Goal: Task Accomplishment & Management: Complete application form

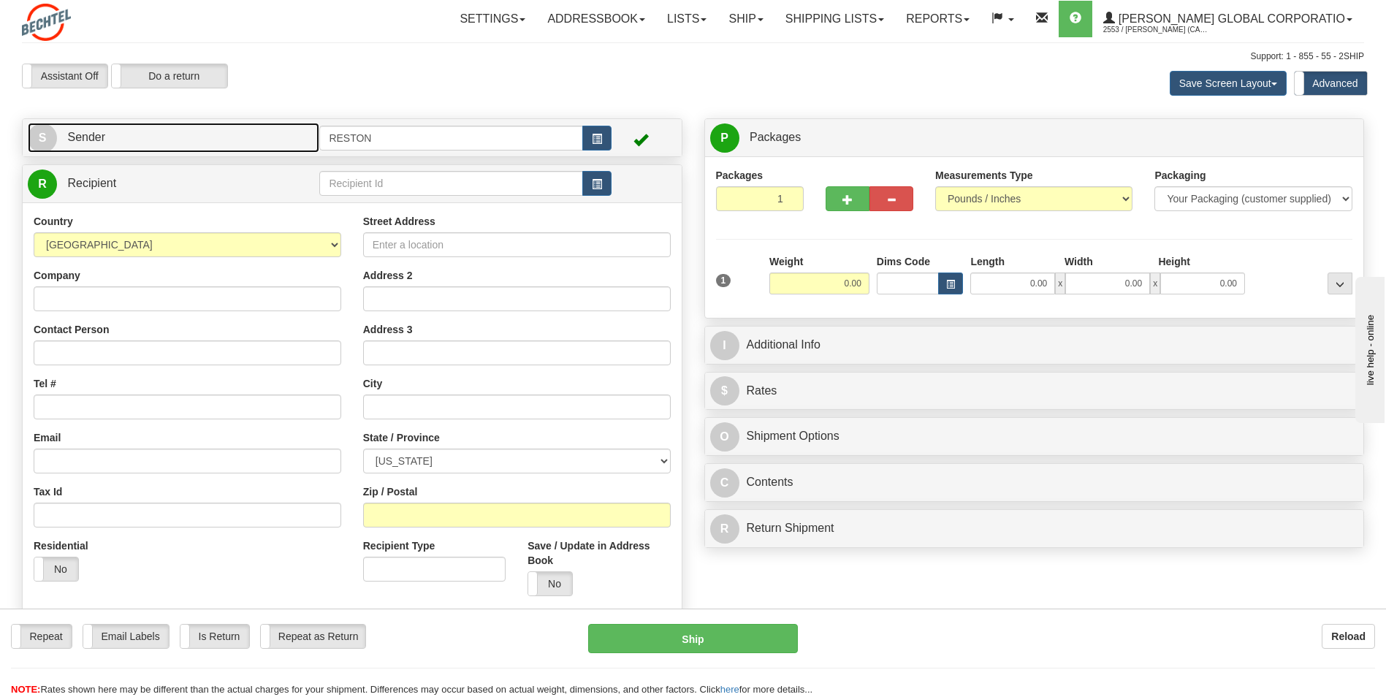
click at [131, 146] on link "S Sender" at bounding box center [173, 138] width 291 height 30
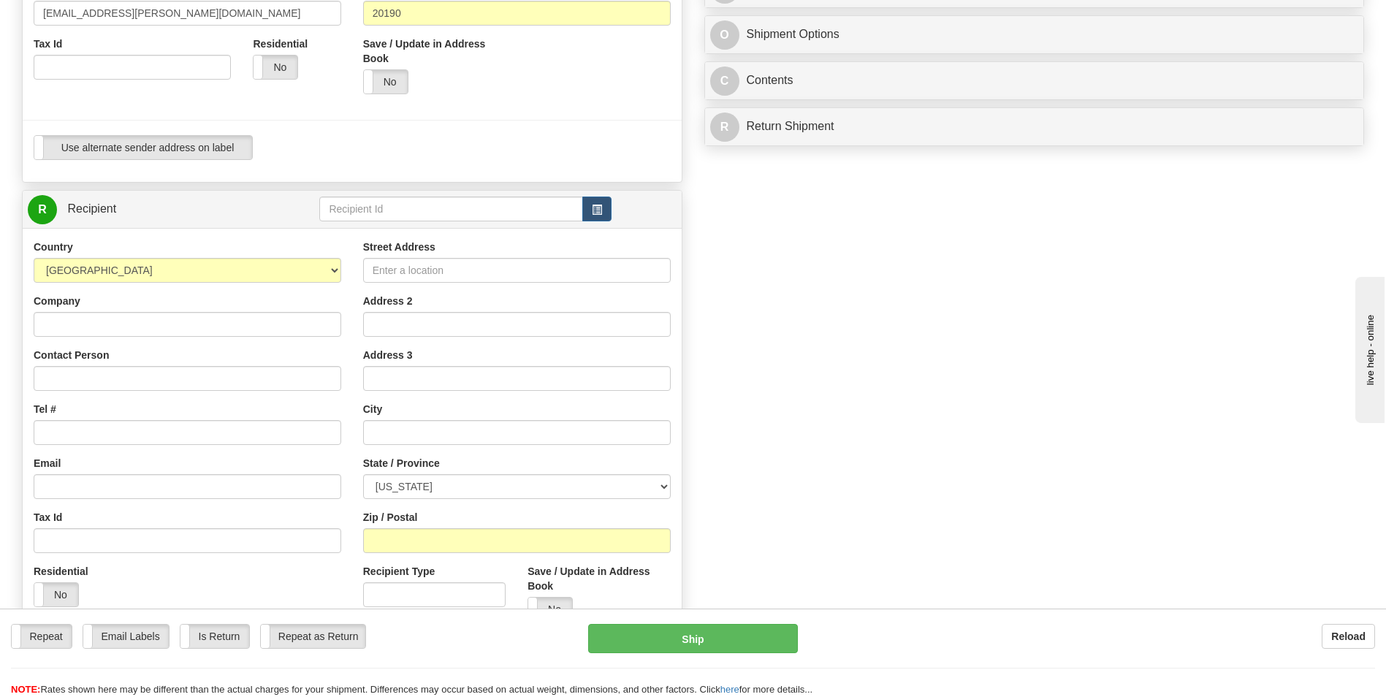
scroll to position [438, 0]
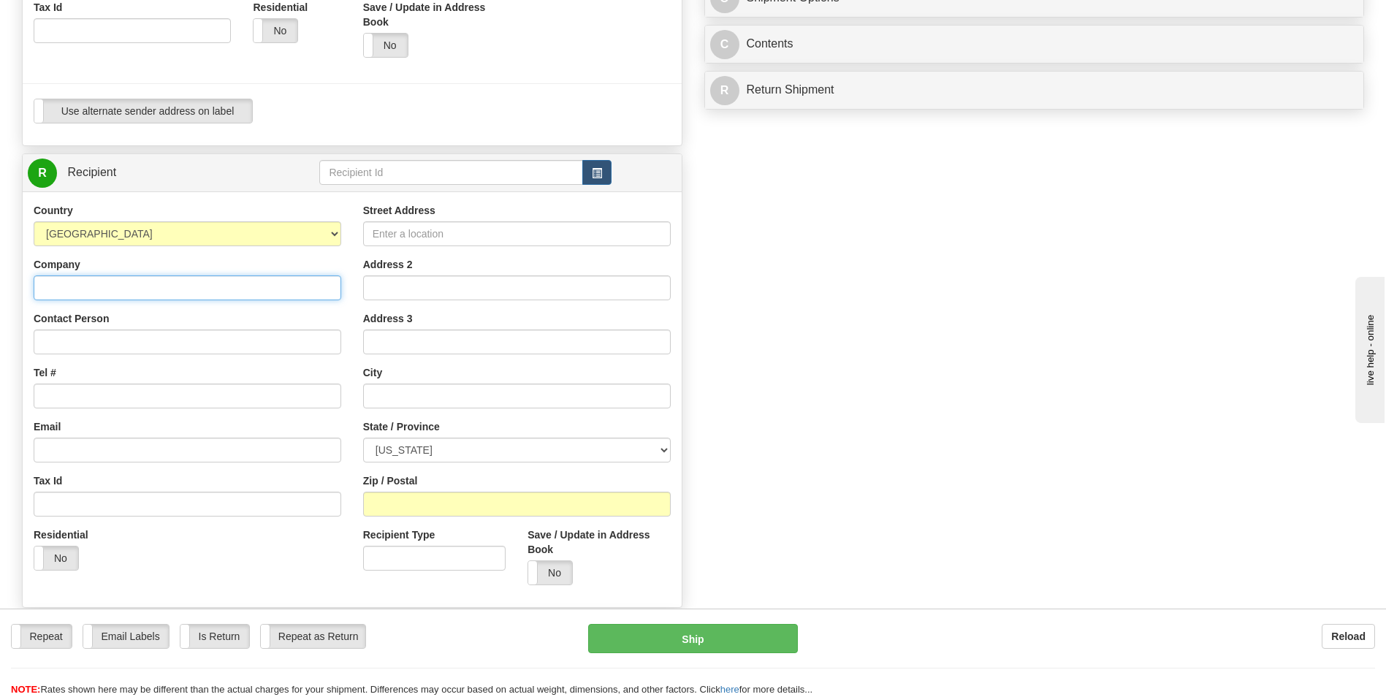
click at [181, 291] on input "Company" at bounding box center [188, 287] width 308 height 25
type input "[PERSON_NAME] Corporation"
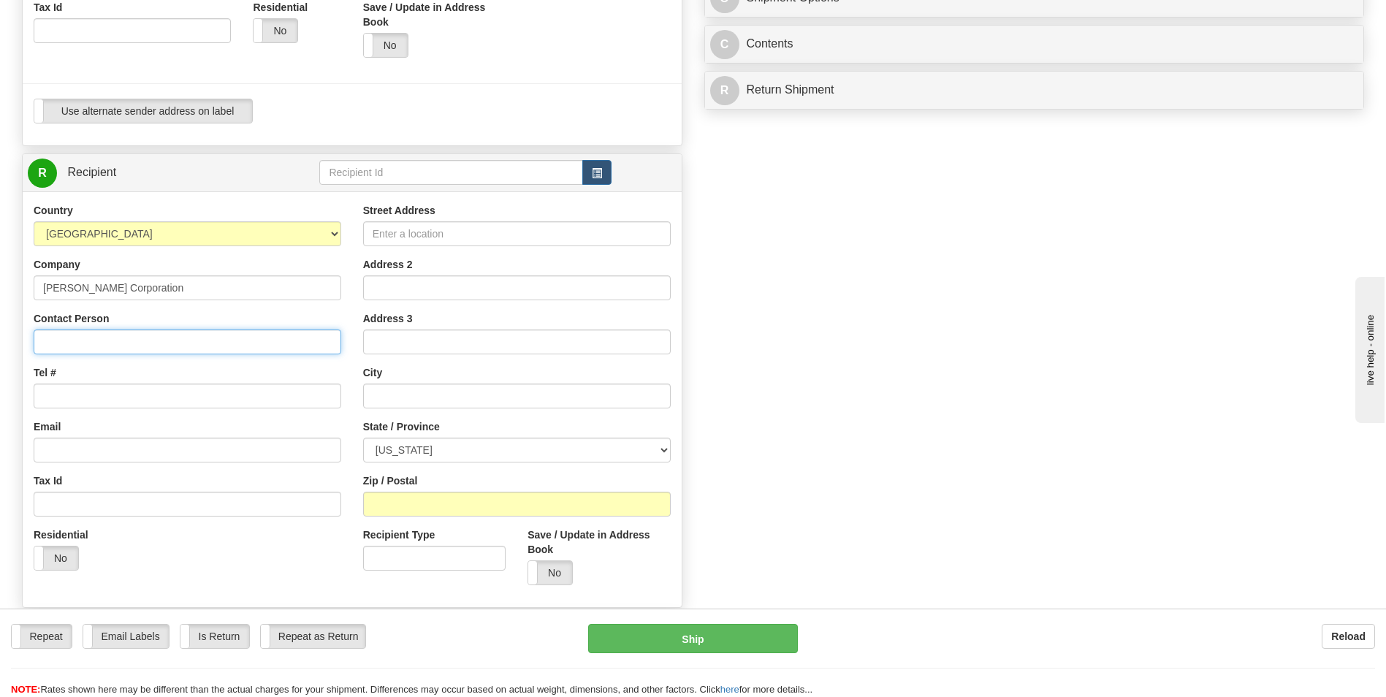
click at [64, 338] on input "Contact Person" at bounding box center [188, 341] width 308 height 25
click at [131, 337] on input "Contact Person" at bounding box center [188, 341] width 308 height 25
click at [54, 343] on input "Contact Person" at bounding box center [188, 341] width 308 height 25
paste input "Darlene Sotgner"
type input "Darlene Sotgner"
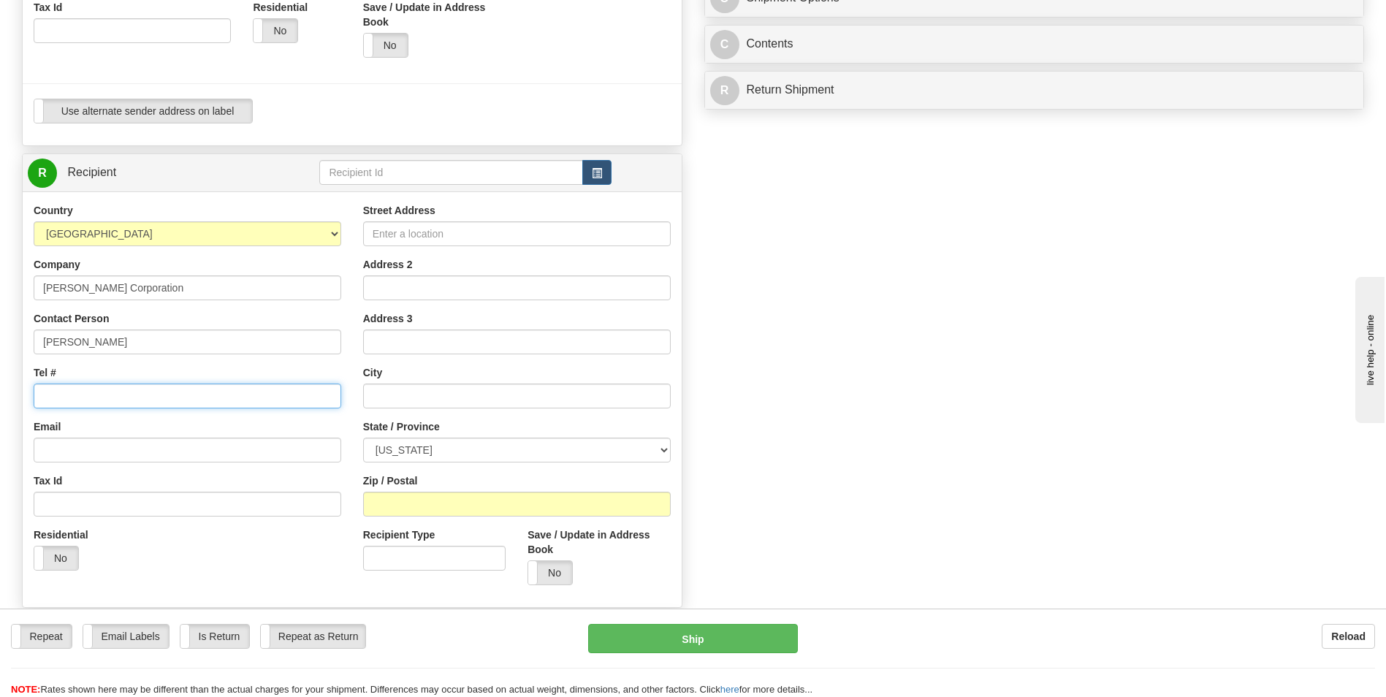
drag, startPoint x: 51, startPoint y: 391, endPoint x: 59, endPoint y: 391, distance: 8.0
click at [51, 391] on input "Tel #" at bounding box center [188, 395] width 308 height 25
type input "[PHONE_NUMBER]"
click at [53, 450] on input "Email" at bounding box center [188, 450] width 308 height 25
click at [72, 454] on input "i" at bounding box center [188, 450] width 308 height 25
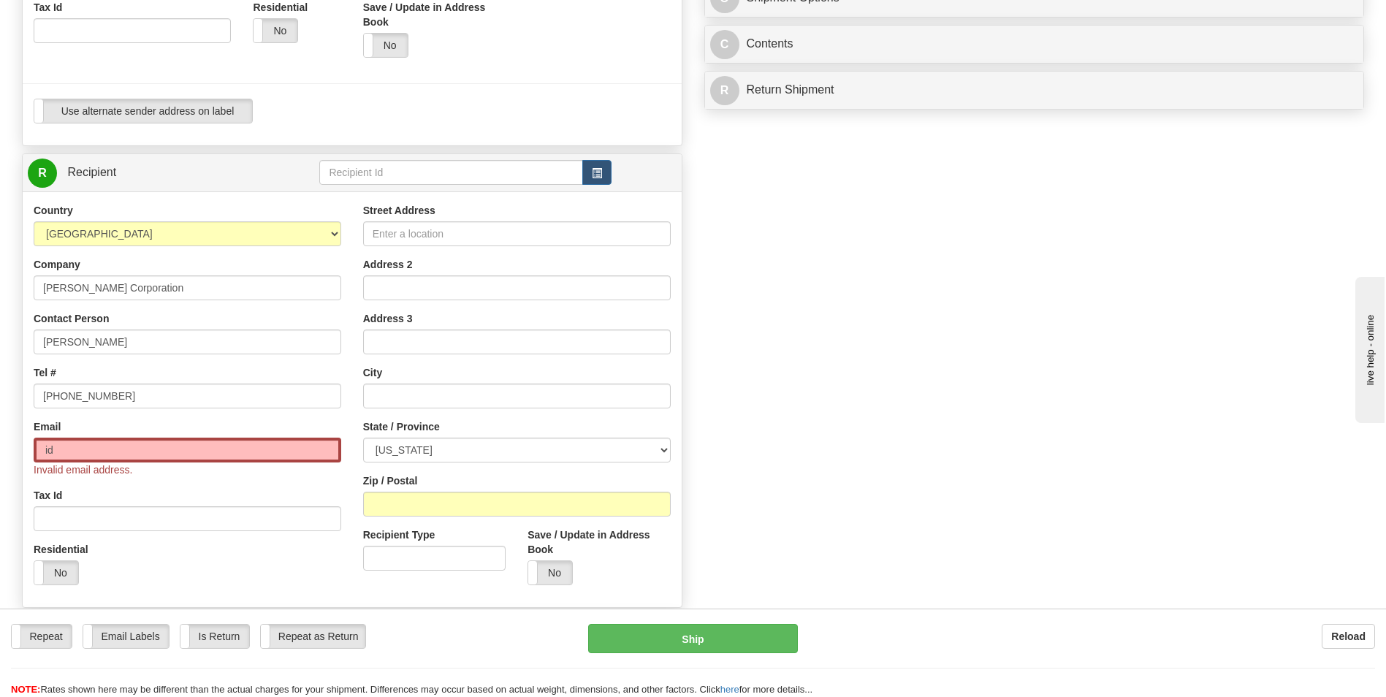
click at [308, 565] on div "Residential Yes No" at bounding box center [187, 569] width 329 height 54
click at [66, 455] on input "id" at bounding box center [188, 450] width 308 height 25
type input "[EMAIL_ADDRESS][PERSON_NAME][DOMAIN_NAME]"
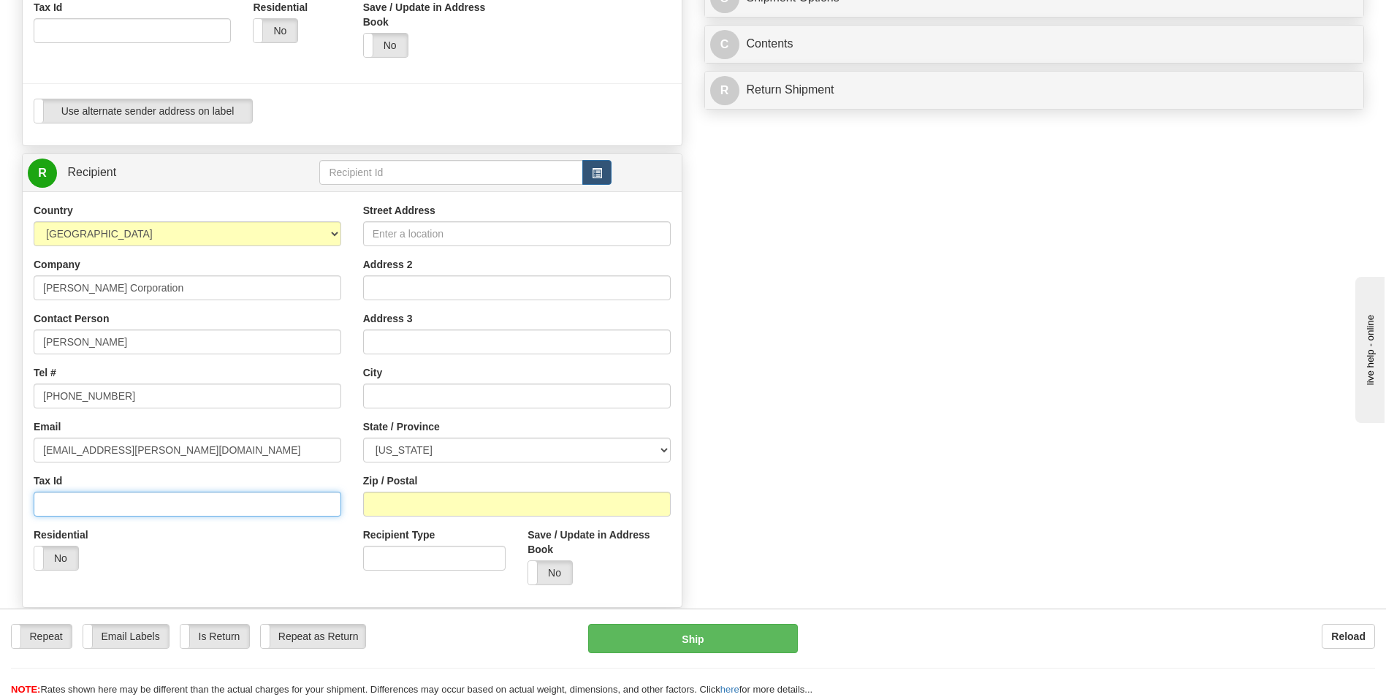
click at [101, 503] on input "Tax Id" at bounding box center [188, 504] width 308 height 25
click at [426, 232] on input "Street Address" at bounding box center [517, 233] width 308 height 25
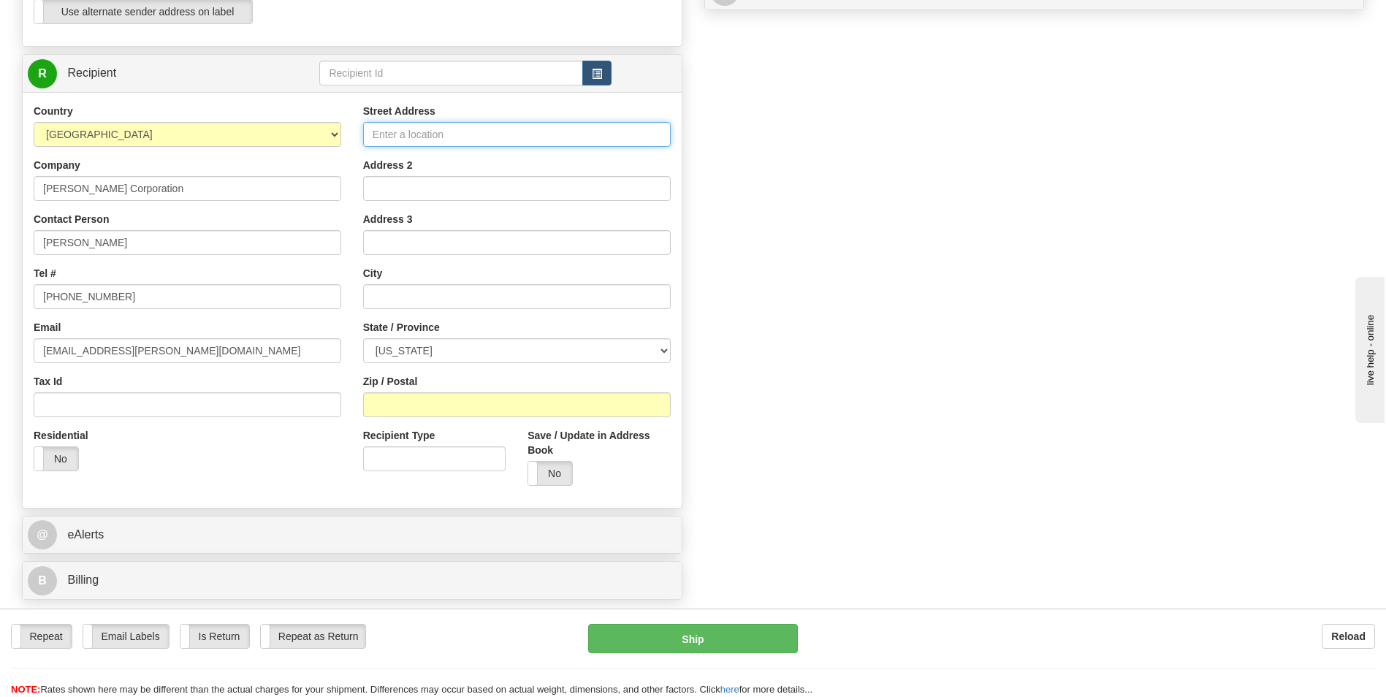
scroll to position [511, 0]
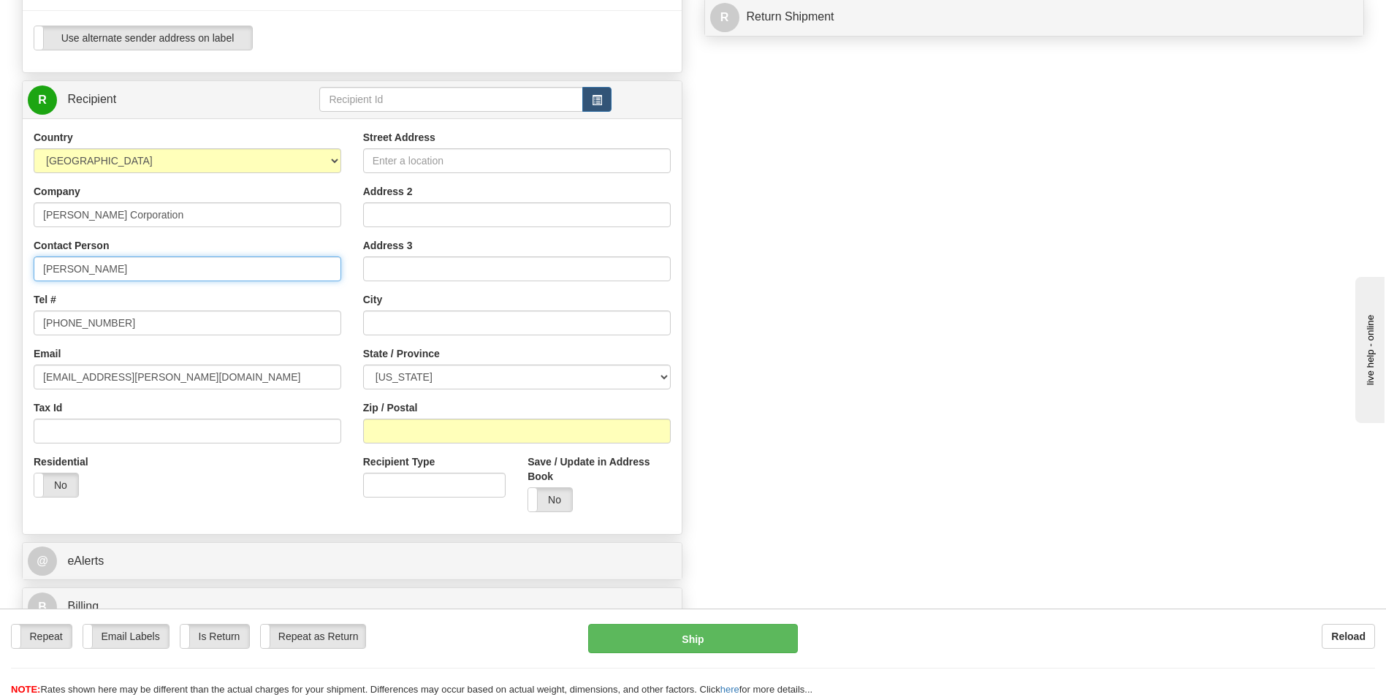
drag, startPoint x: 137, startPoint y: 272, endPoint x: 28, endPoint y: 275, distance: 108.9
click at [28, 275] on div "Country AFGHANISTAN ALAND ISLANDS ALBANIA ALGERIA AMERICAN SAMOA ANDORRA ANGOLA…" at bounding box center [187, 319] width 329 height 378
click at [65, 266] on input "Contact Person" at bounding box center [188, 268] width 308 height 25
paste input "Attn: Mailroom"
type input "Attn: Mailroom"
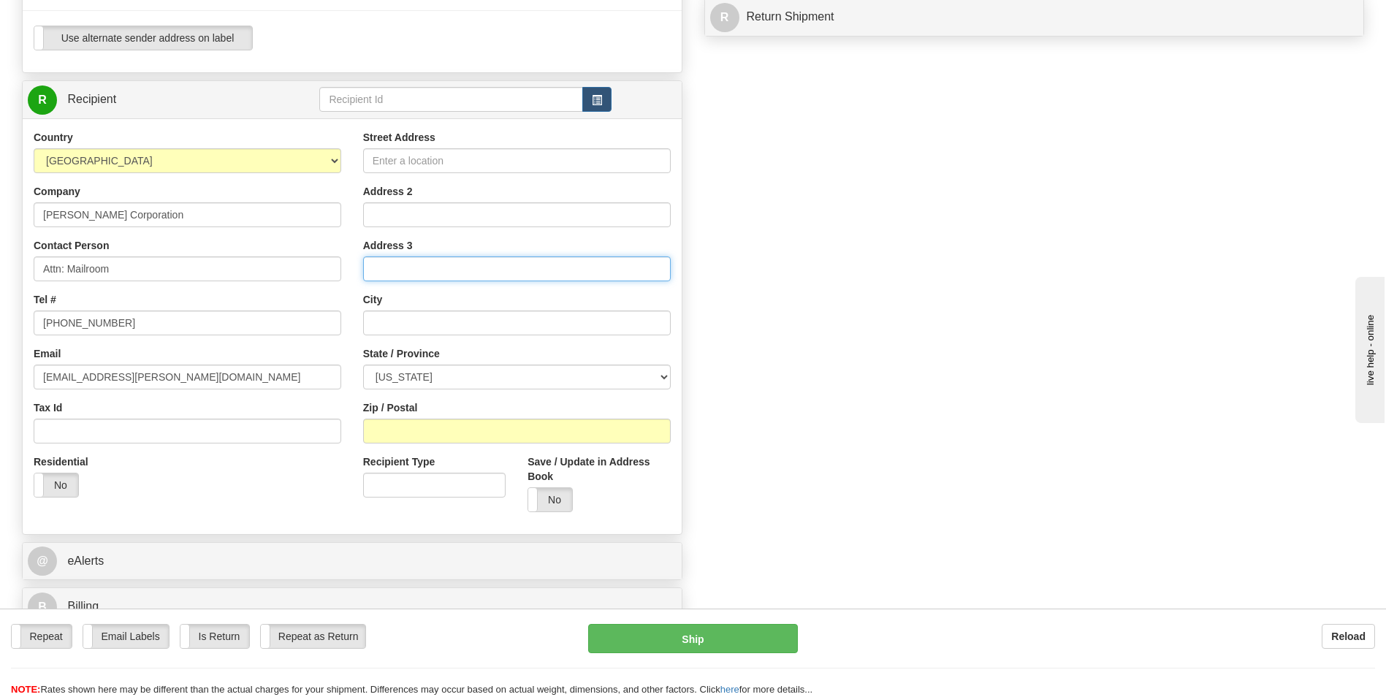
click at [473, 262] on input "Address 3" at bounding box center [517, 268] width 308 height 25
click at [400, 159] on input "Street Address" at bounding box center [517, 160] width 308 height 25
type input "[STREET_ADDRESS]"
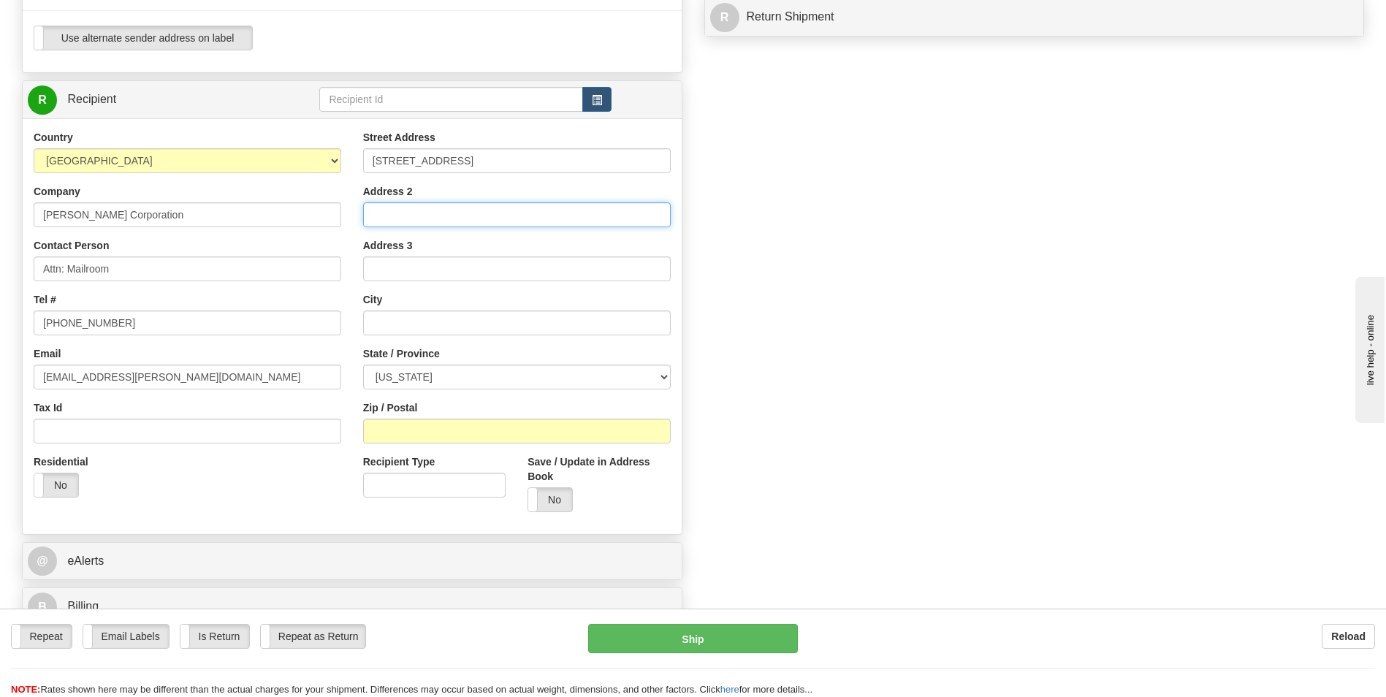
click at [402, 217] on input "Address 2" at bounding box center [517, 214] width 308 height 25
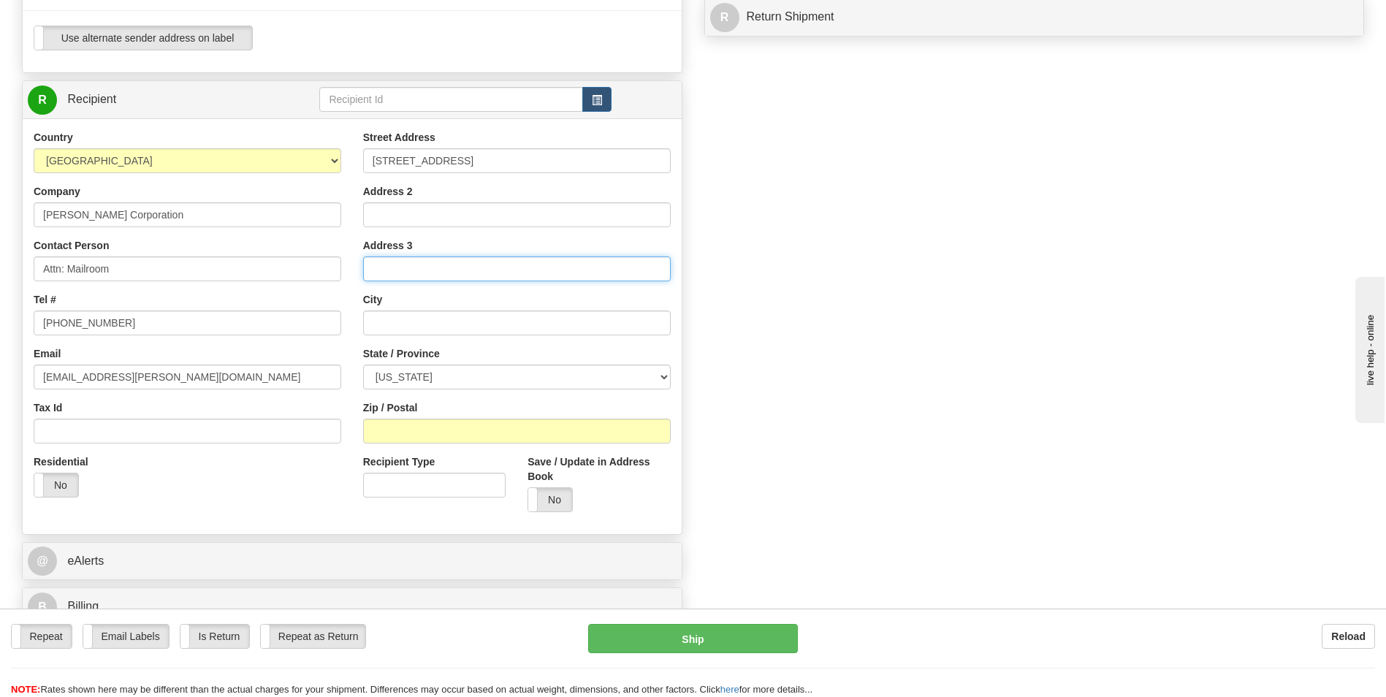
click at [377, 268] on input "Address 3" at bounding box center [517, 268] width 308 height 25
click at [400, 270] on input "Address 3" at bounding box center [517, 268] width 308 height 25
click at [386, 264] on input "Address 3" at bounding box center [517, 268] width 308 height 25
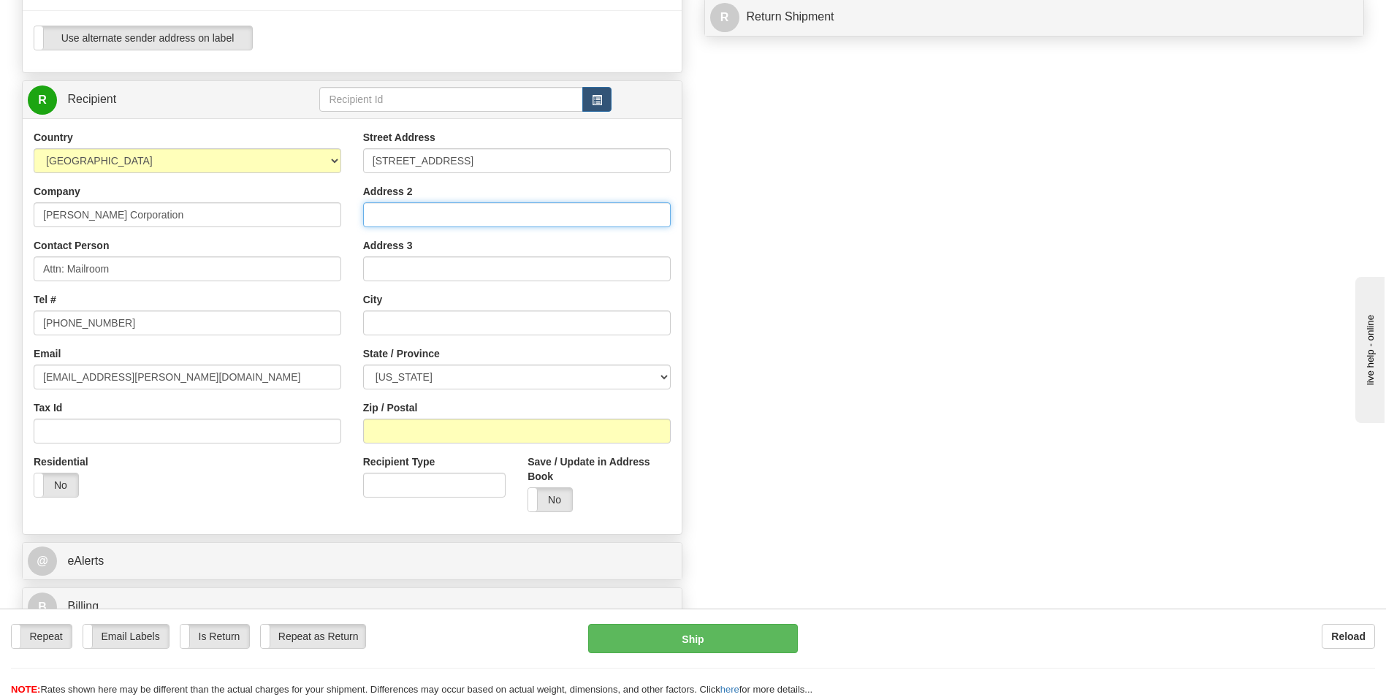
click at [381, 217] on input "Address 2" at bounding box center [517, 214] width 308 height 25
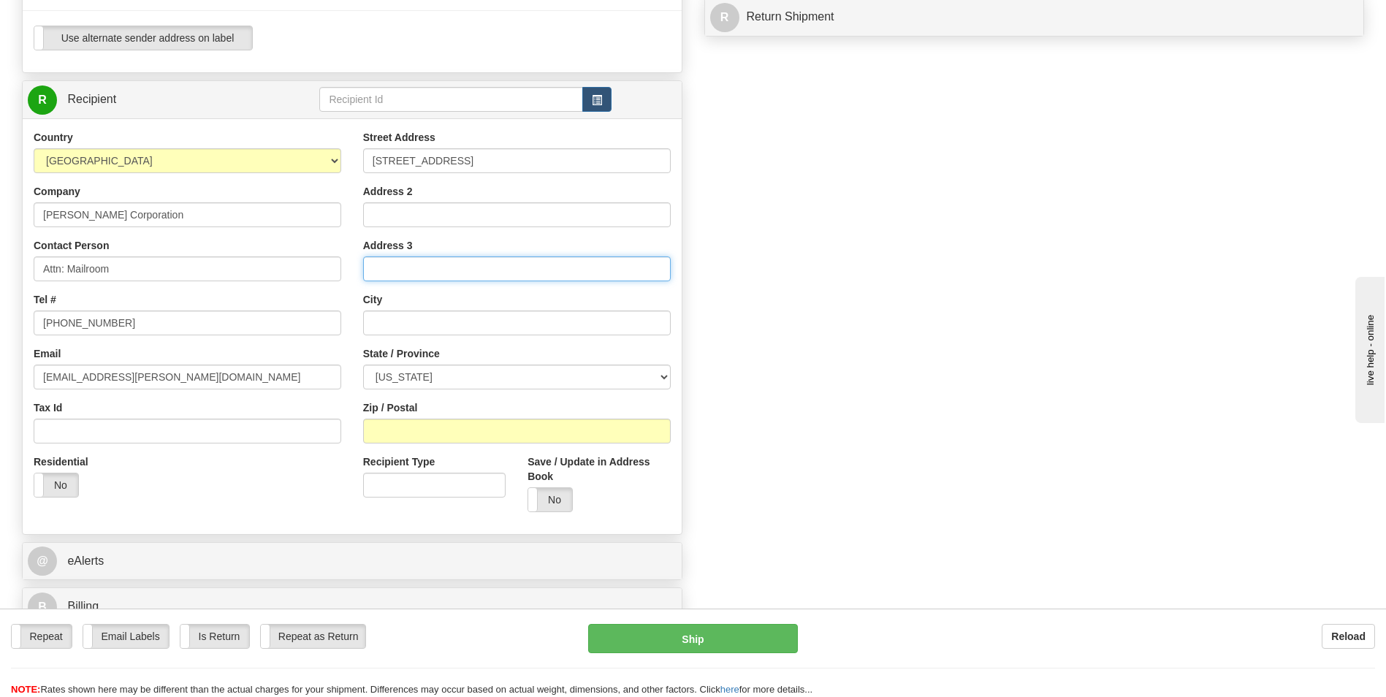
click at [371, 272] on input "Address 3" at bounding box center [517, 268] width 308 height 25
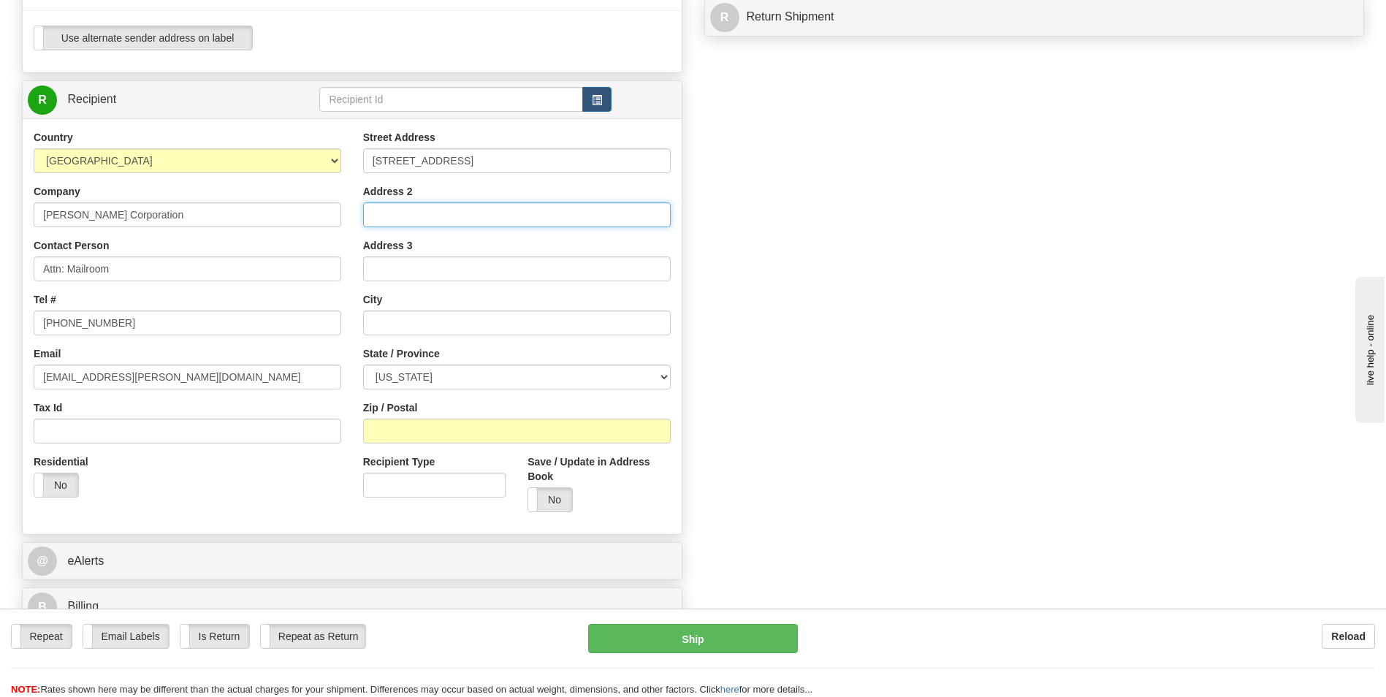
click at [379, 215] on input "Address 2" at bounding box center [517, 214] width 308 height 25
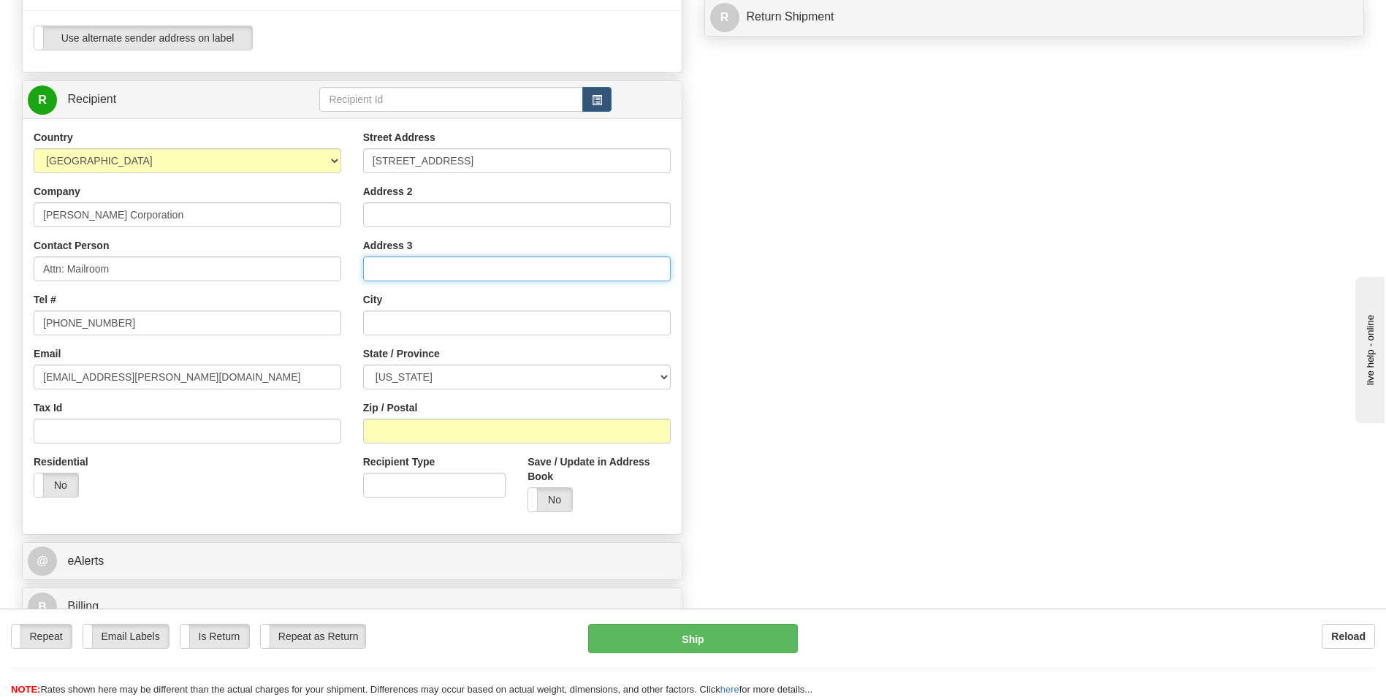
click at [380, 269] on input "Address 3" at bounding box center [517, 268] width 308 height 25
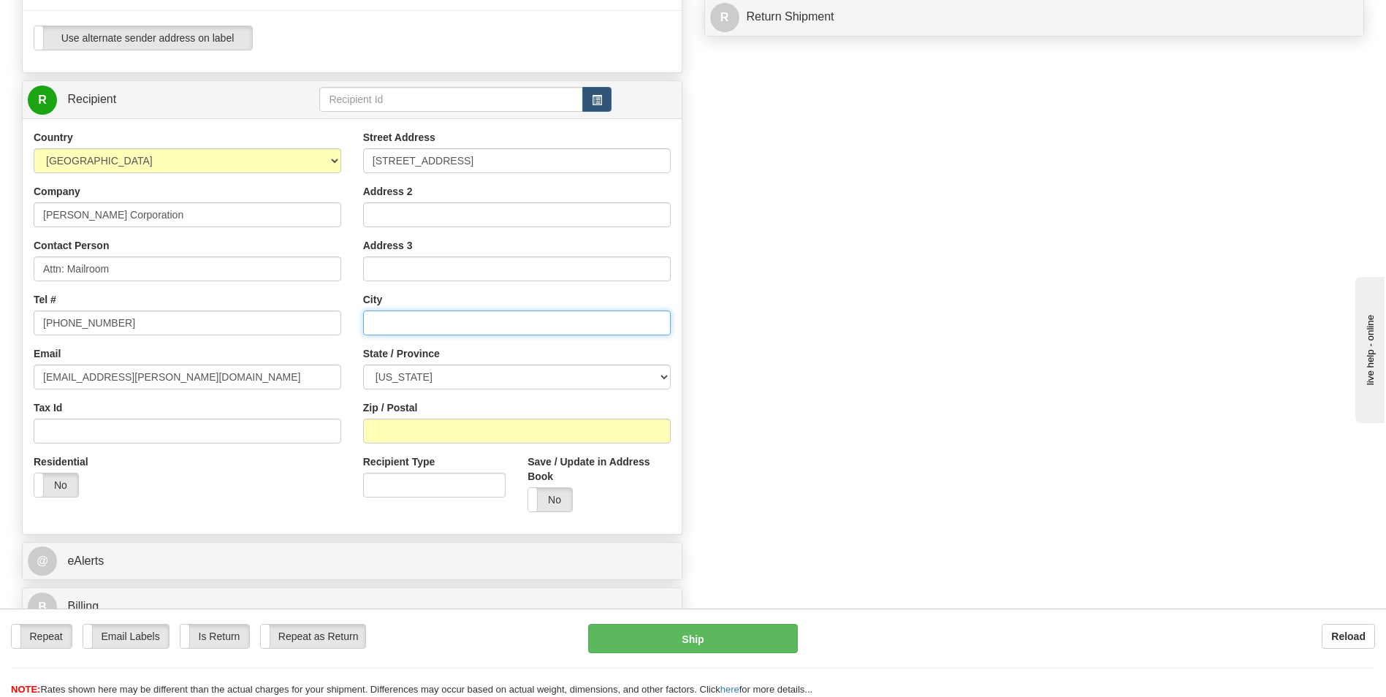
click at [430, 321] on input "text" at bounding box center [517, 322] width 308 height 25
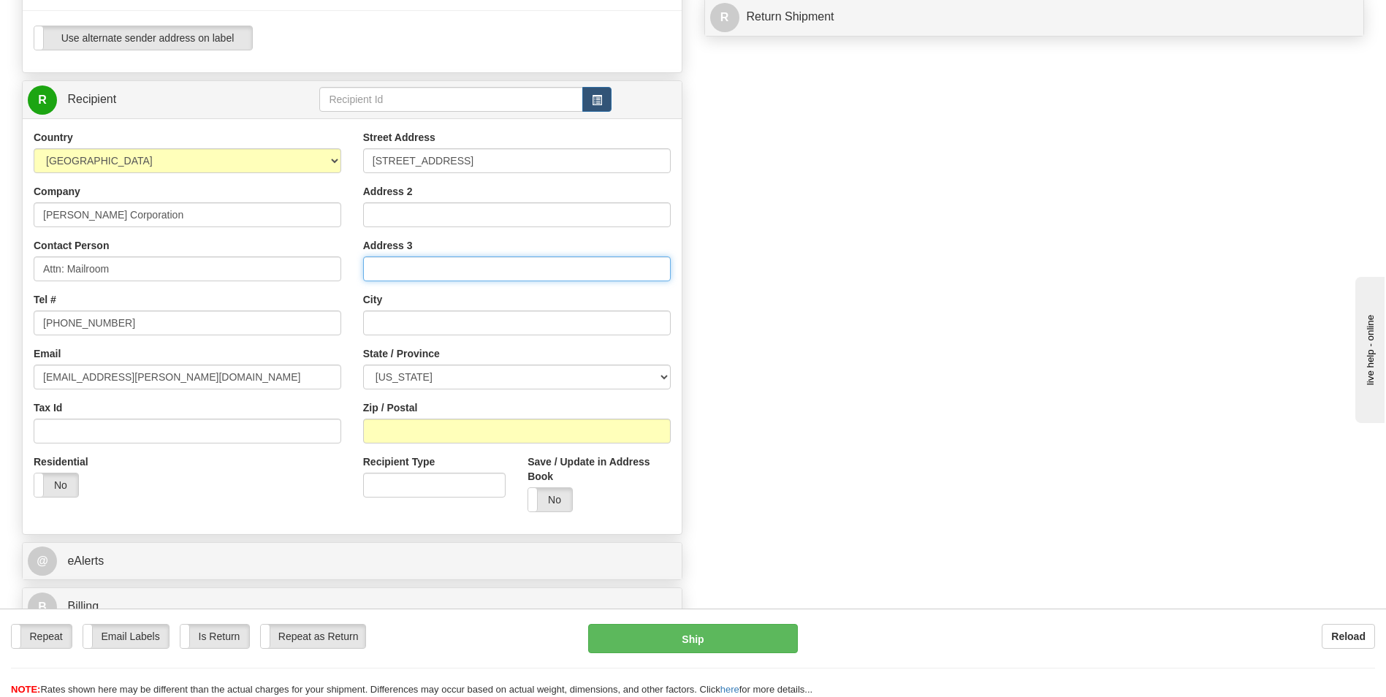
click at [377, 268] on input "Address 3" at bounding box center [517, 268] width 308 height 25
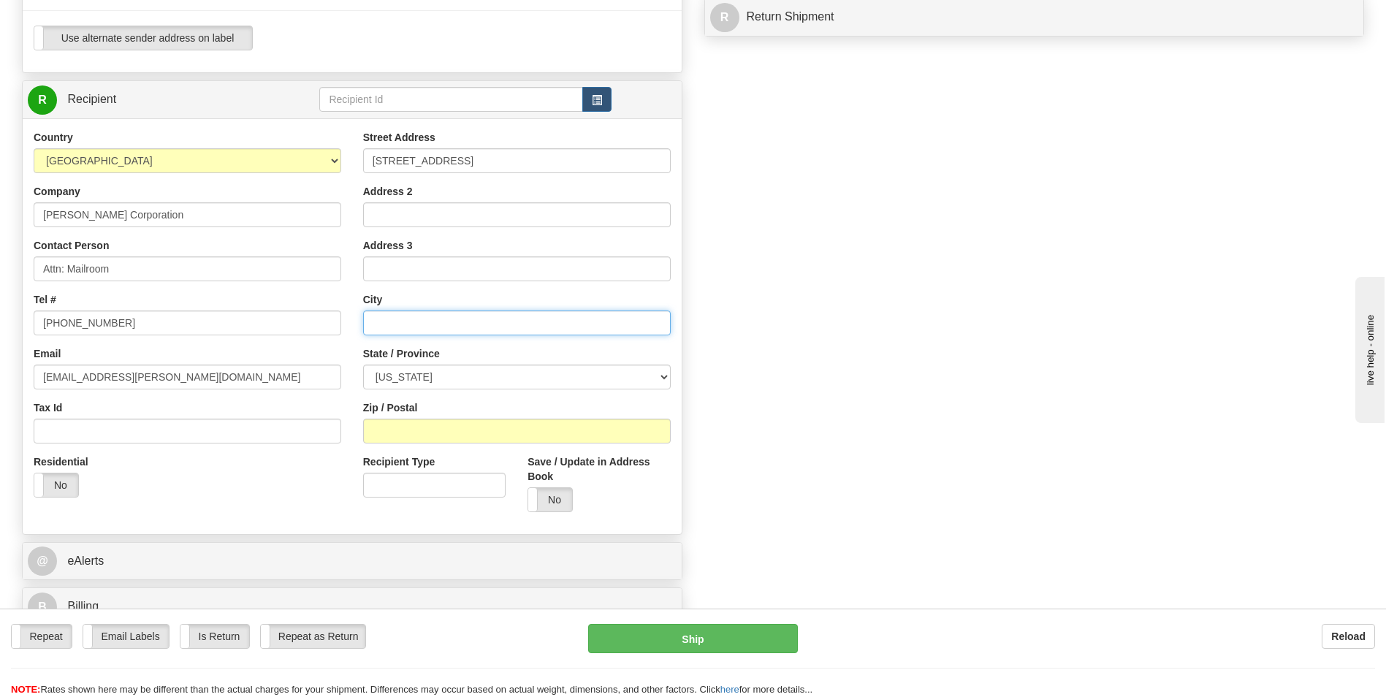
click at [384, 330] on input "text" at bounding box center [517, 322] width 308 height 25
paste input "Glendale"
type input "Glendale"
click at [379, 371] on select "ALABAMA ALASKA ARIZONA ARKANSAS Armed Forces America Armed Forces Europe Armed …" at bounding box center [517, 377] width 308 height 25
select select "AZ"
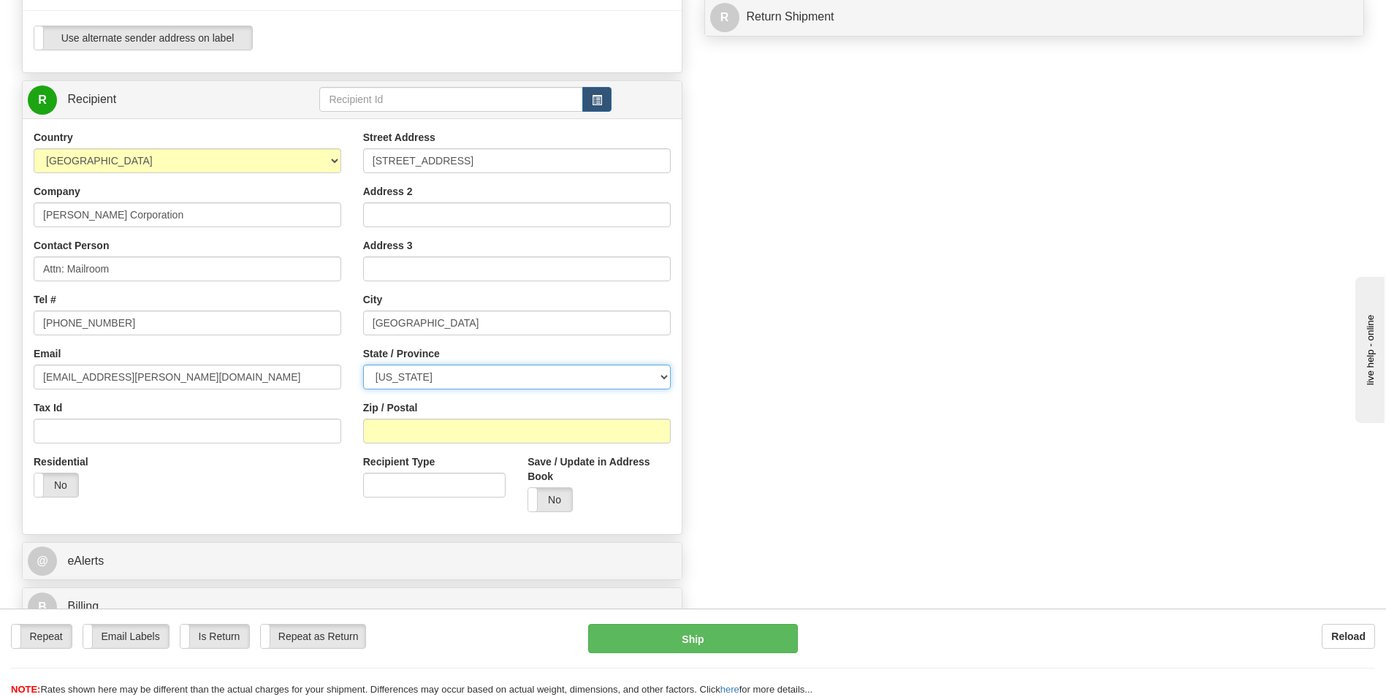
click at [363, 365] on select "ALABAMA ALASKA ARIZONA ARKANSAS Armed Forces America Armed Forces Europe Armed …" at bounding box center [517, 377] width 308 height 25
click at [420, 426] on input "Zip / Postal" at bounding box center [517, 431] width 308 height 25
type input "85305"
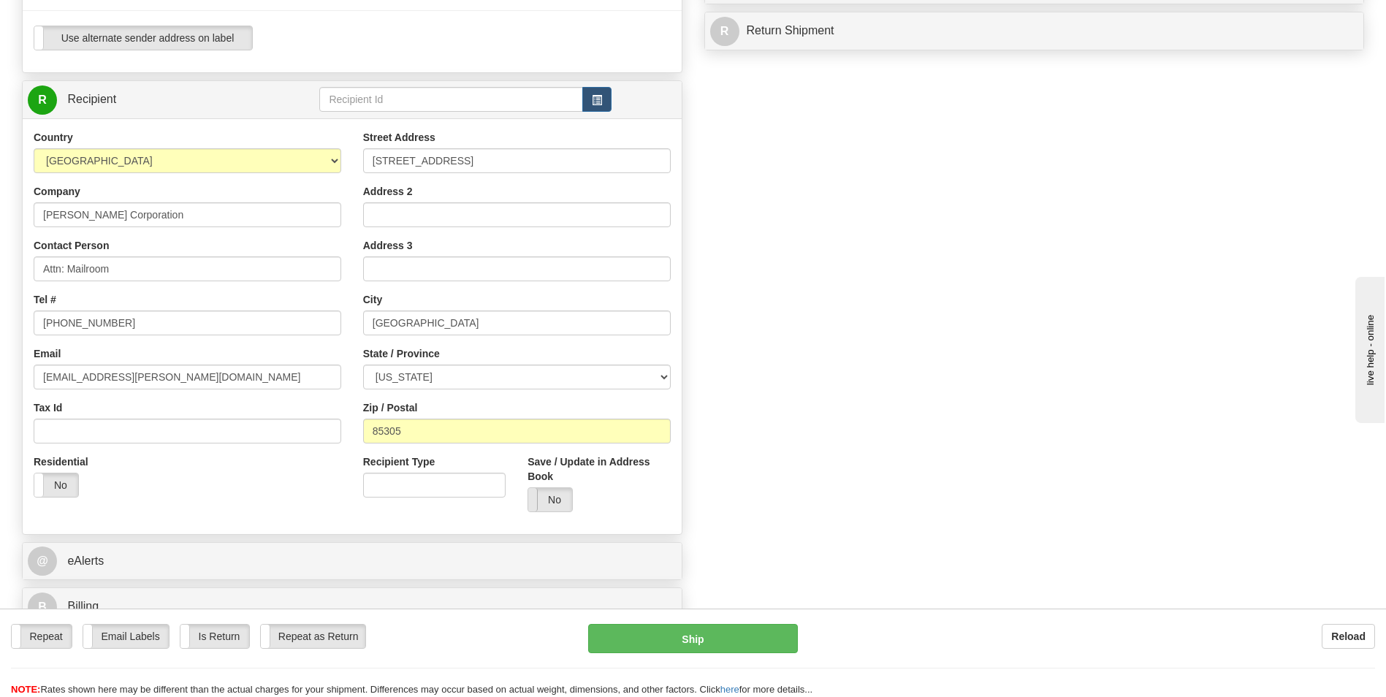
click at [530, 501] on span at bounding box center [528, 499] width 19 height 23
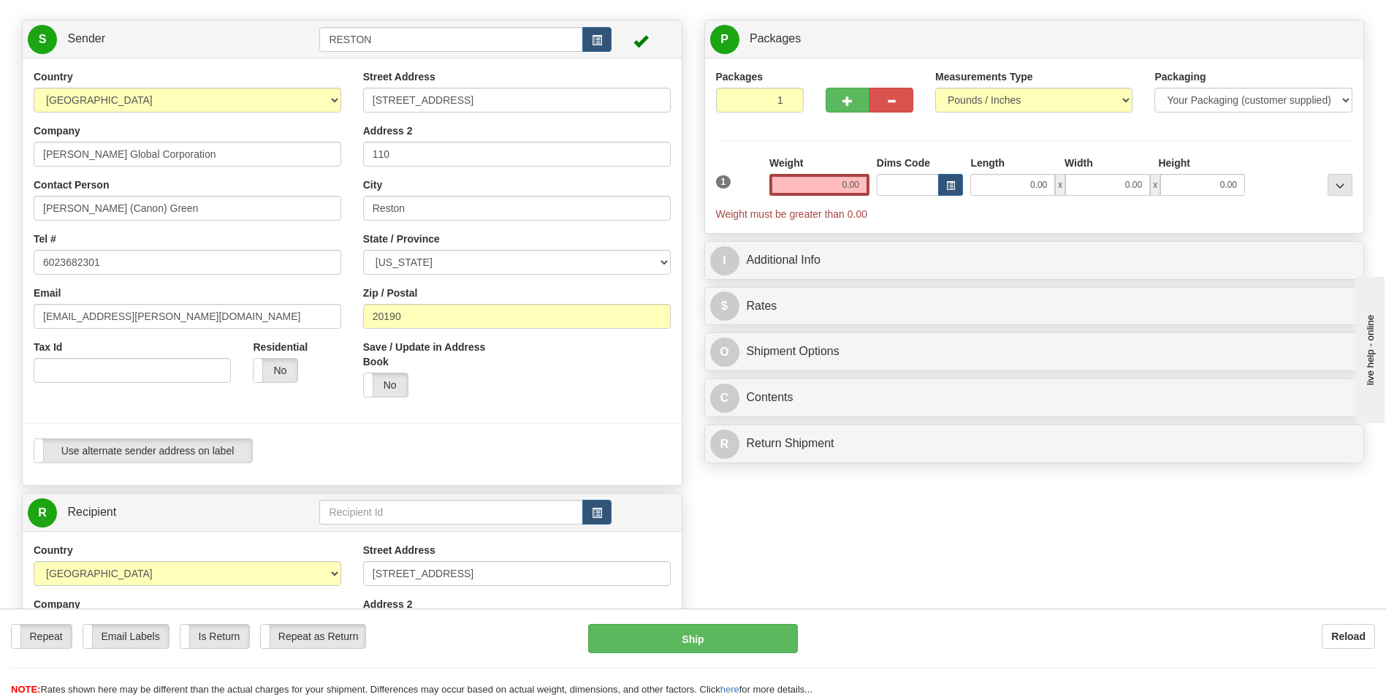
scroll to position [73, 0]
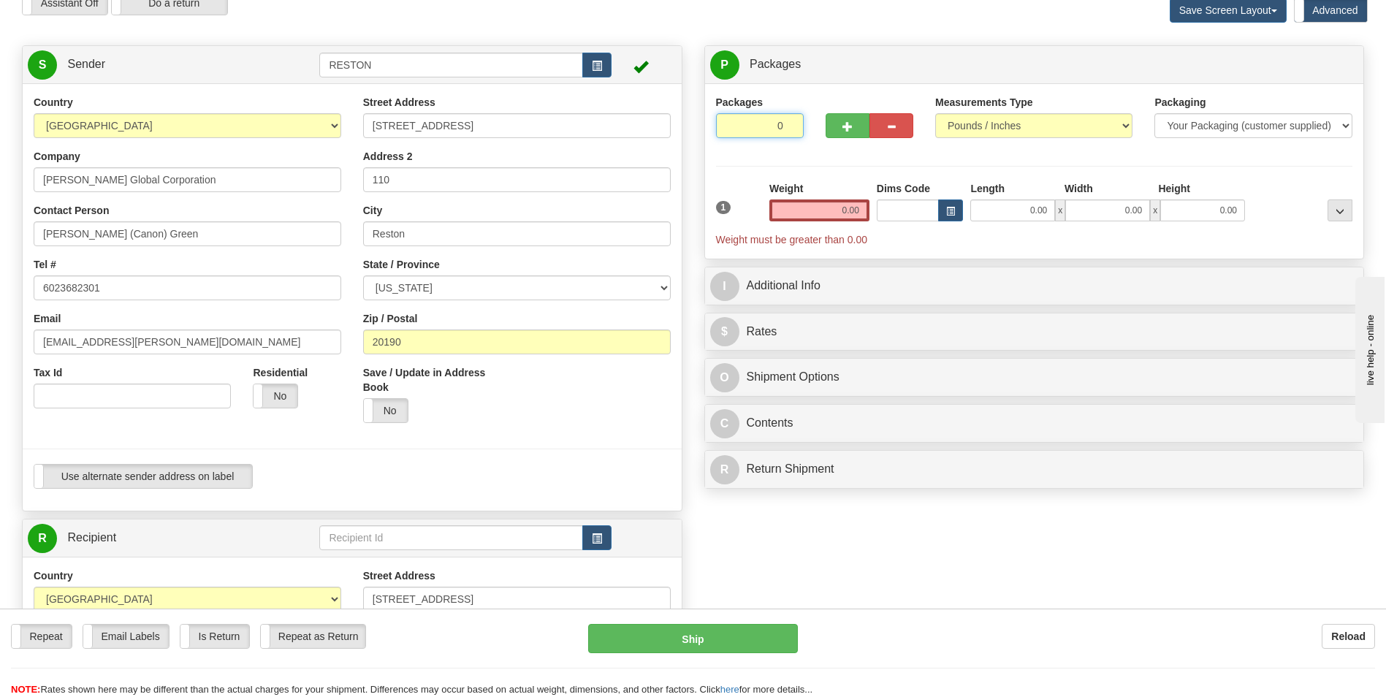
click at [785, 129] on input "0" at bounding box center [760, 125] width 88 height 25
type input "1"
click at [1347, 126] on select "Your Packaging (customer supplied) Envelope (carrier supplied) Pack (carrier su…" at bounding box center [1252, 125] width 197 height 25
select select "2"
click at [1154, 113] on select "Your Packaging (customer supplied) Envelope (carrier supplied) Pack (carrier su…" at bounding box center [1252, 125] width 197 height 25
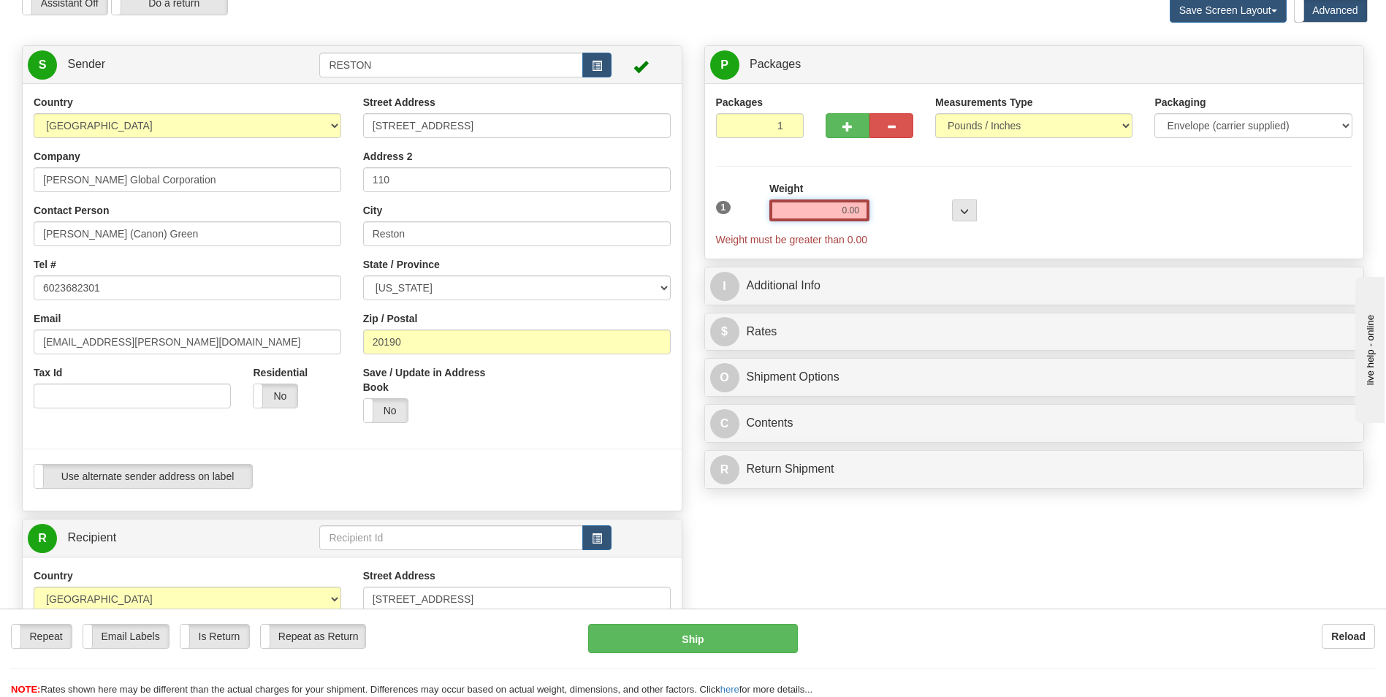
click at [842, 214] on input "0.00" at bounding box center [819, 210] width 100 height 22
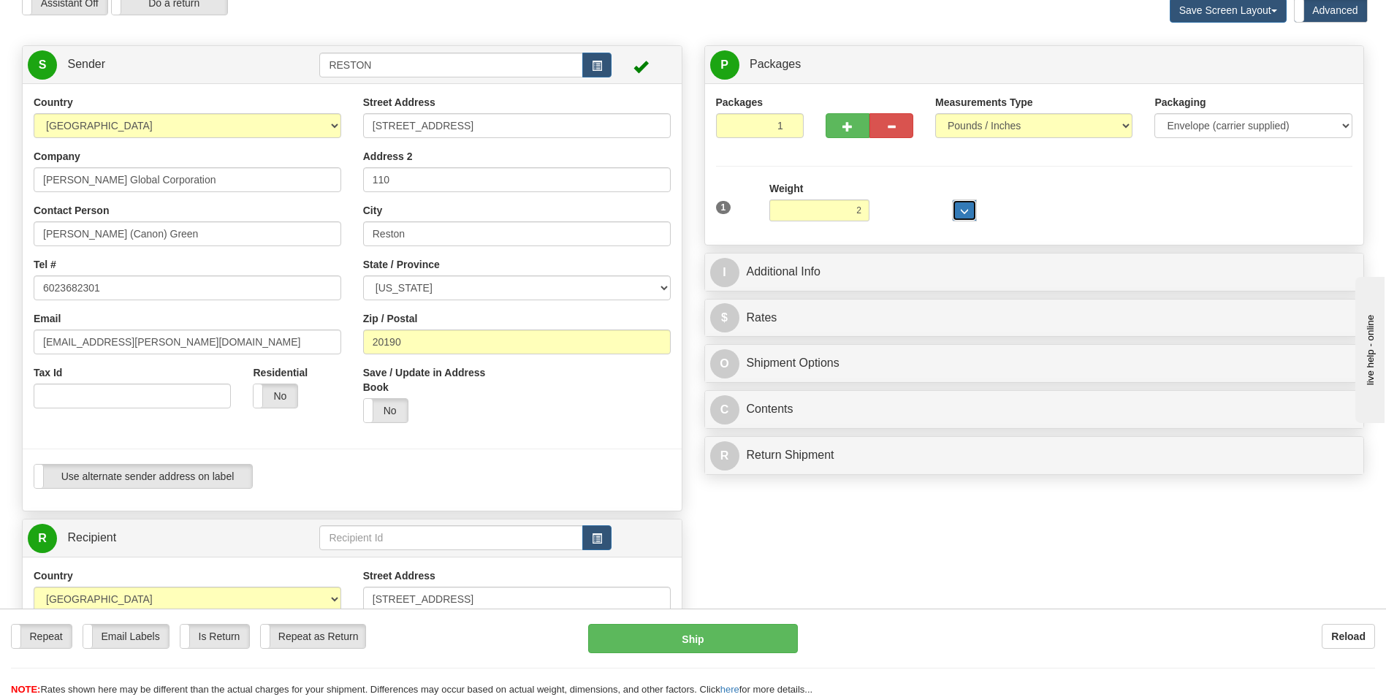
type input "2.00"
click at [962, 210] on span "..." at bounding box center [964, 211] width 9 height 8
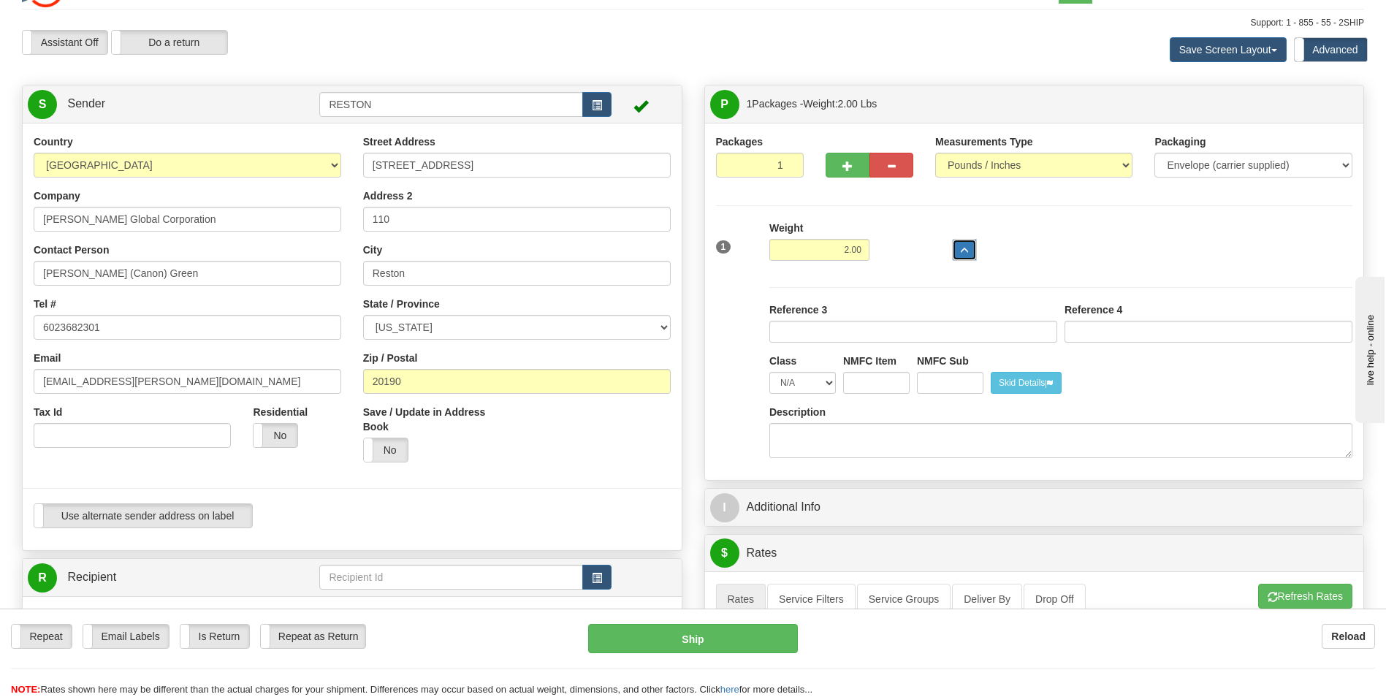
scroll to position [0, 0]
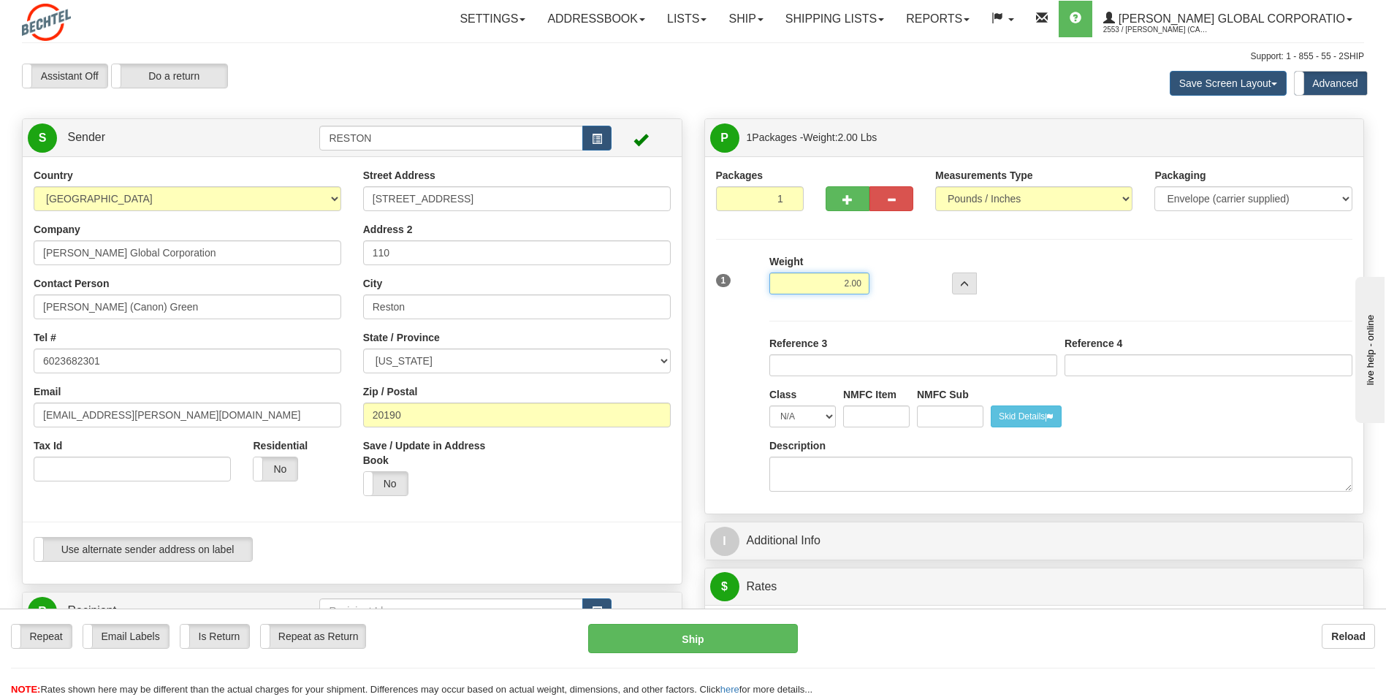
click at [823, 284] on input "2.00" at bounding box center [819, 283] width 100 height 22
click at [966, 281] on span "..." at bounding box center [964, 285] width 9 height 8
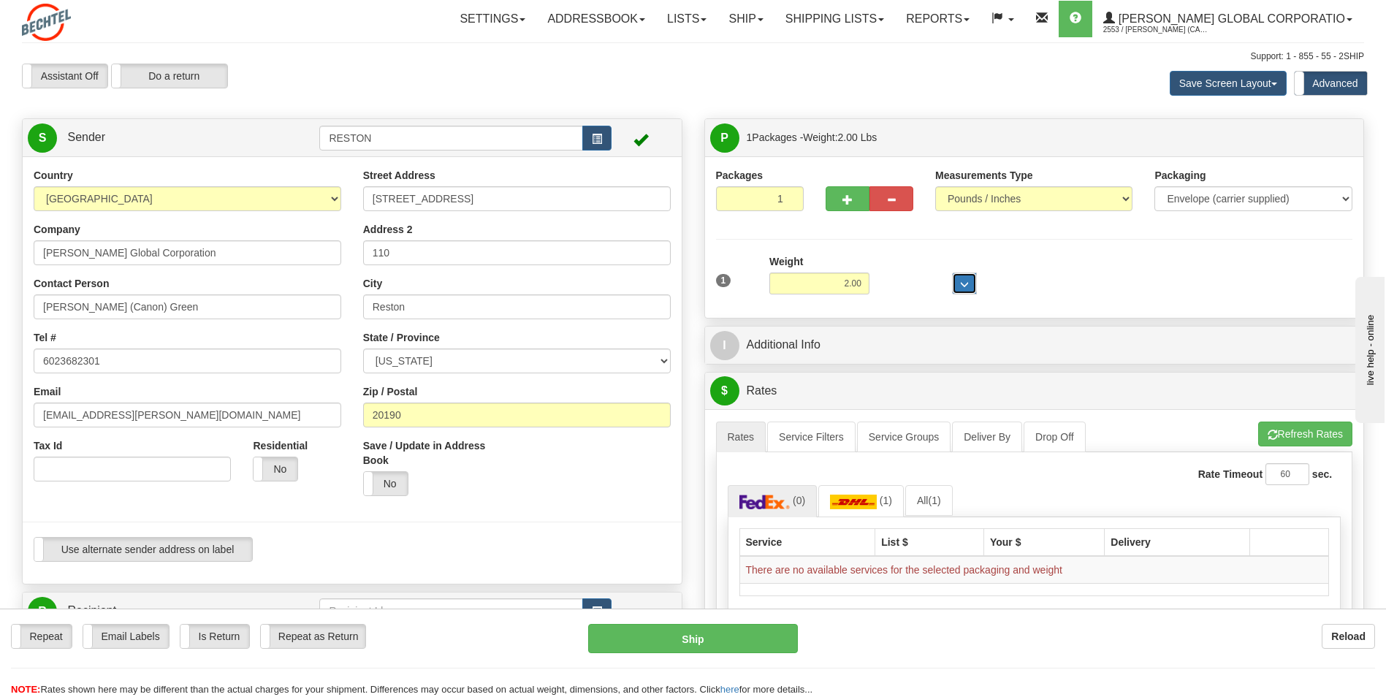
click at [966, 281] on span "..." at bounding box center [964, 285] width 9 height 8
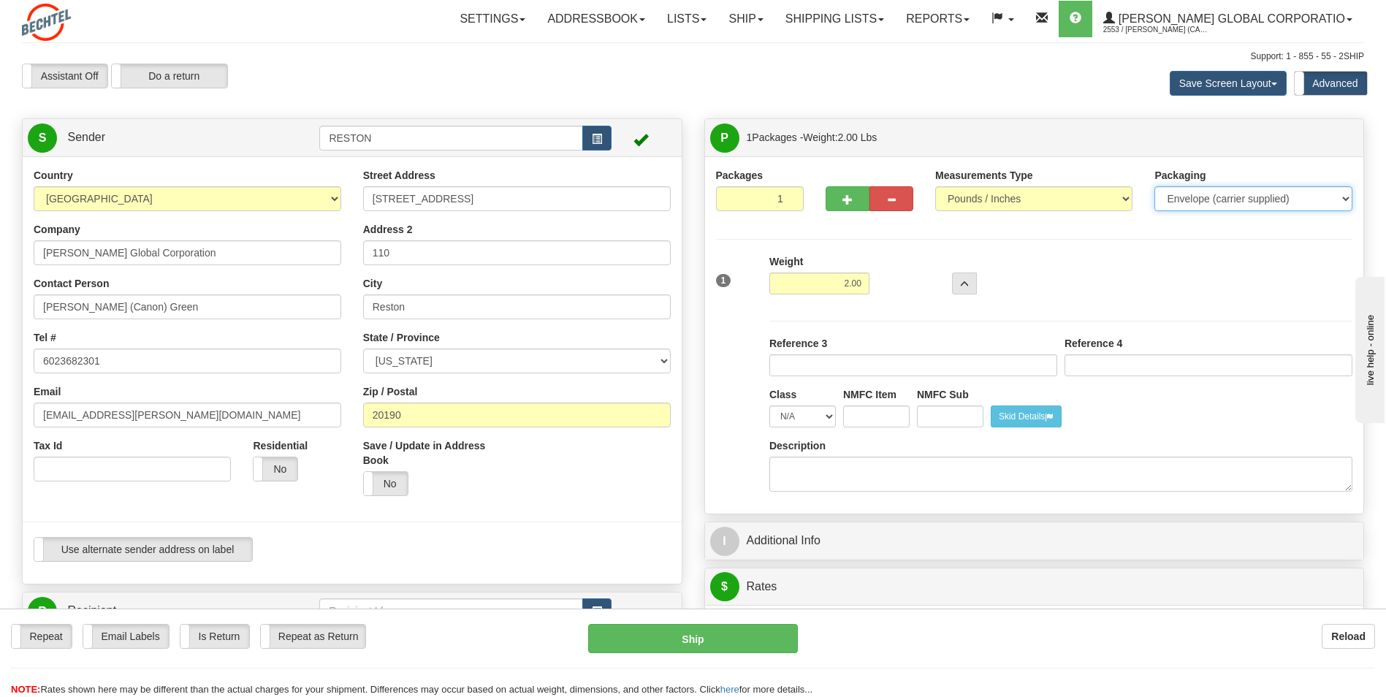
click at [1341, 194] on select "Your Packaging (customer supplied) Envelope (carrier supplied) Pack (carrier su…" at bounding box center [1252, 198] width 197 height 25
select select "1"
click at [1154, 186] on select "Your Packaging (customer supplied) Envelope (carrier supplied) Pack (carrier su…" at bounding box center [1252, 198] width 197 height 25
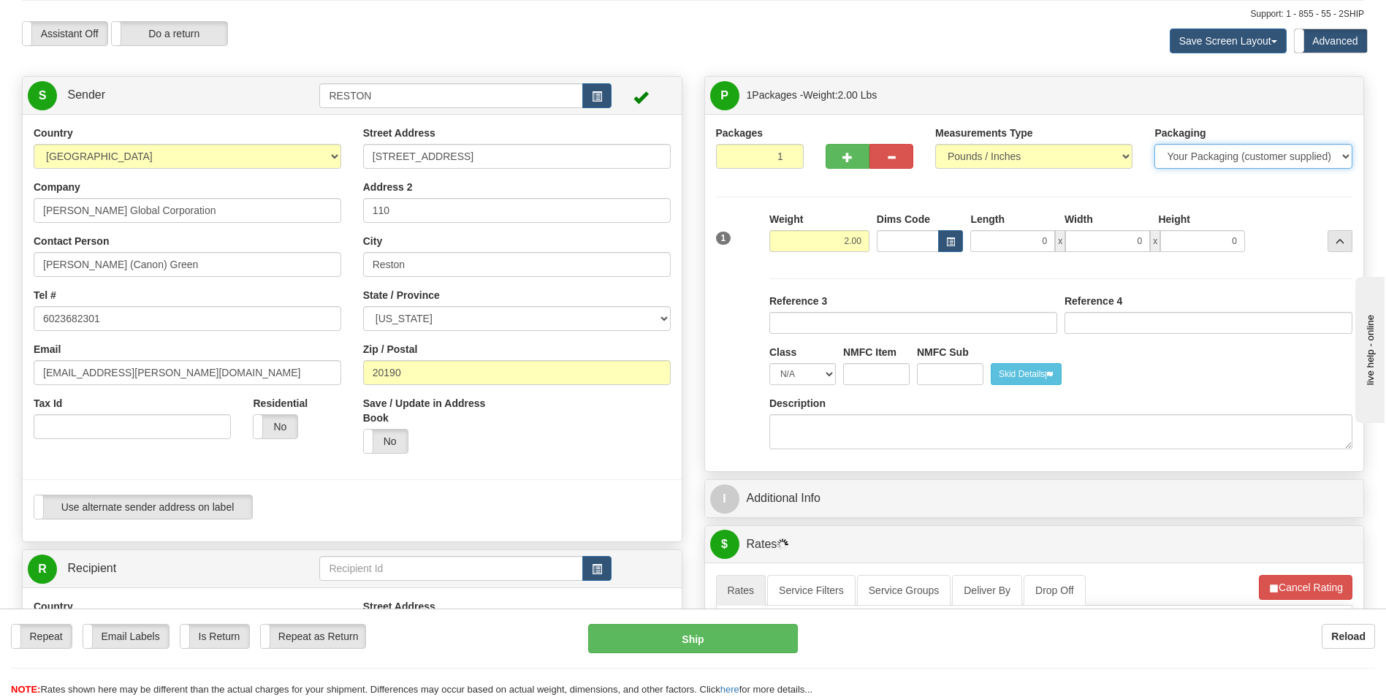
scroll to position [146, 0]
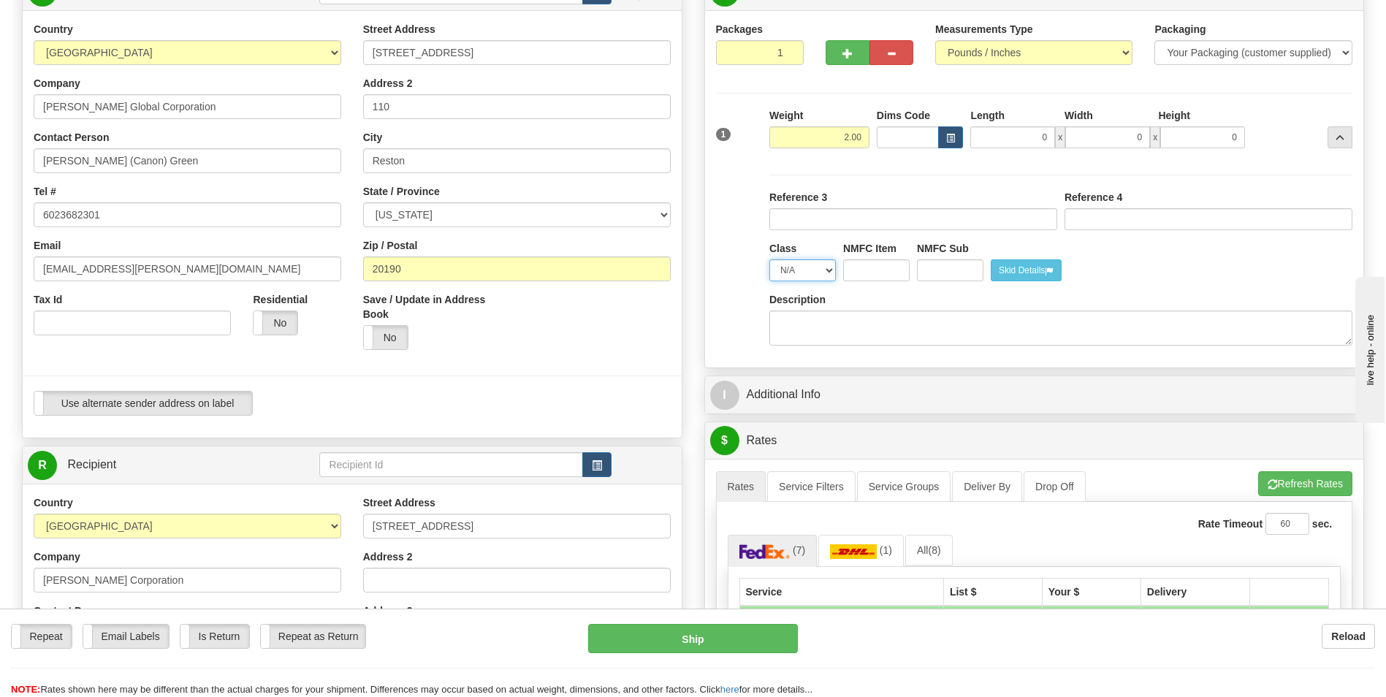
click at [827, 270] on select "N/A 50.0 55.0 60.0 65.0 70.0 85.0 92.5 100.0 125.0 175.0 250.0 300.0 400.0" at bounding box center [802, 270] width 66 height 22
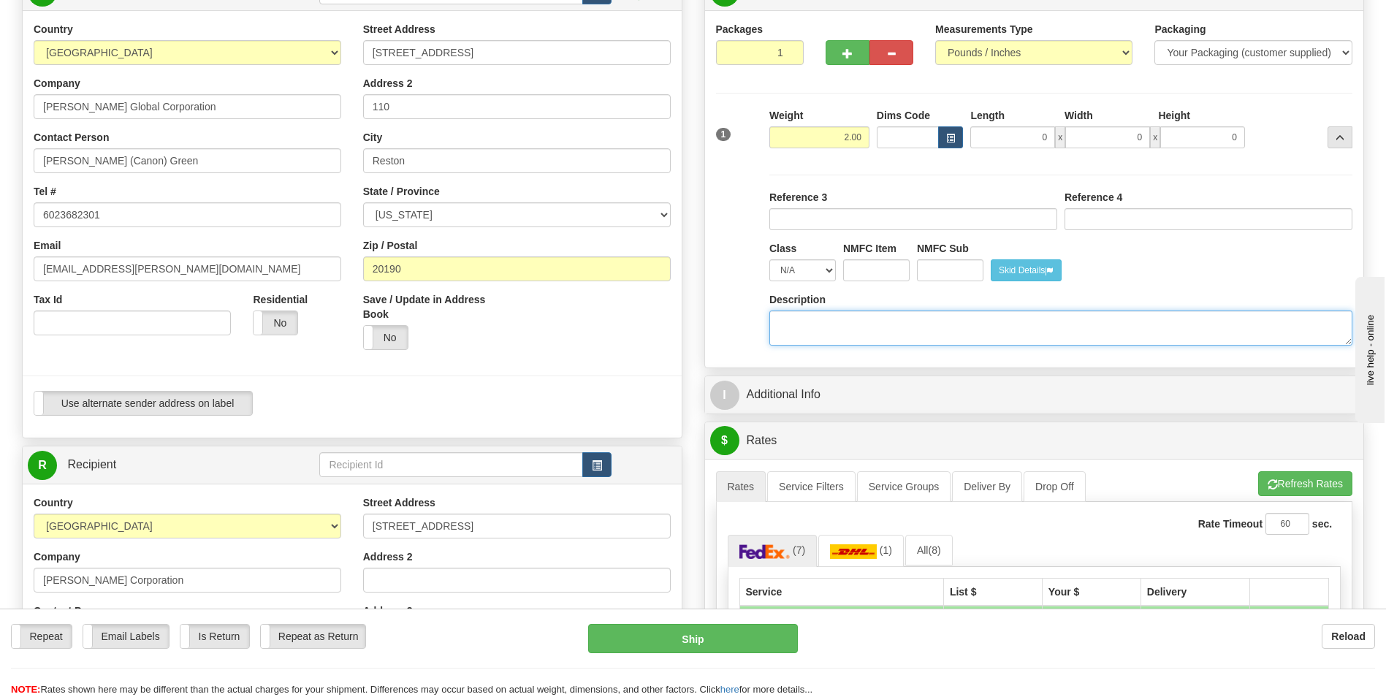
click at [799, 324] on textarea "Description" at bounding box center [1060, 327] width 583 height 35
click at [831, 335] on textarea "Description" at bounding box center [1060, 327] width 583 height 35
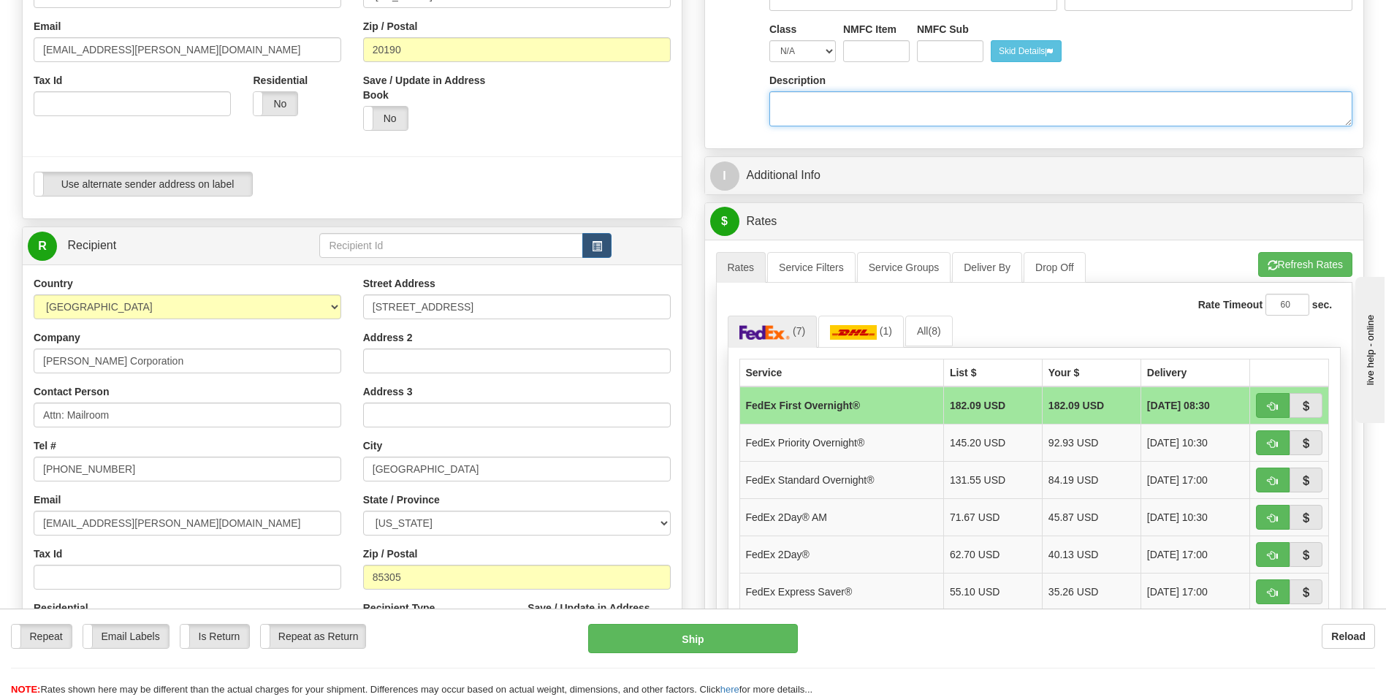
scroll to position [438, 0]
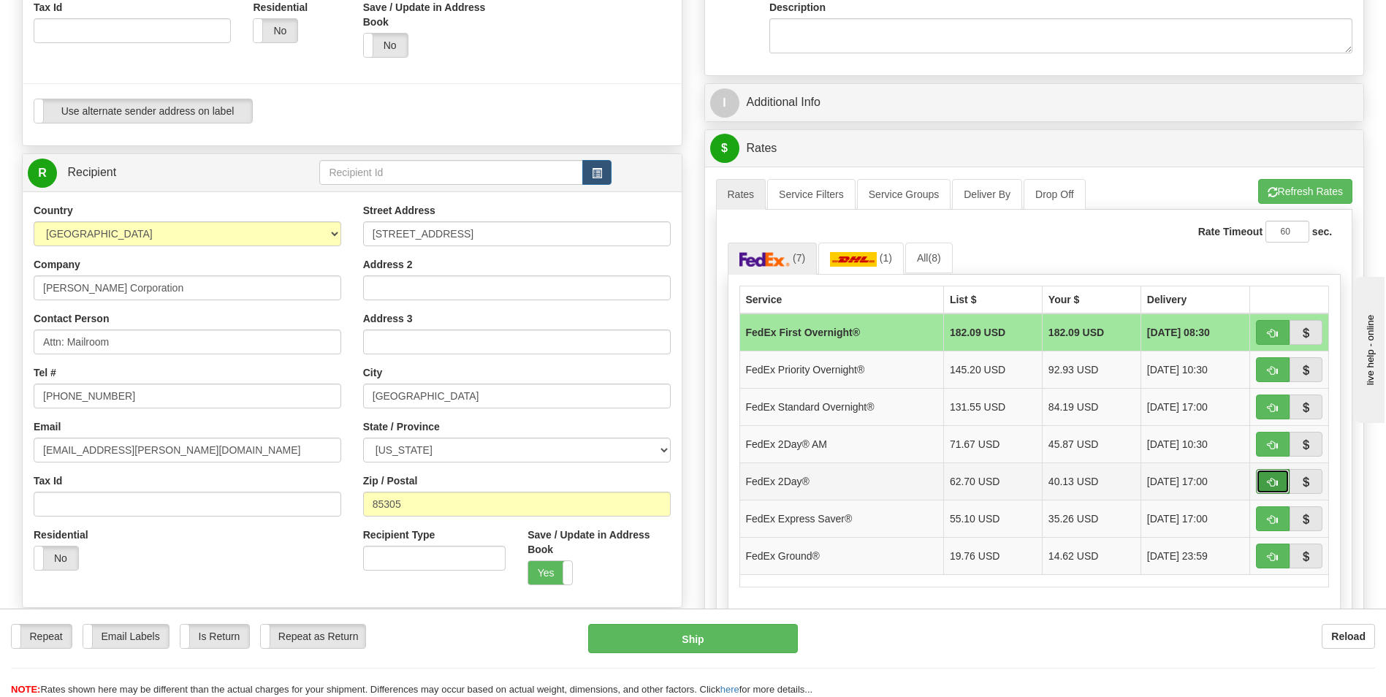
click at [1268, 483] on span "button" at bounding box center [1272, 482] width 10 height 9
type input "03"
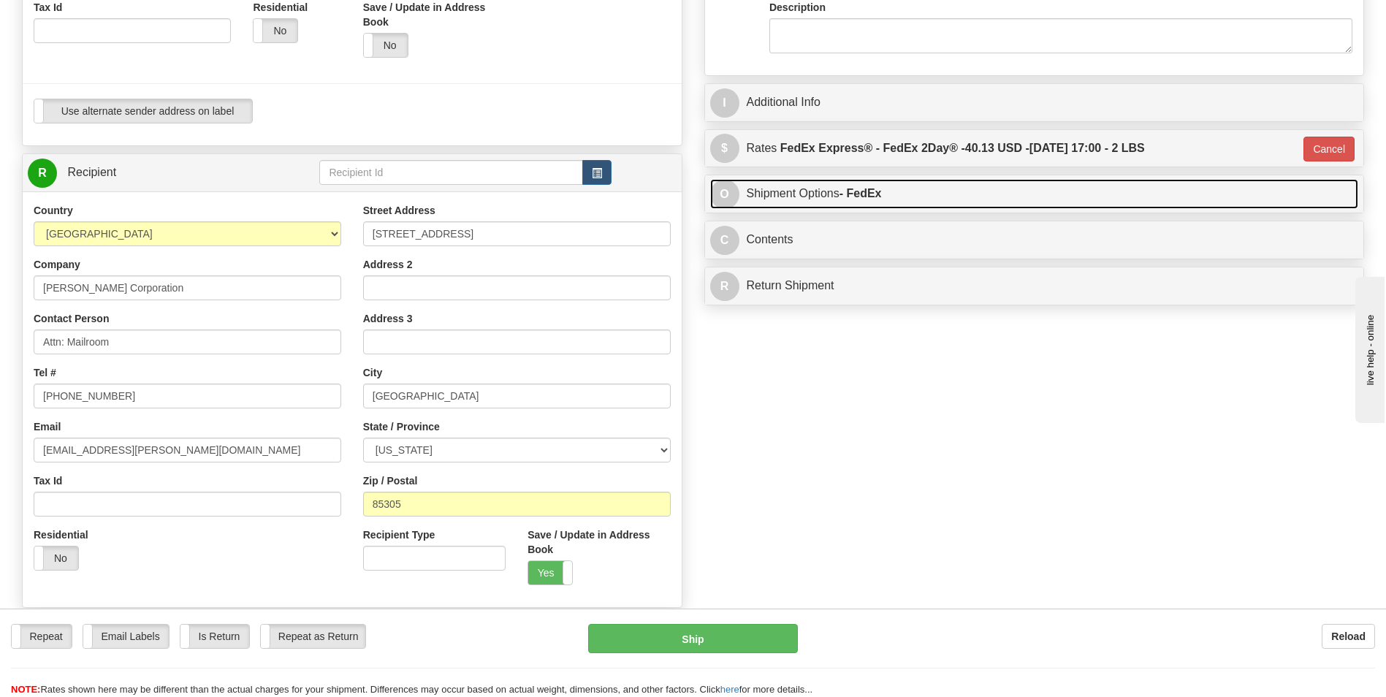
click at [728, 196] on span "O" at bounding box center [724, 194] width 29 height 29
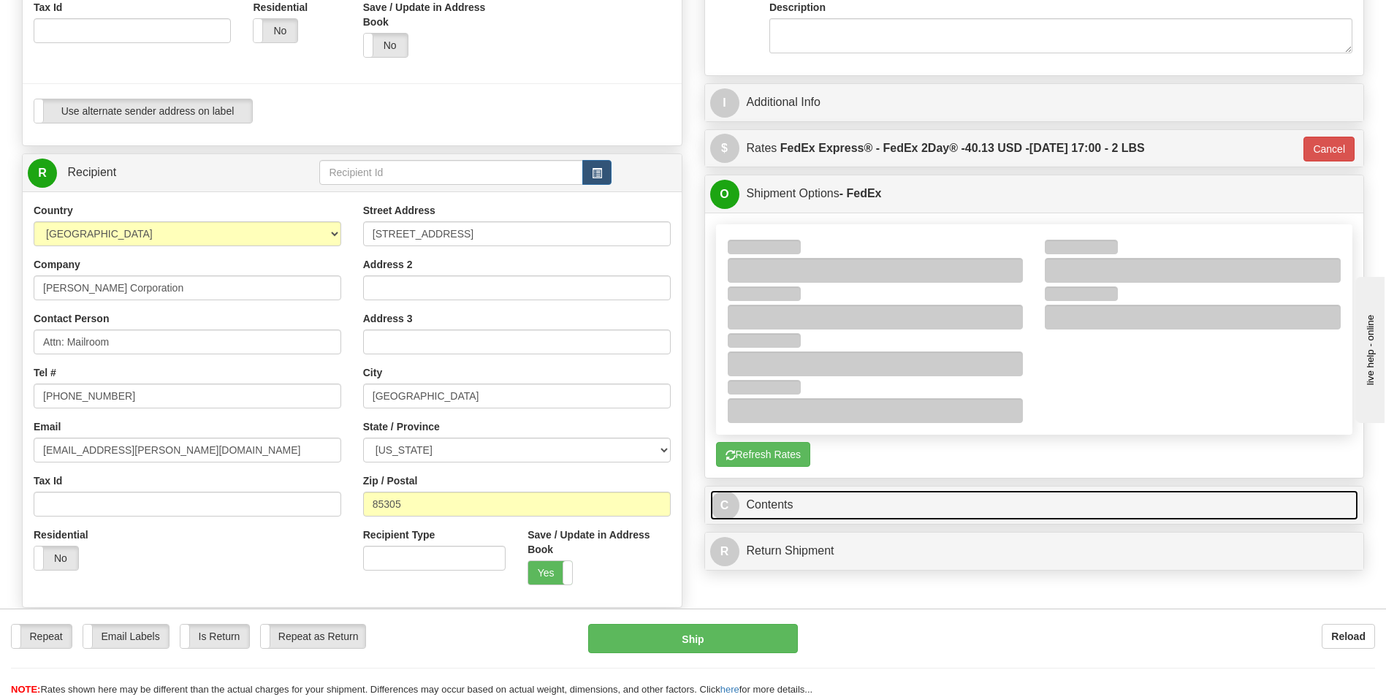
click at [736, 505] on span "C" at bounding box center [724, 505] width 29 height 29
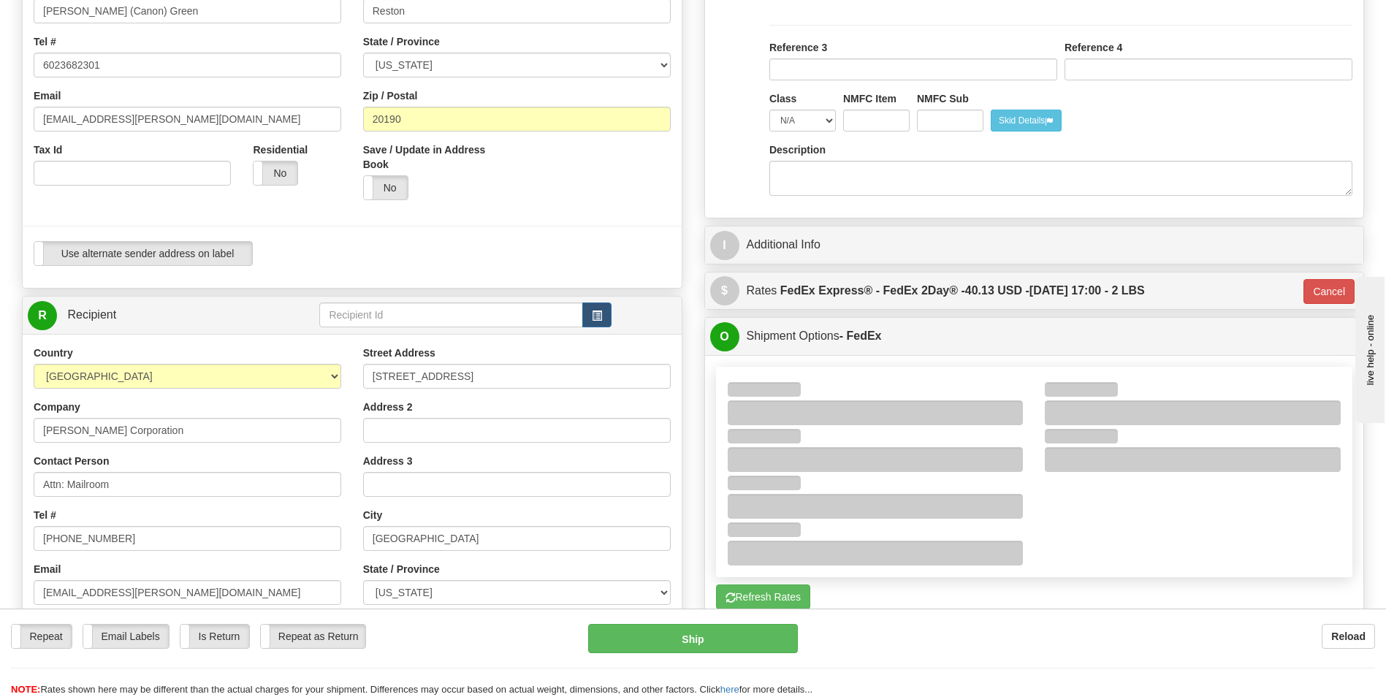
scroll to position [292, 0]
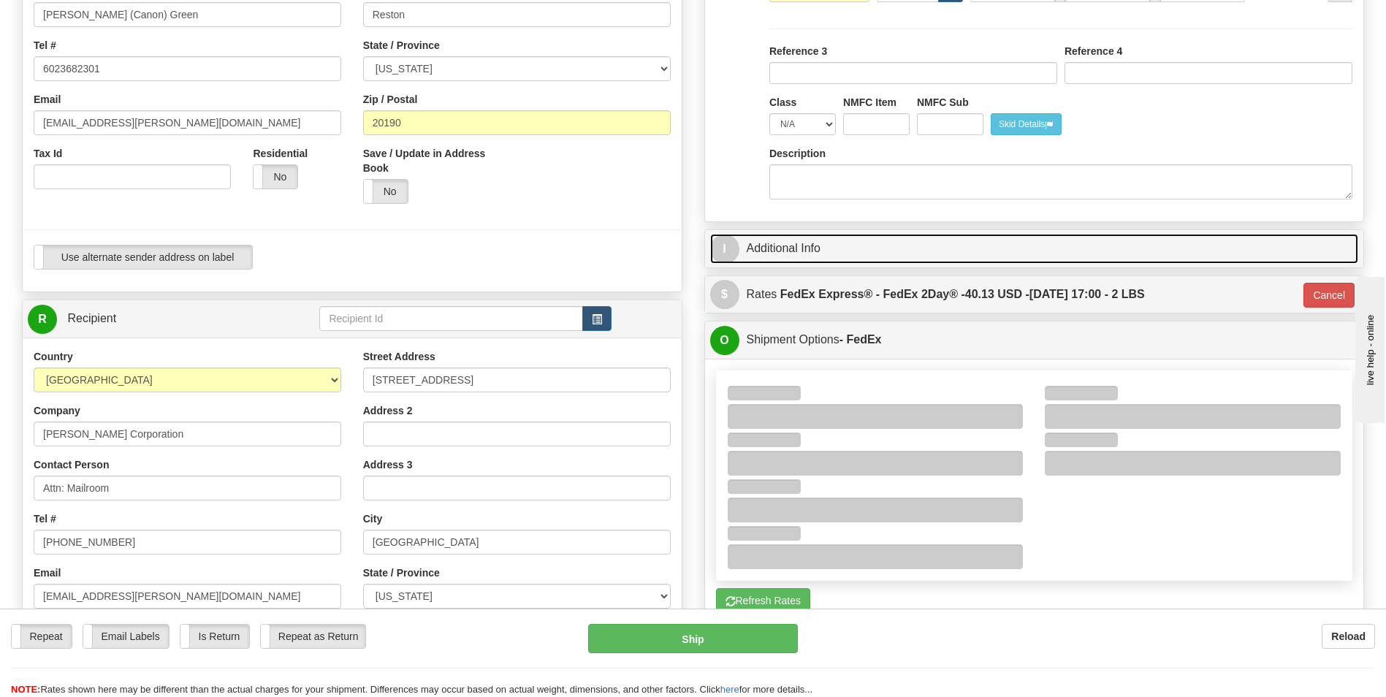
click at [728, 253] on span "I" at bounding box center [724, 248] width 29 height 29
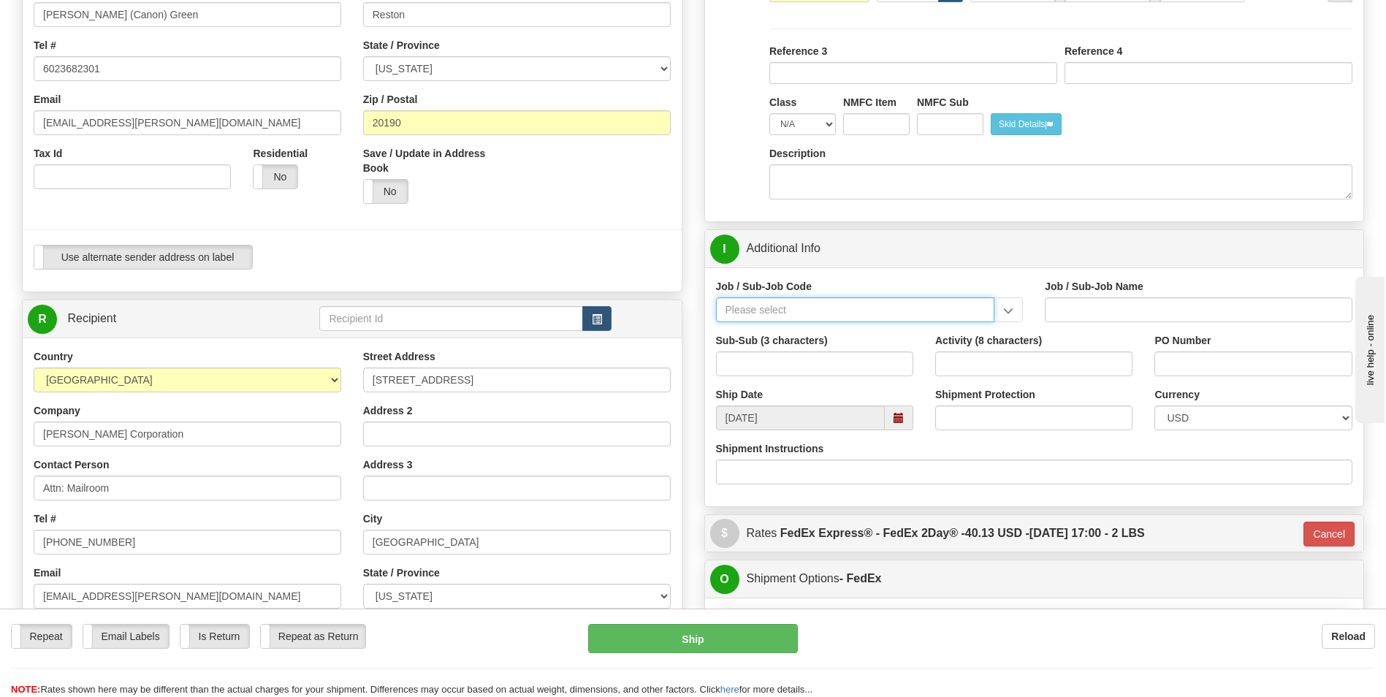
click at [768, 310] on input "Job / Sub-Job Code" at bounding box center [855, 309] width 279 height 25
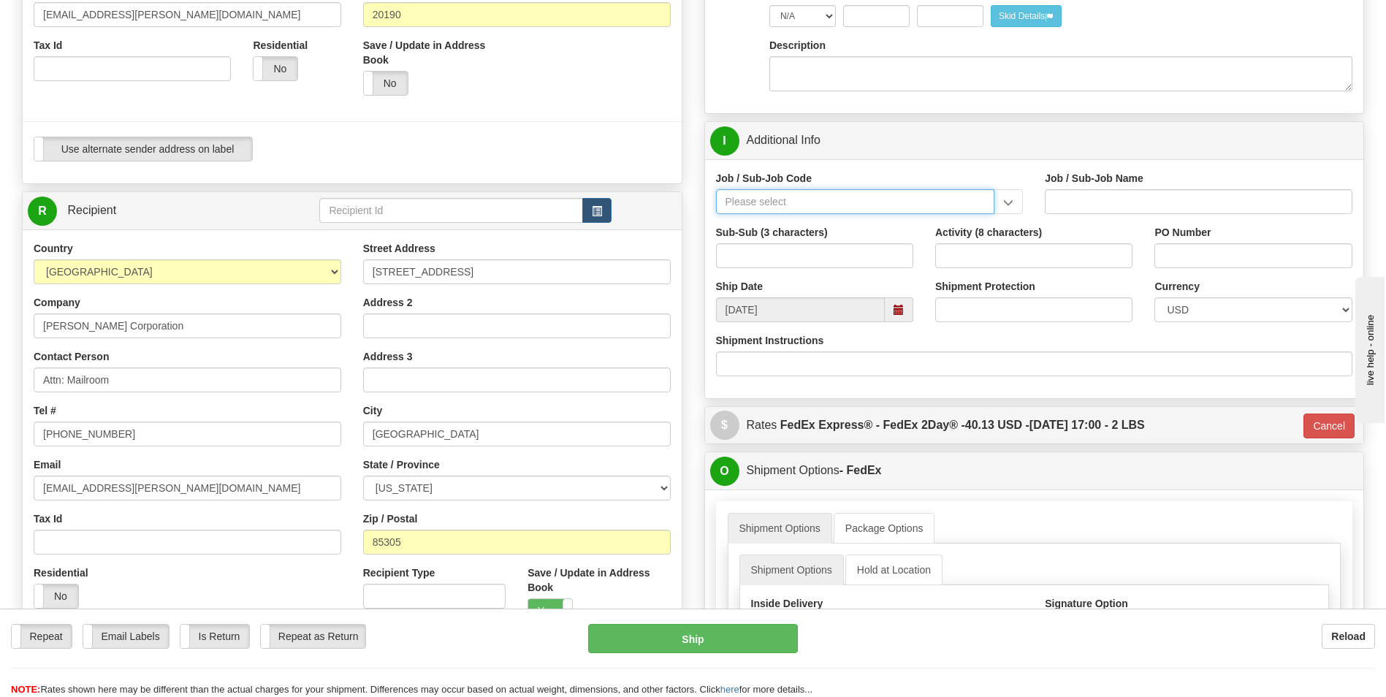
scroll to position [438, 0]
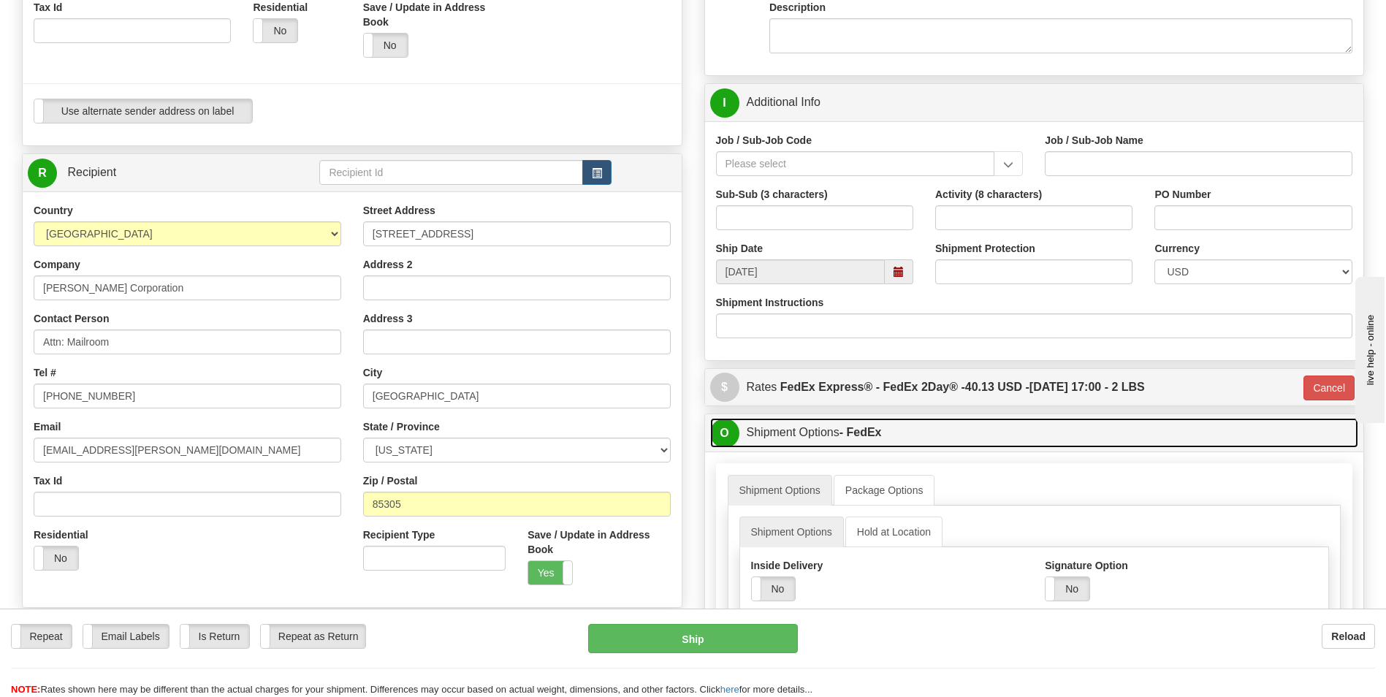
click at [733, 430] on span "O" at bounding box center [724, 433] width 29 height 29
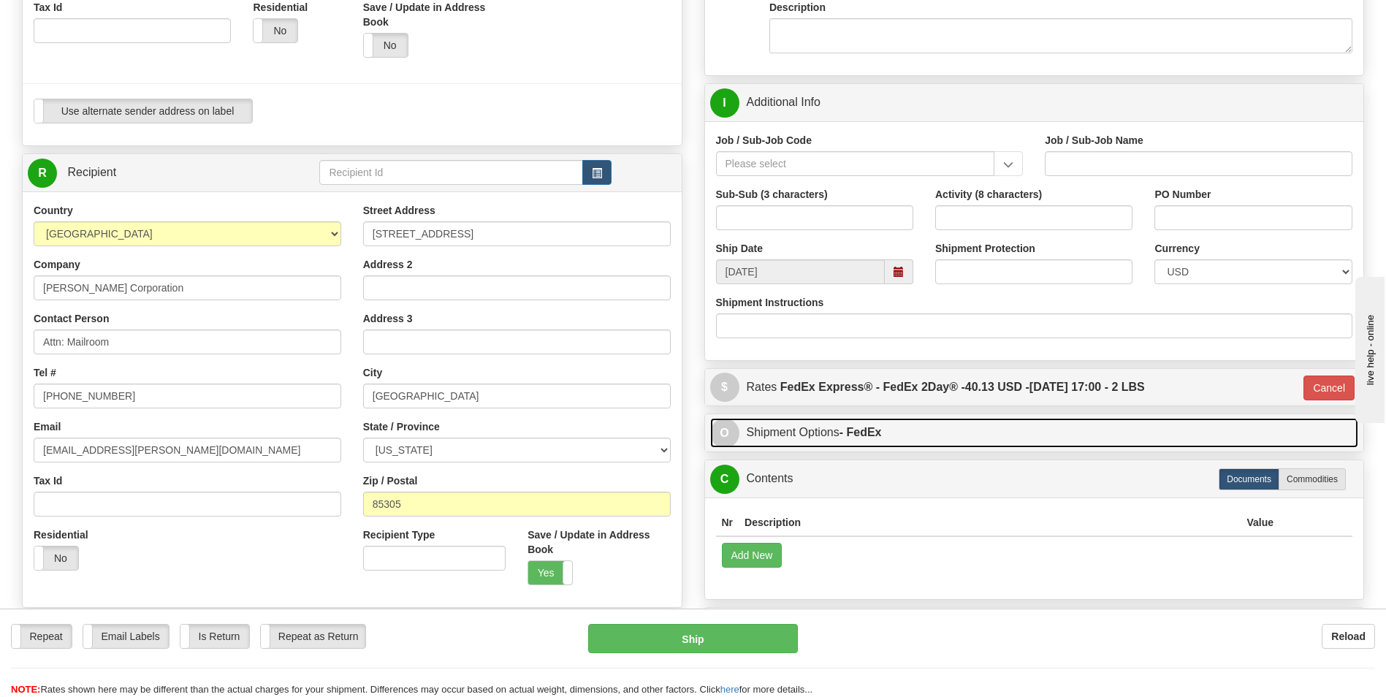
click at [733, 430] on span "O" at bounding box center [724, 433] width 29 height 29
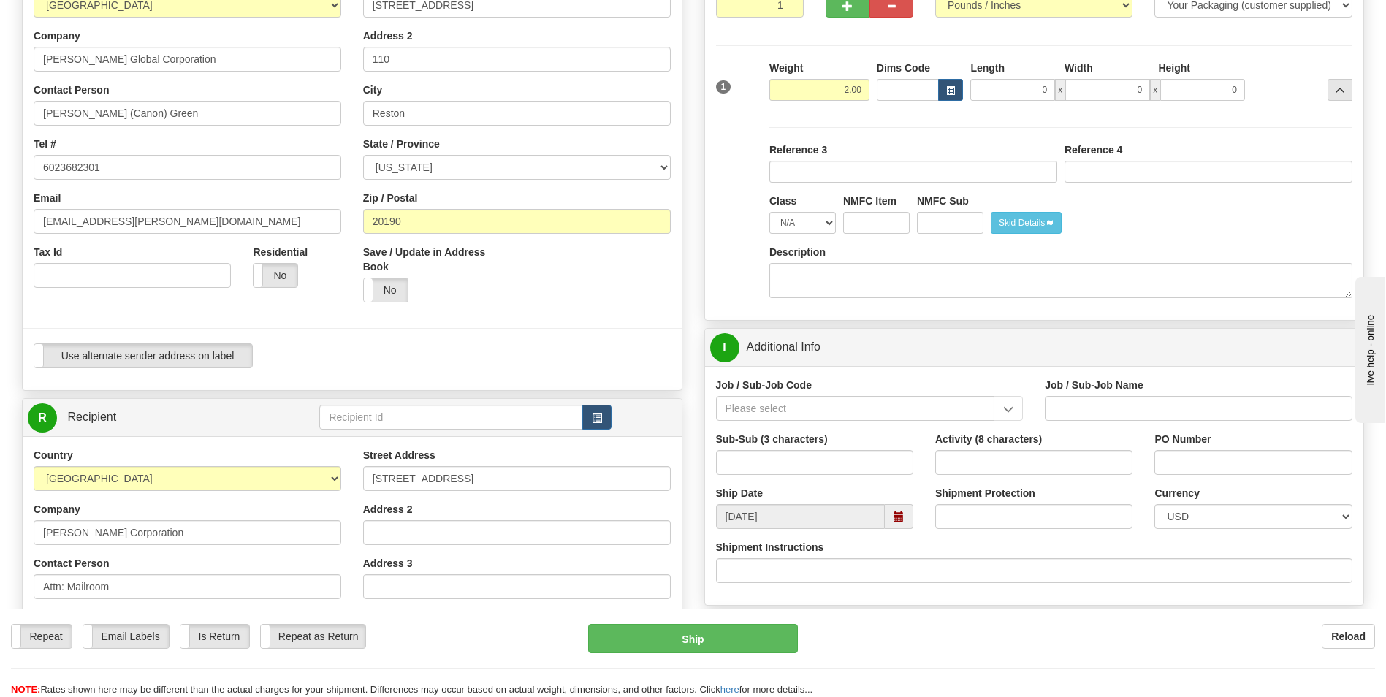
scroll to position [219, 0]
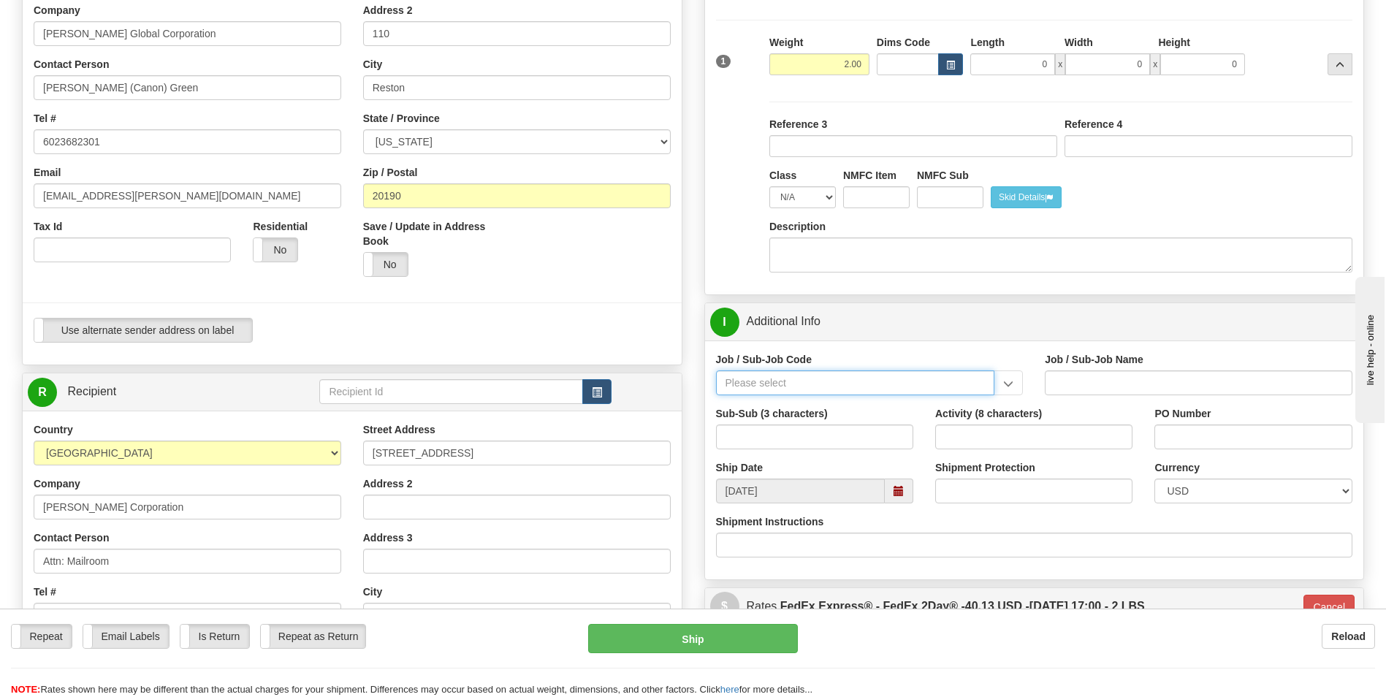
click at [736, 384] on input "Job / Sub-Job Code" at bounding box center [855, 382] width 279 height 25
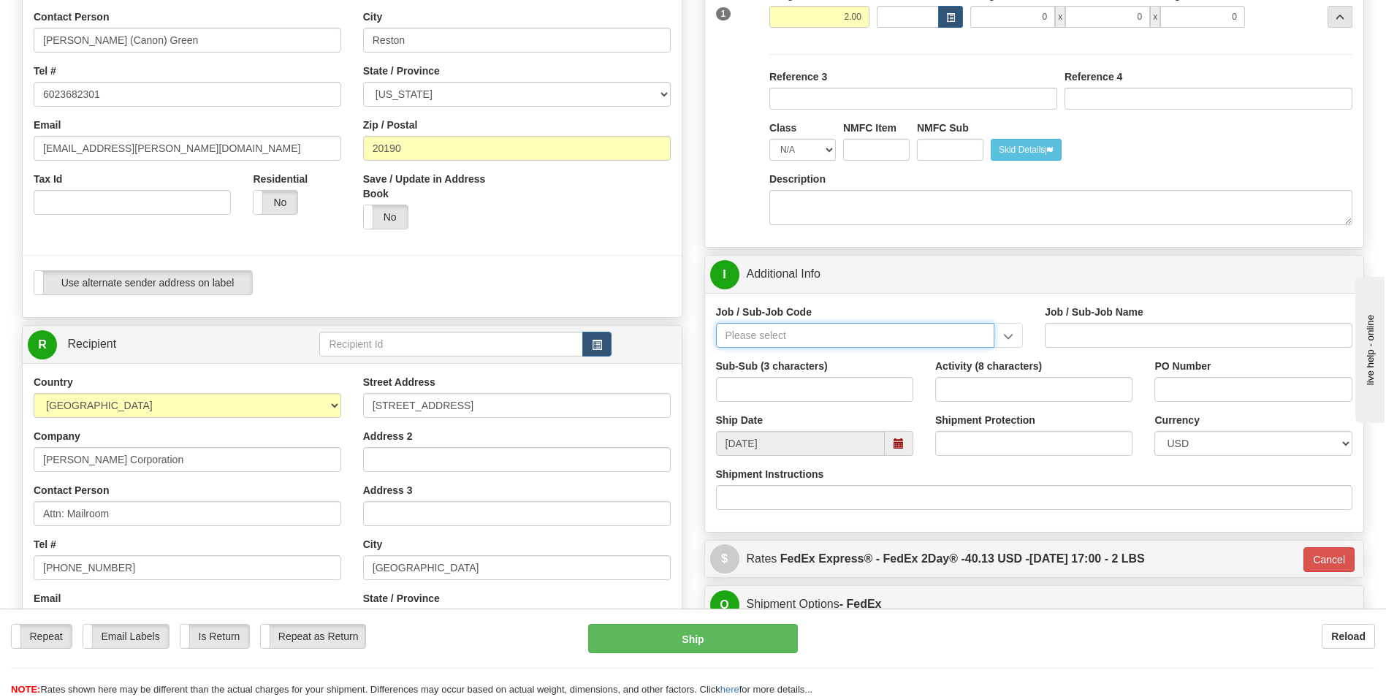
scroll to position [292, 0]
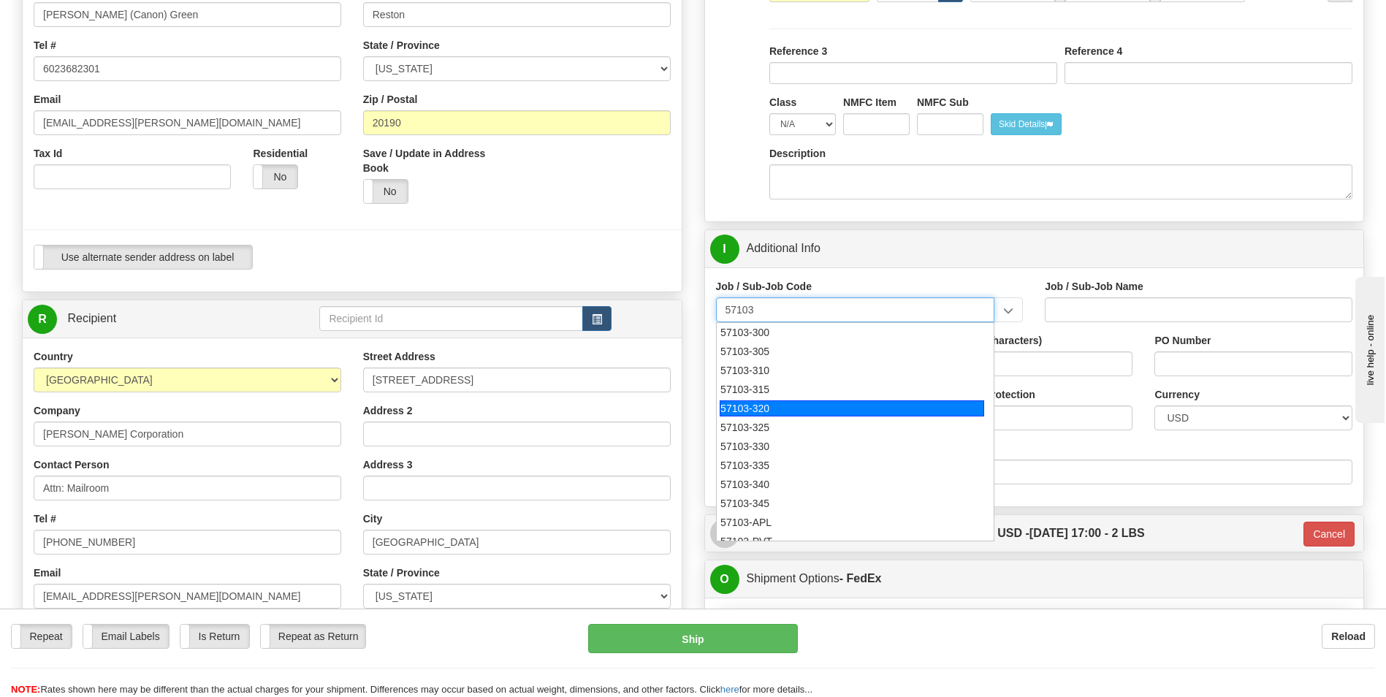
click at [745, 405] on div "57103-320" at bounding box center [852, 408] width 264 height 16
type input "57103-320"
type input "RESTON RO1 TIER 3-FACIL MGMT - MAIL OPERATIONS"
type input "57103-320"
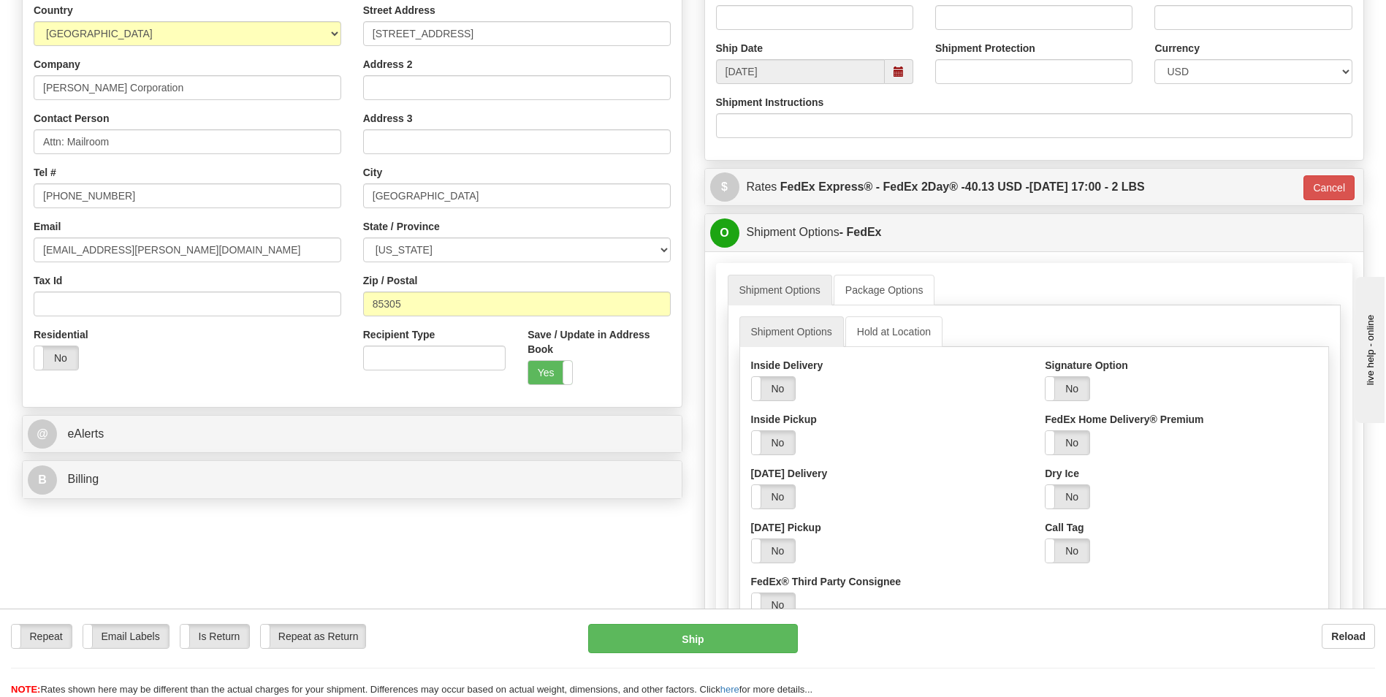
scroll to position [584, 0]
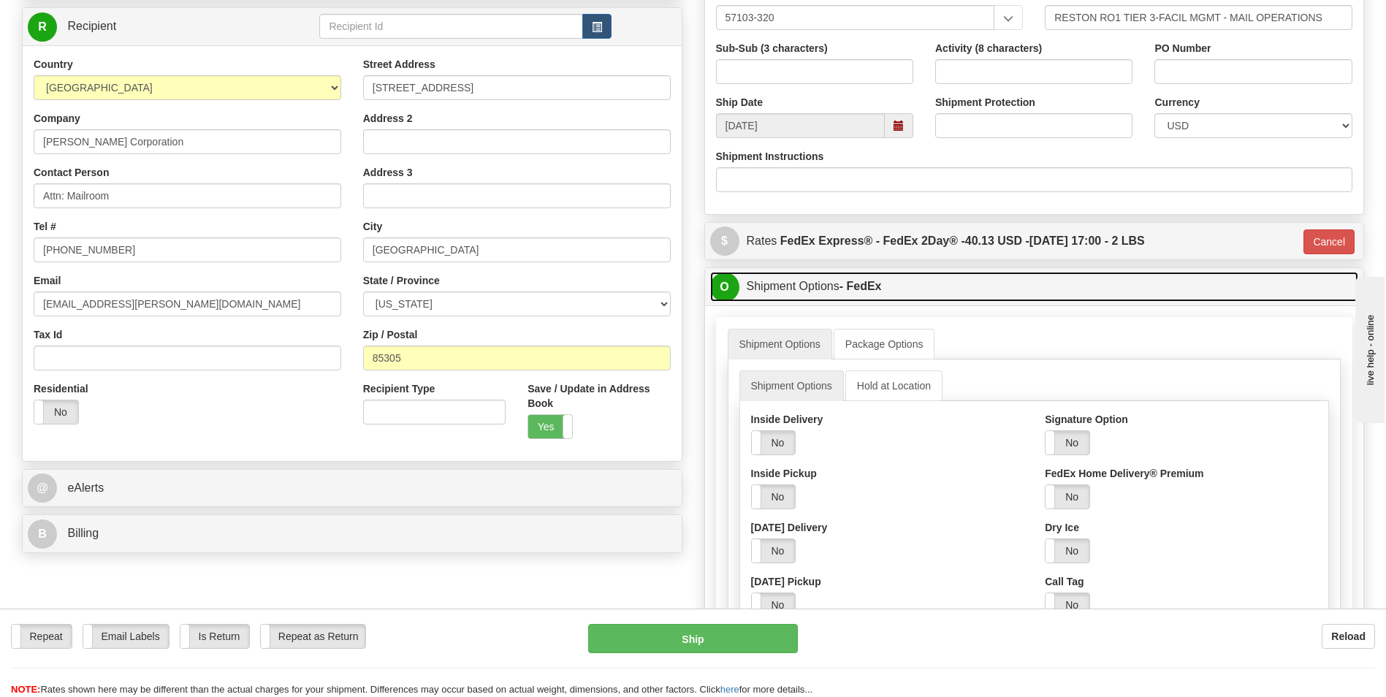
click at [983, 281] on link "O Shipment Options - FedEx" at bounding box center [1034, 287] width 649 height 30
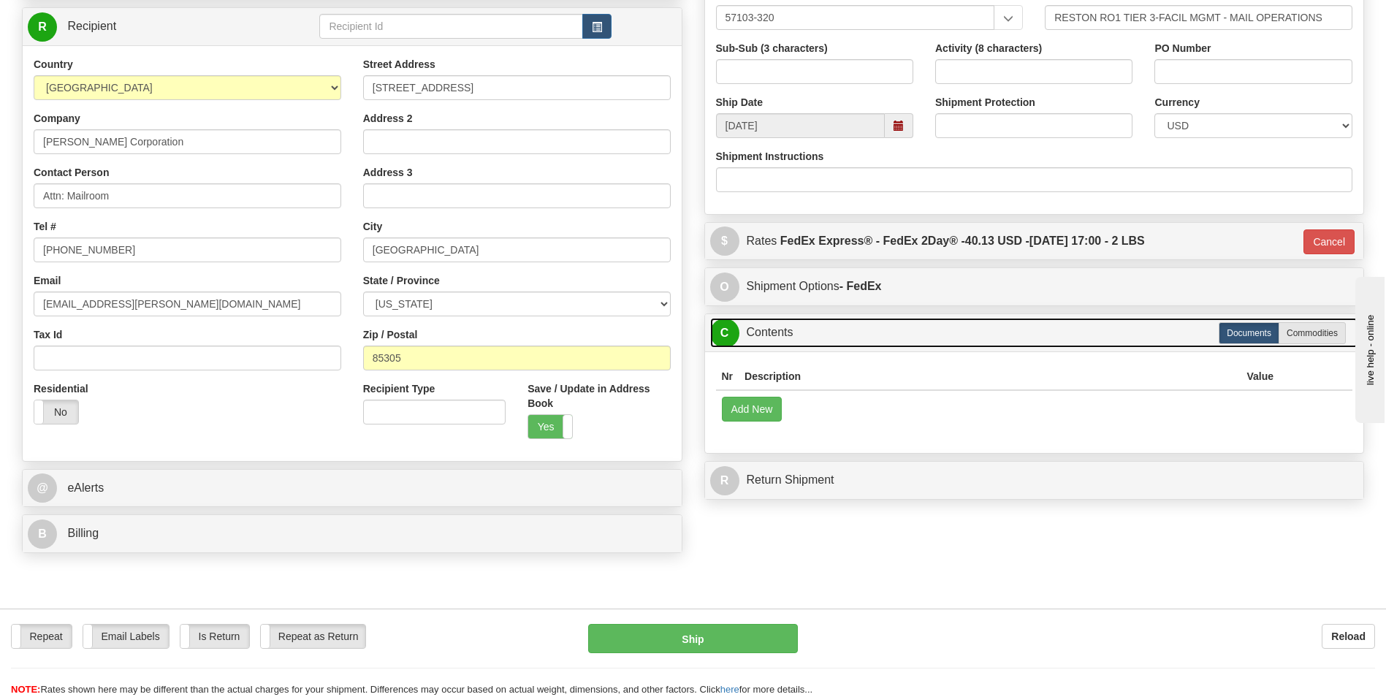
click at [850, 328] on link "C Contents" at bounding box center [1034, 333] width 649 height 30
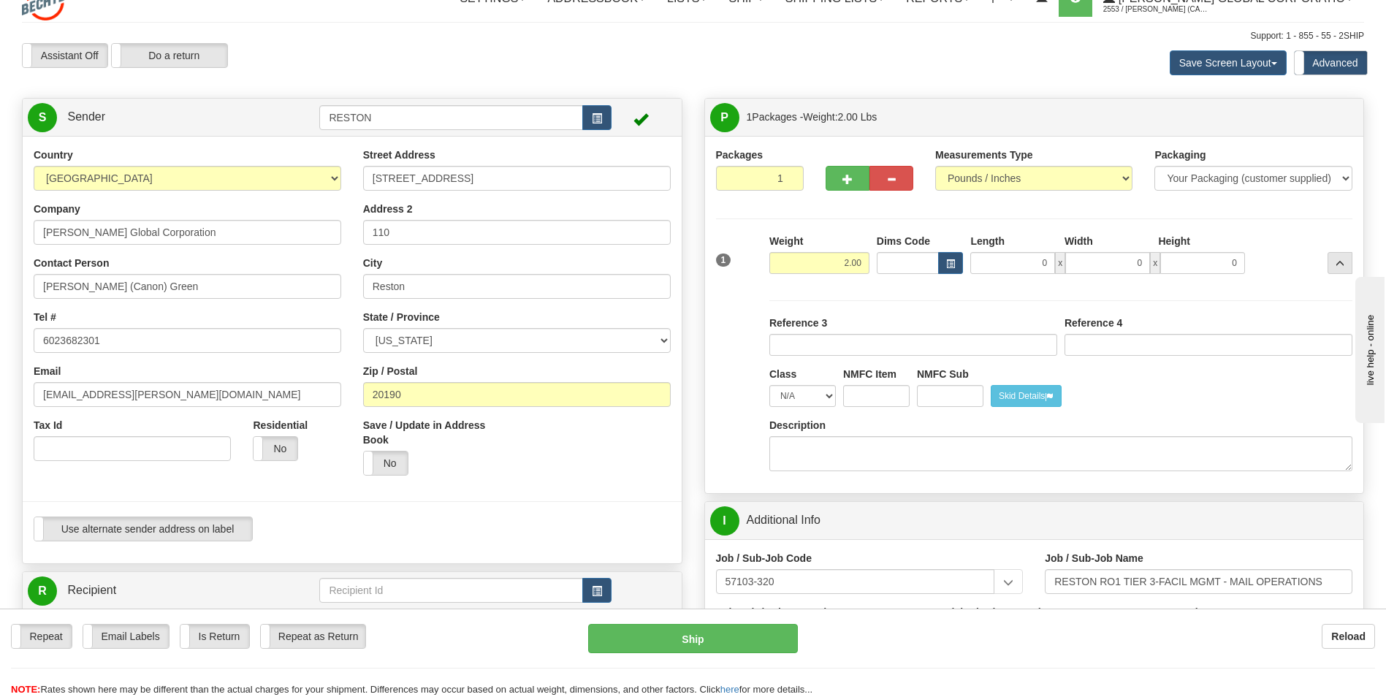
scroll to position [0, 0]
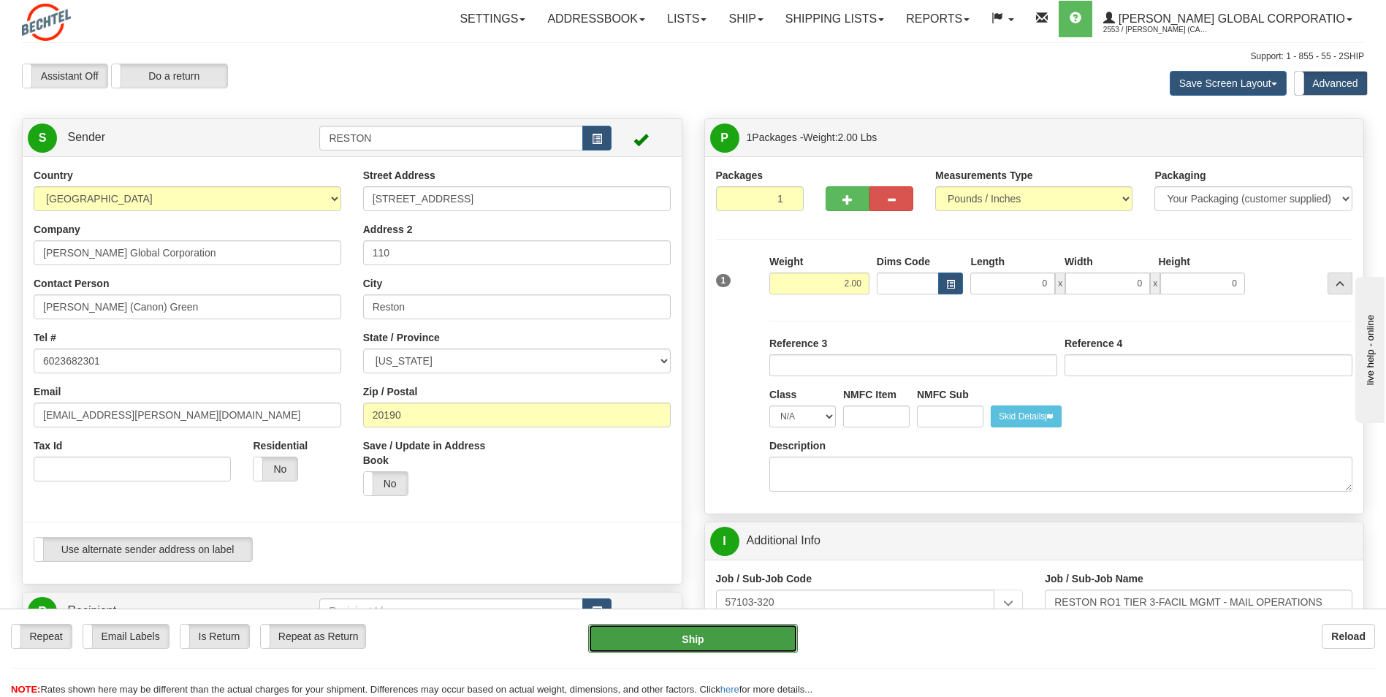
click at [684, 633] on button "Ship" at bounding box center [692, 638] width 209 height 29
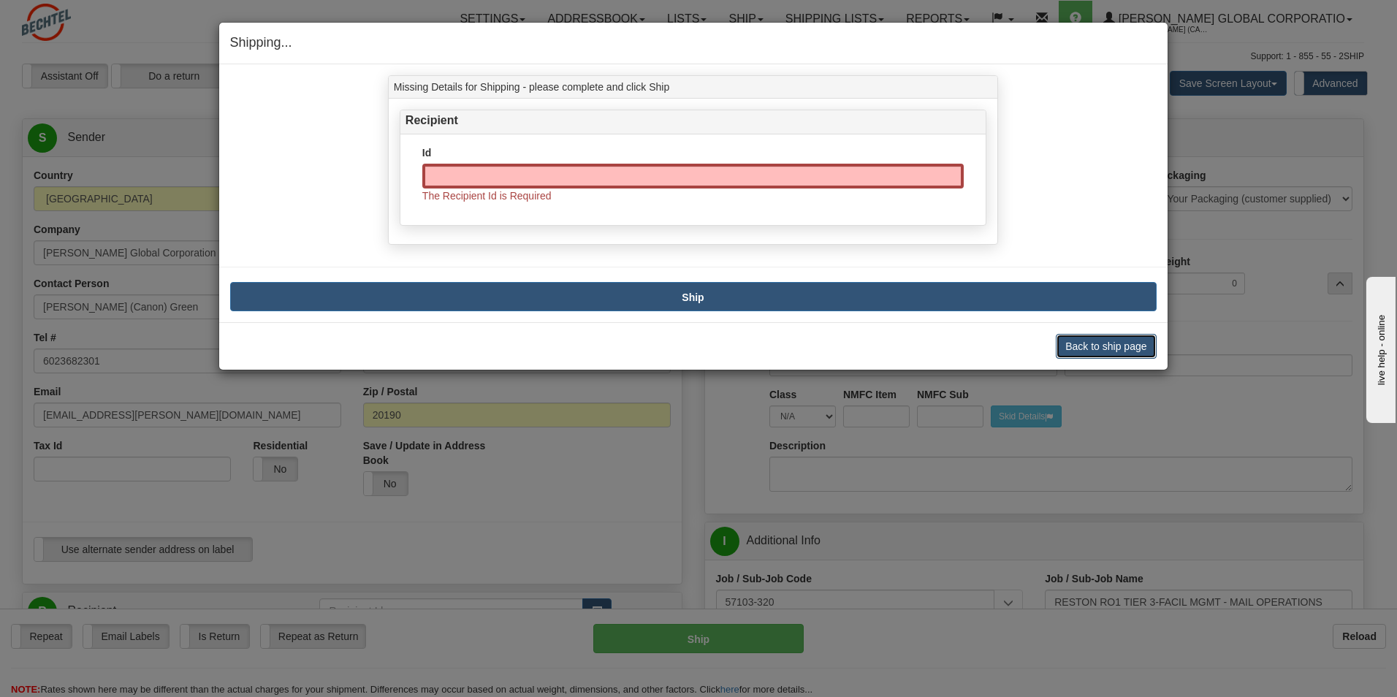
click at [1088, 349] on button "Back to ship page" at bounding box center [1106, 346] width 100 height 25
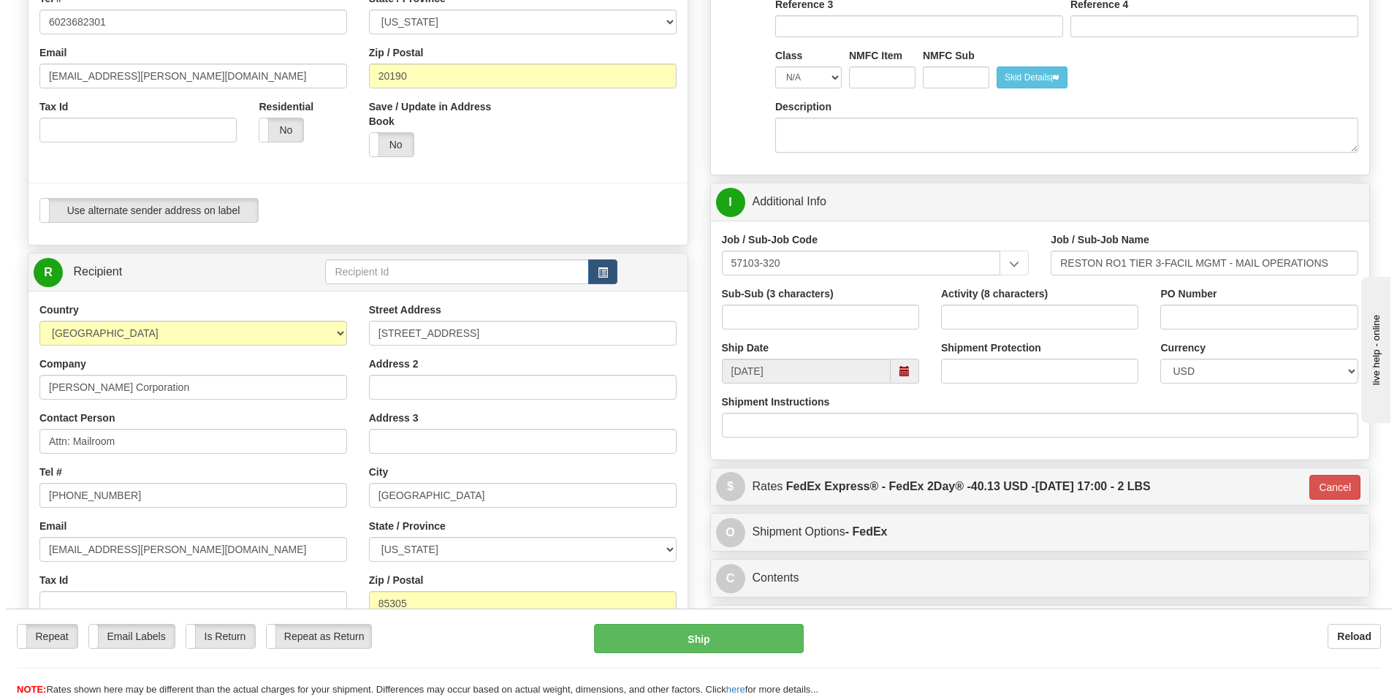
scroll to position [365, 0]
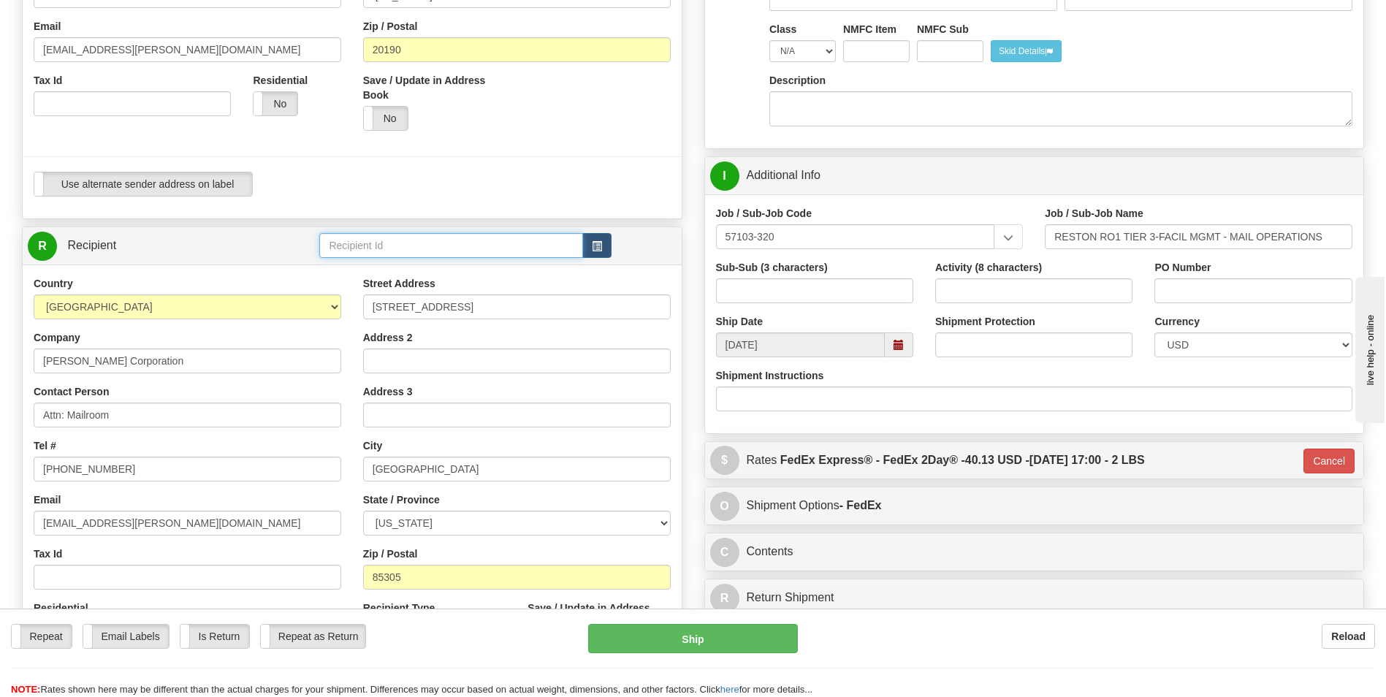
click at [447, 243] on input "text" at bounding box center [450, 245] width 263 height 25
click at [595, 248] on span "button" at bounding box center [597, 246] width 10 height 9
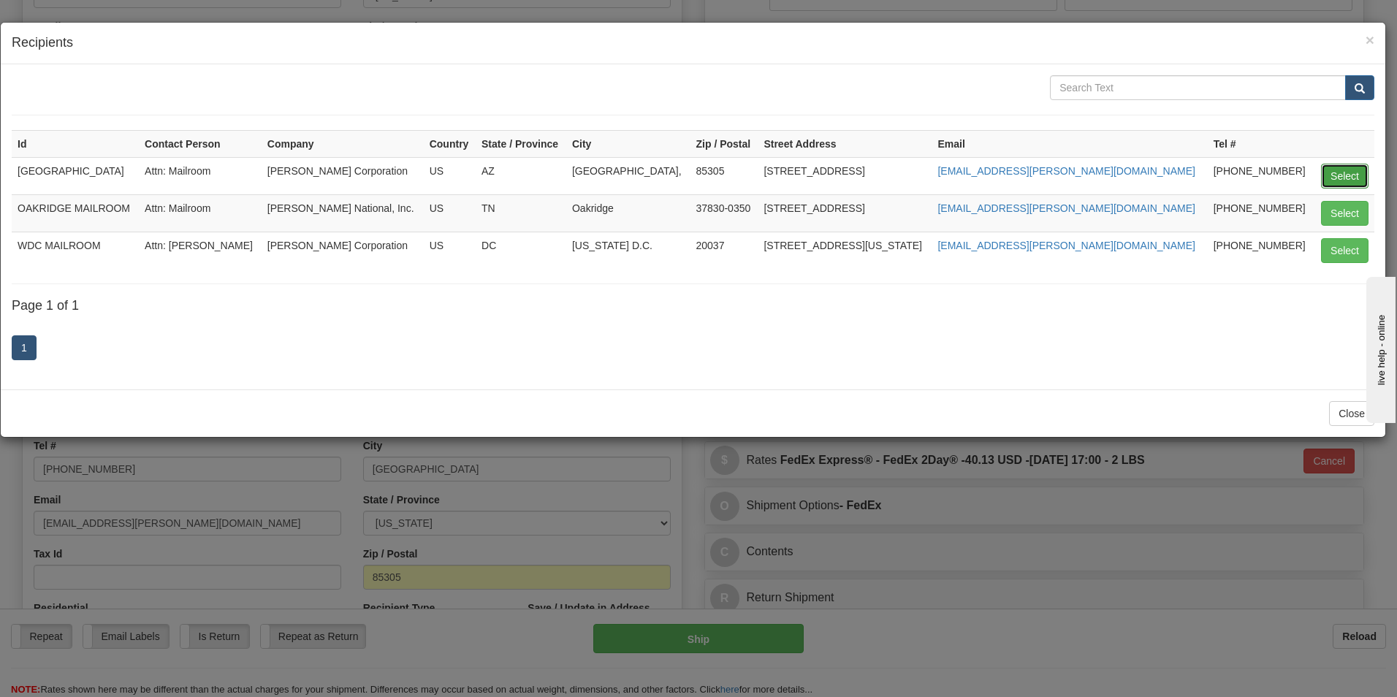
click at [1332, 174] on button "Select" at bounding box center [1344, 176] width 47 height 25
type input "[GEOGRAPHIC_DATA]"
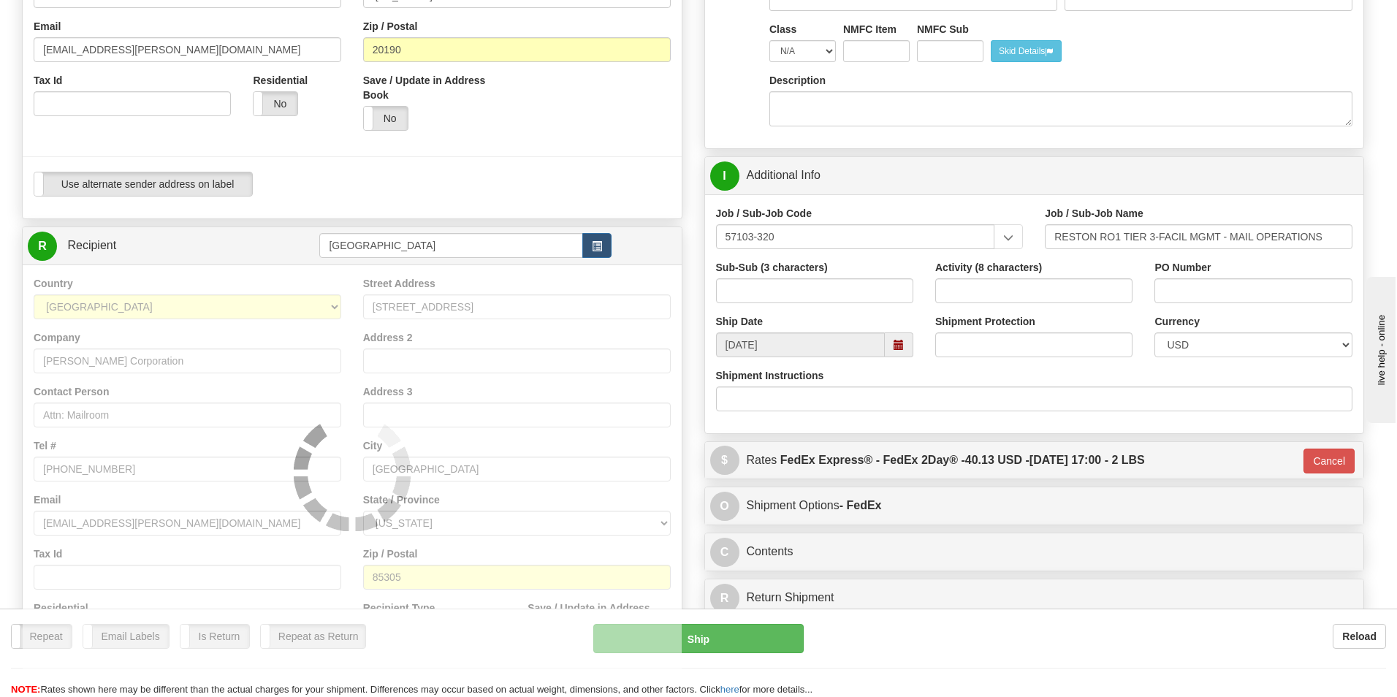
type input "03"
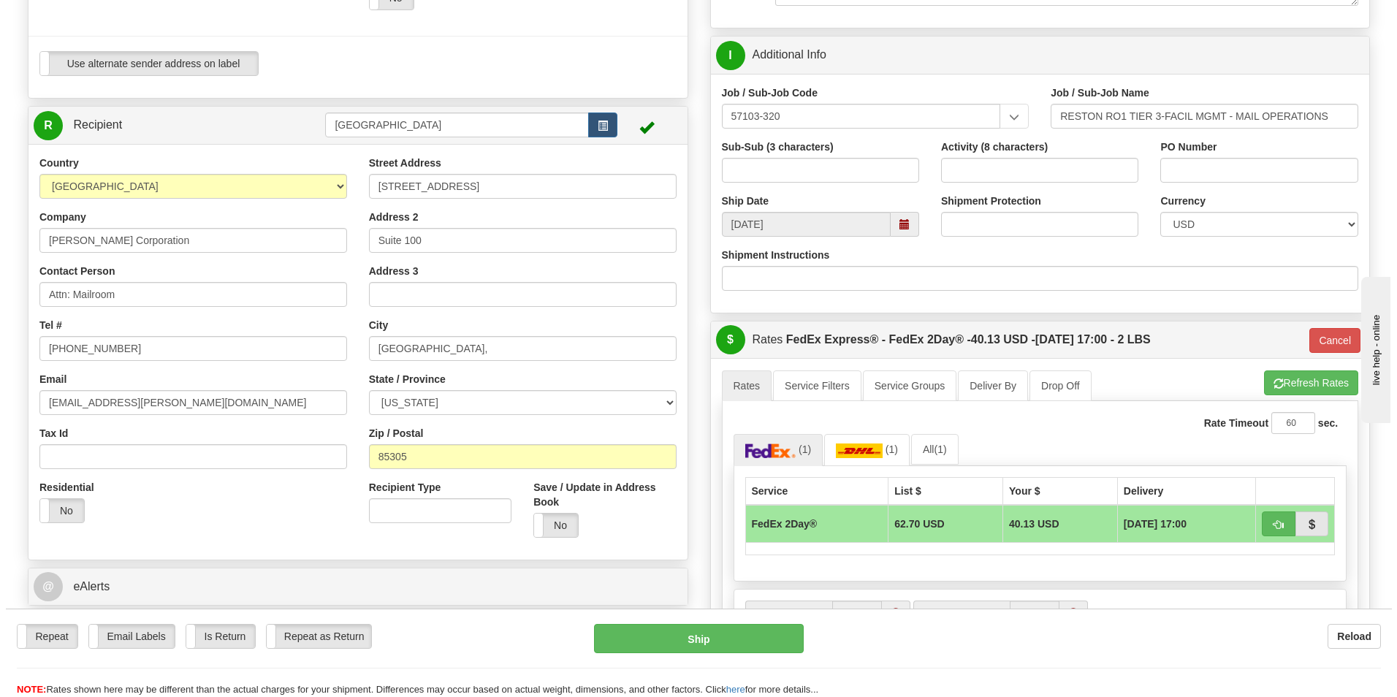
scroll to position [584, 0]
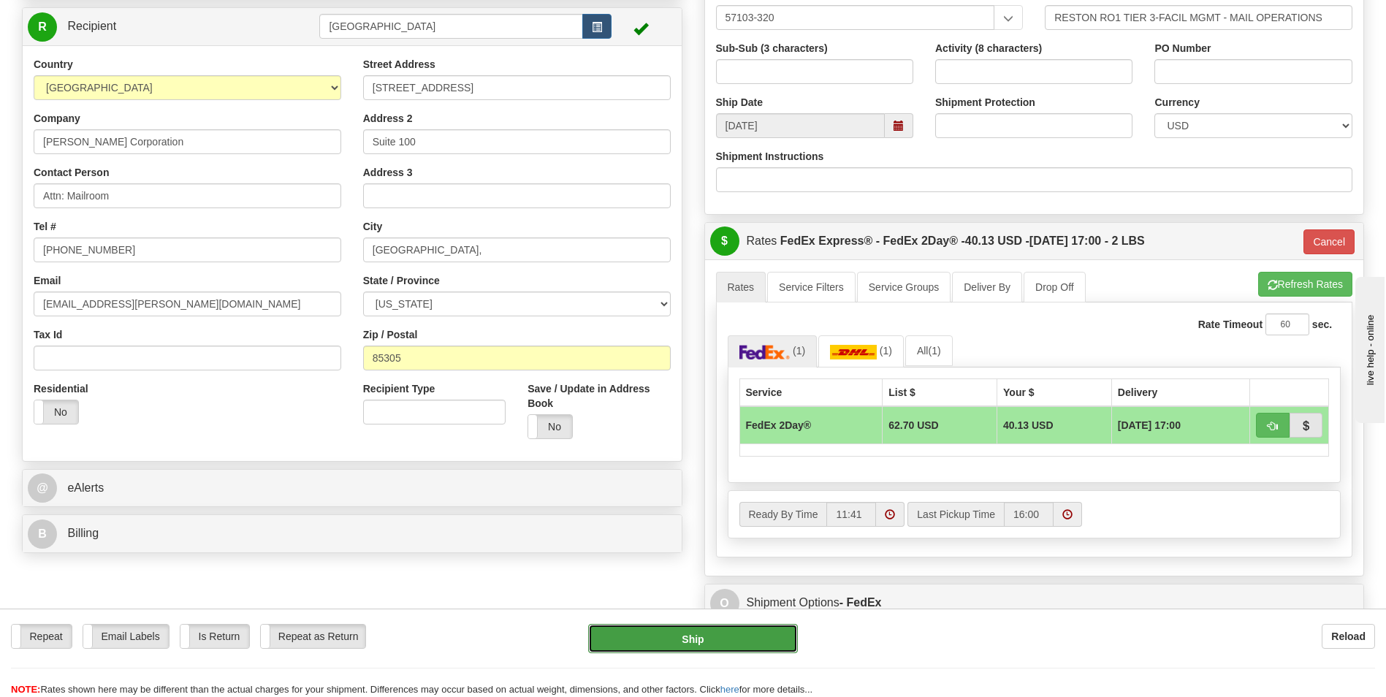
click at [684, 632] on button "Ship" at bounding box center [692, 638] width 209 height 29
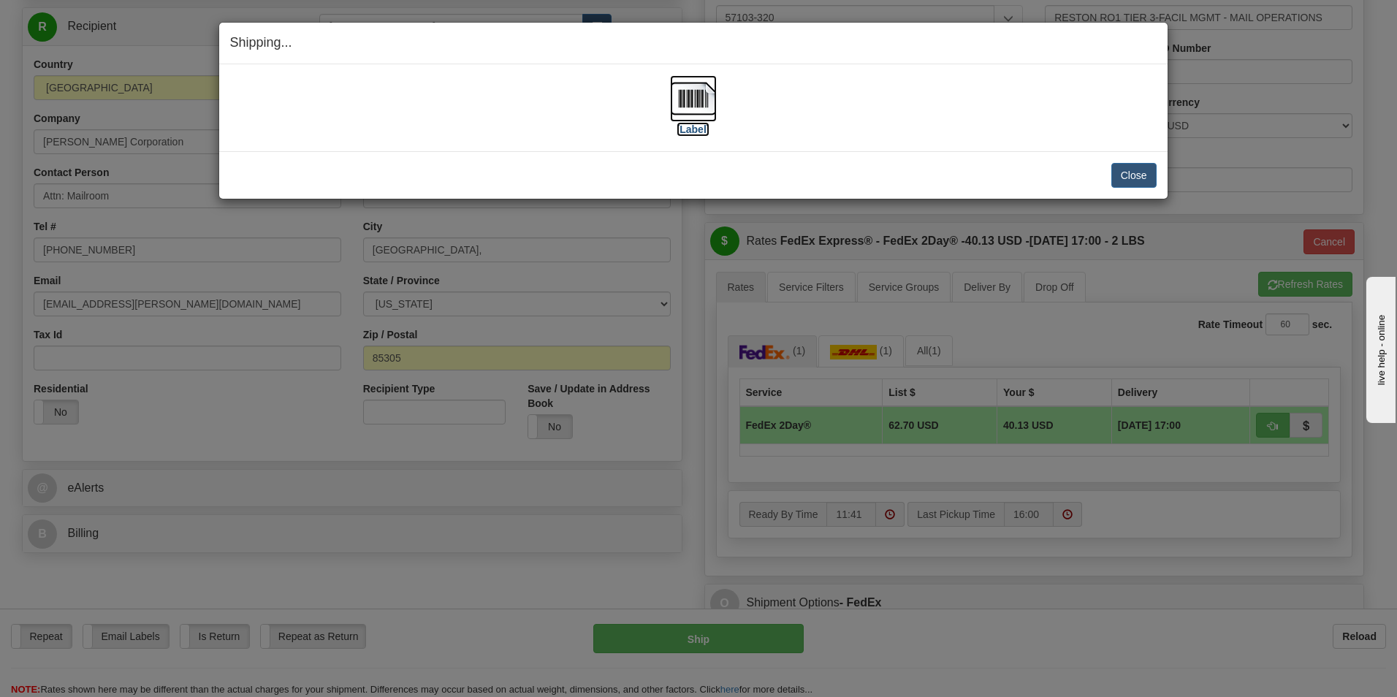
click at [708, 101] on img at bounding box center [693, 98] width 47 height 47
click at [1138, 176] on button "Close" at bounding box center [1133, 175] width 45 height 25
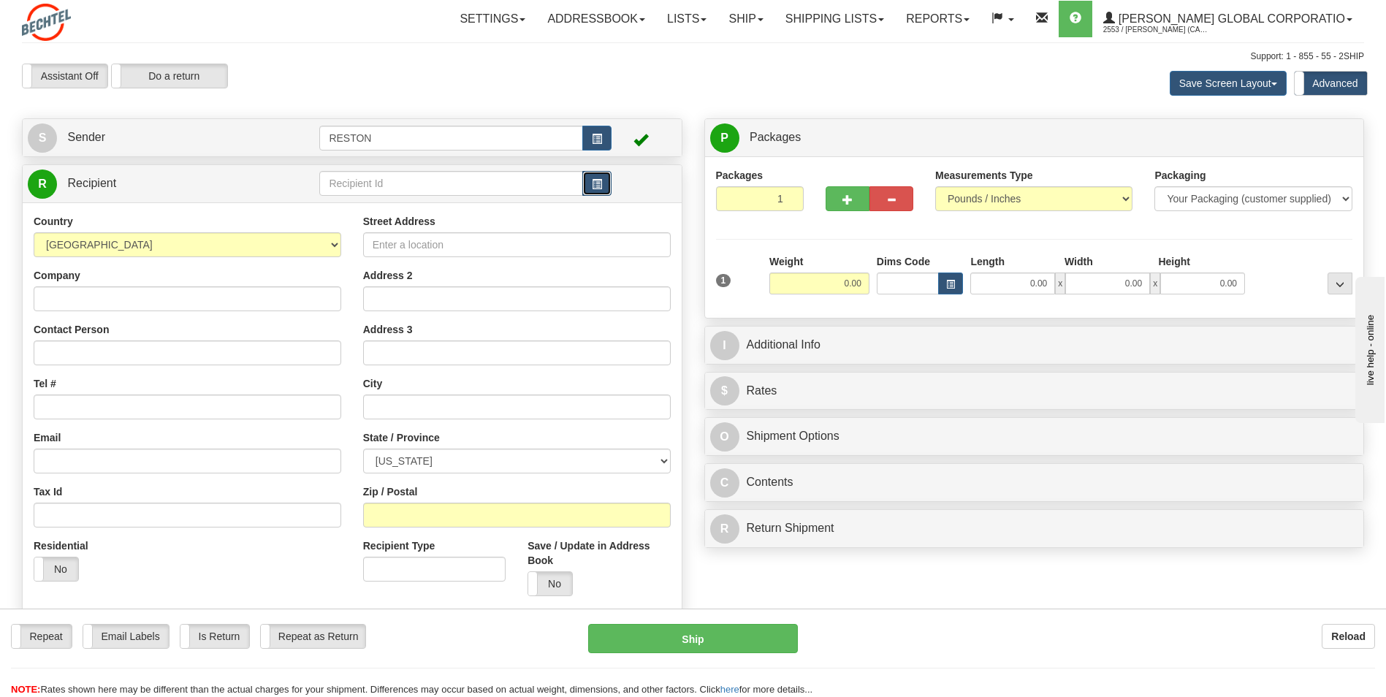
click at [598, 181] on span "button" at bounding box center [597, 184] width 10 height 9
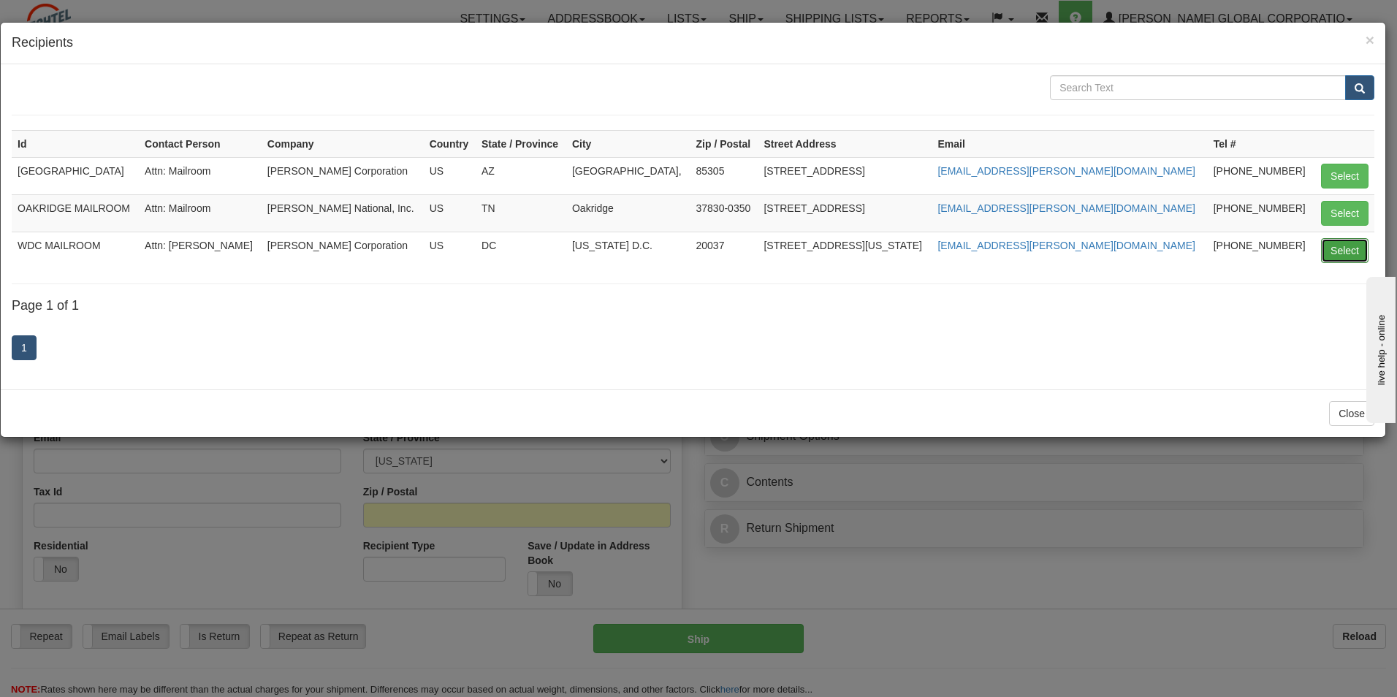
click at [1330, 253] on button "Select" at bounding box center [1344, 250] width 47 height 25
type input "WDC MAILROOM"
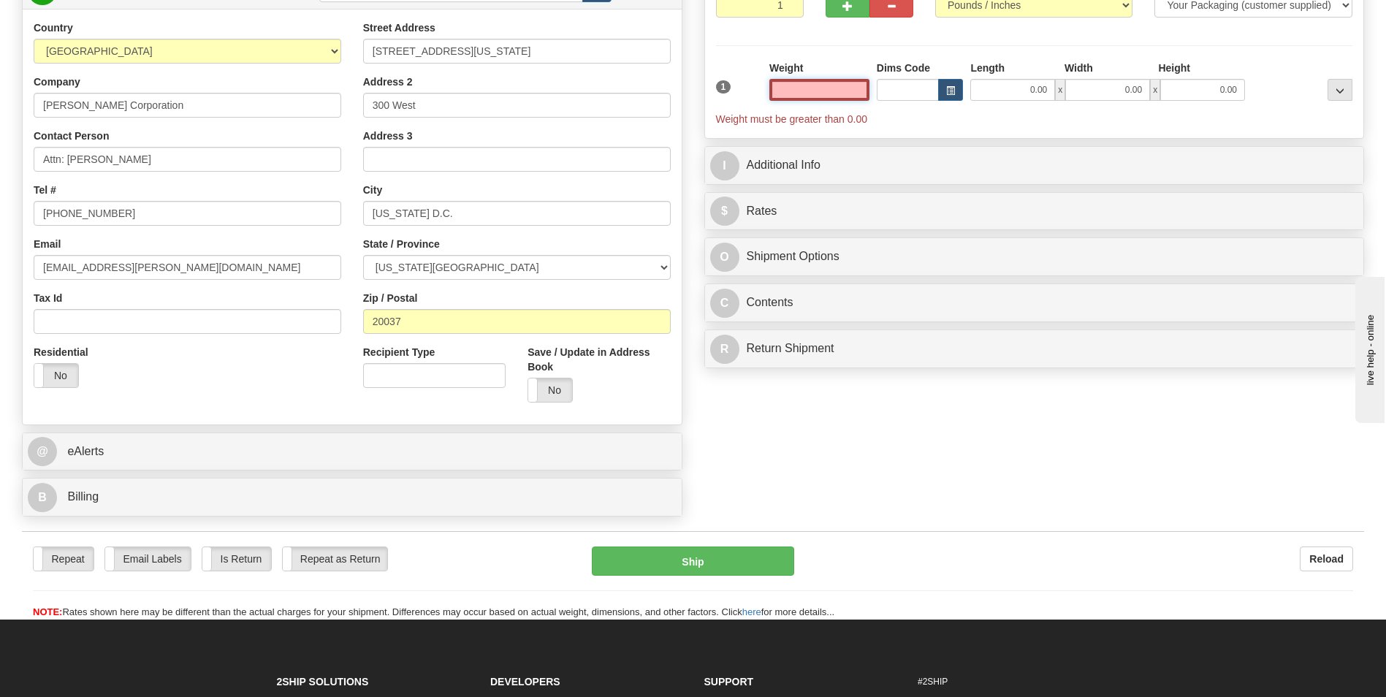
scroll to position [219, 0]
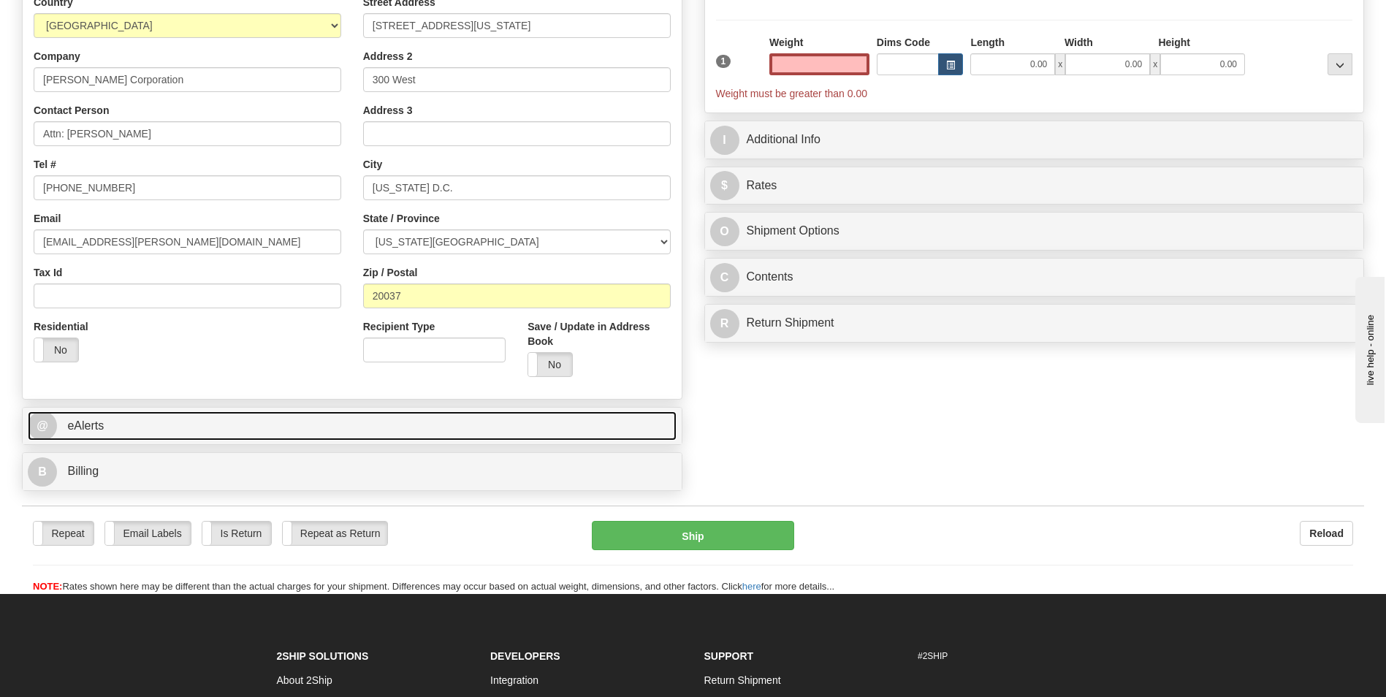
type input "0.00"
click at [47, 429] on span "@" at bounding box center [42, 425] width 29 height 29
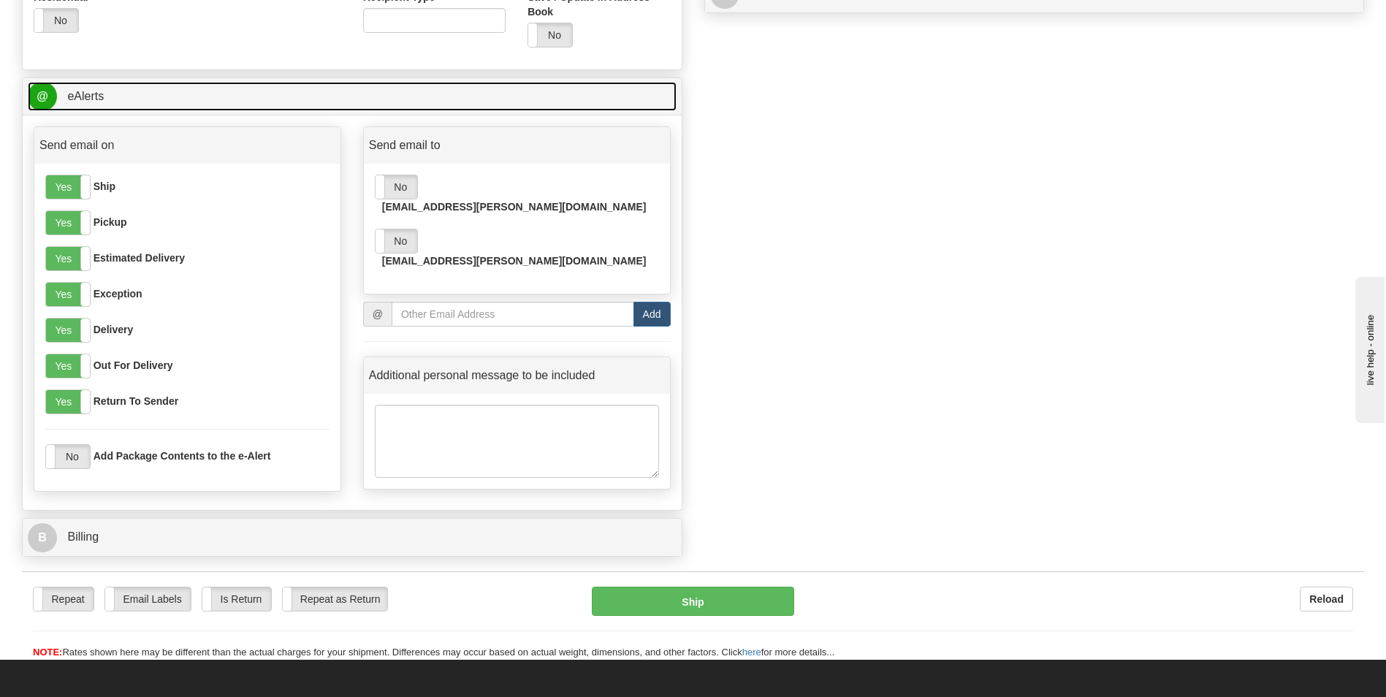
scroll to position [584, 0]
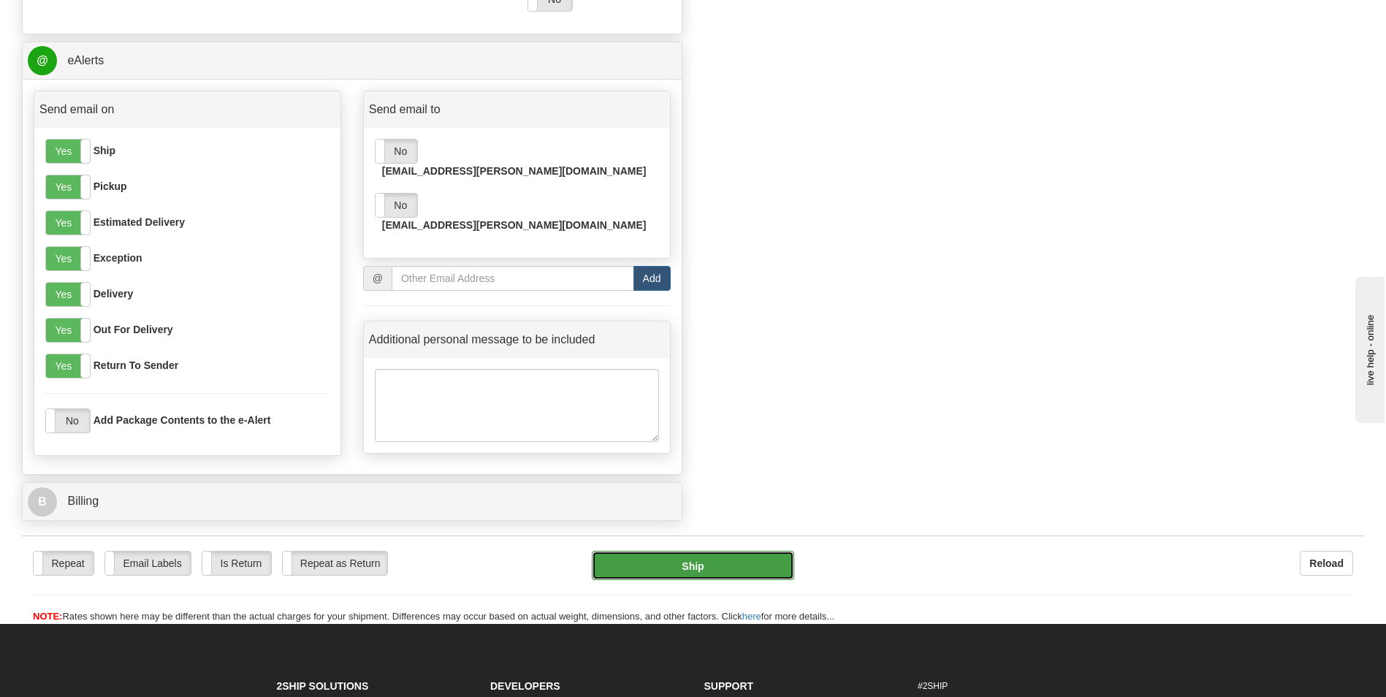
click at [668, 568] on button "Ship" at bounding box center [693, 565] width 202 height 29
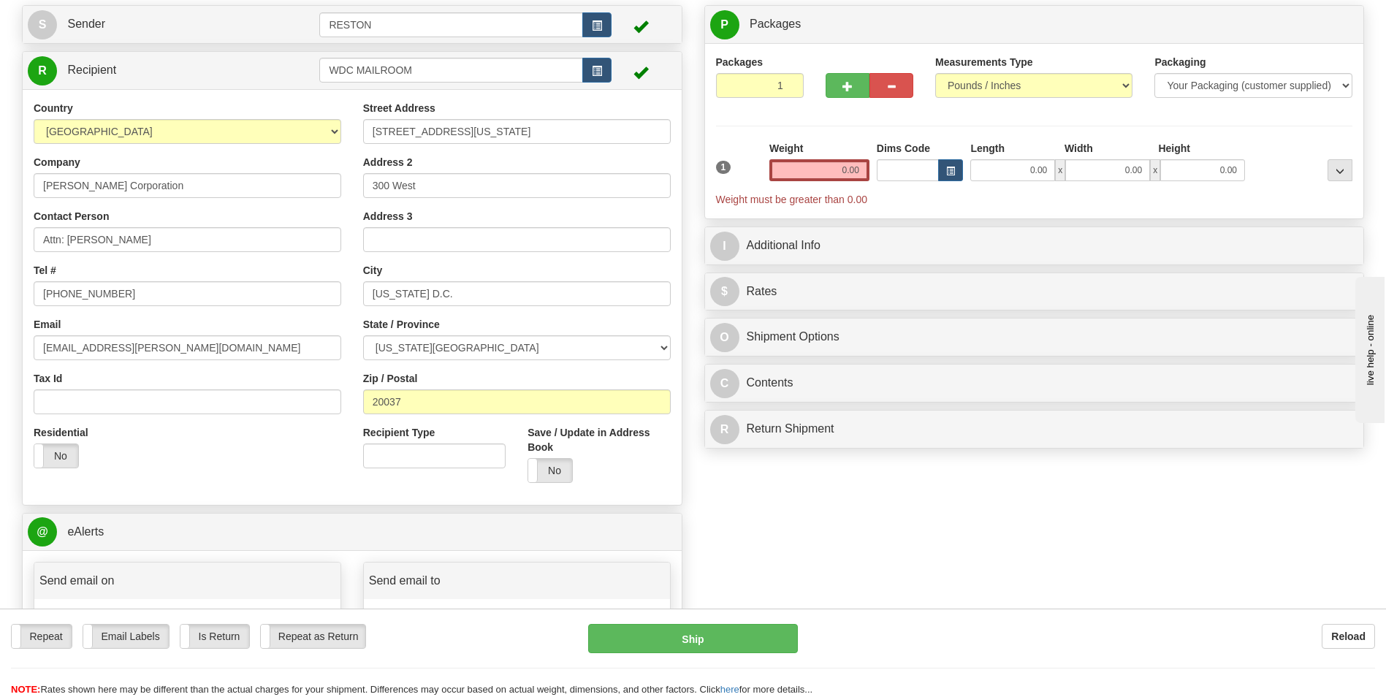
scroll to position [0, 0]
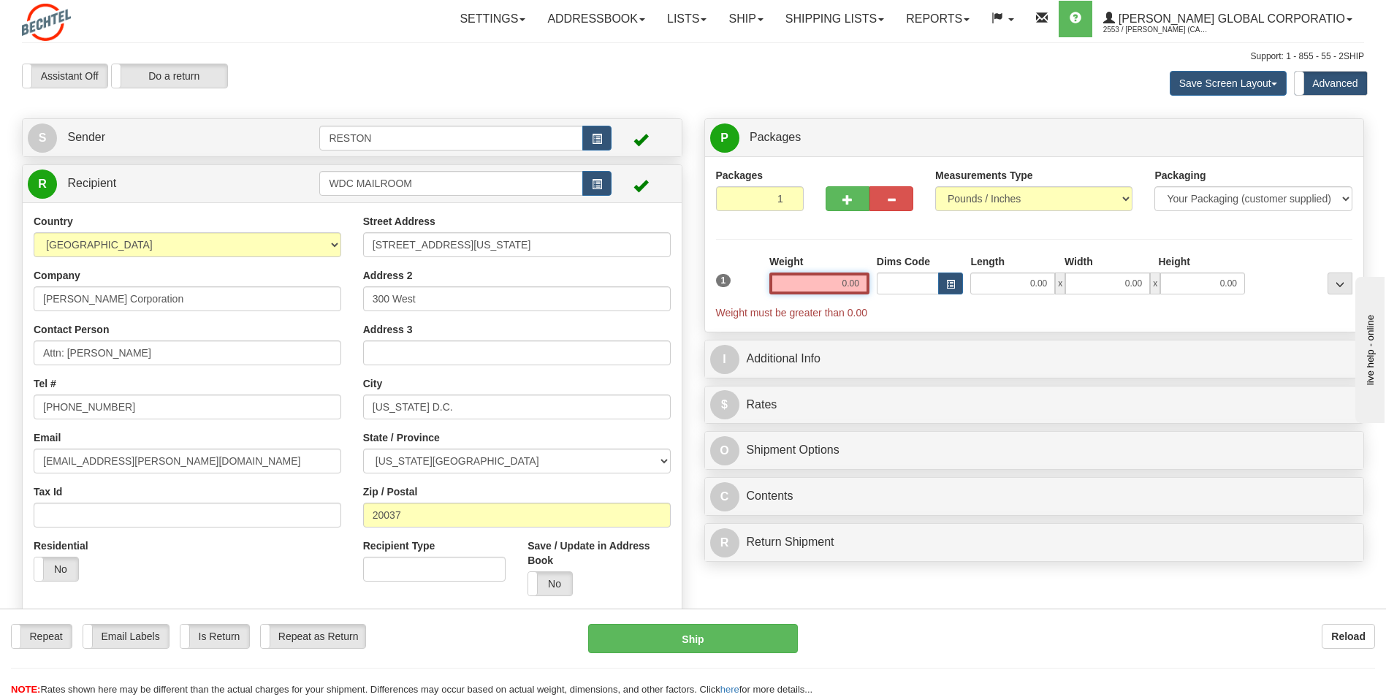
click at [816, 287] on input "0.00" at bounding box center [819, 283] width 100 height 22
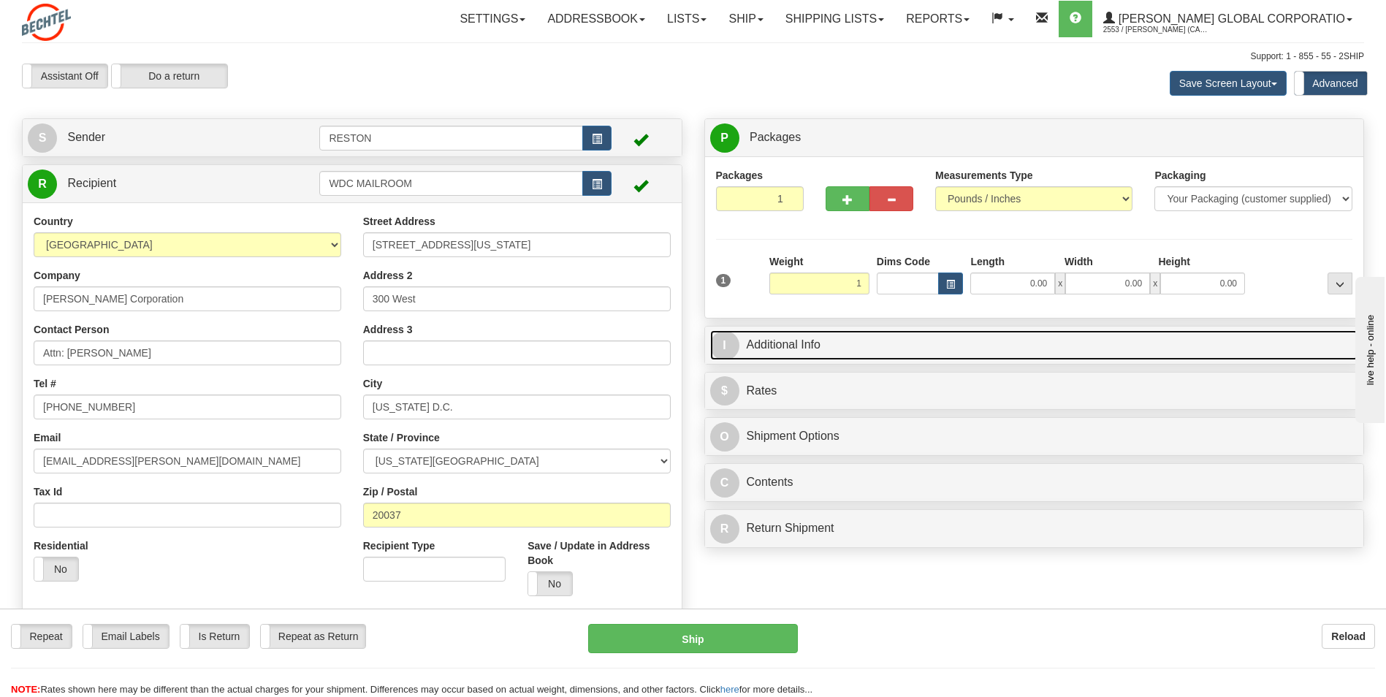
type input "1.00"
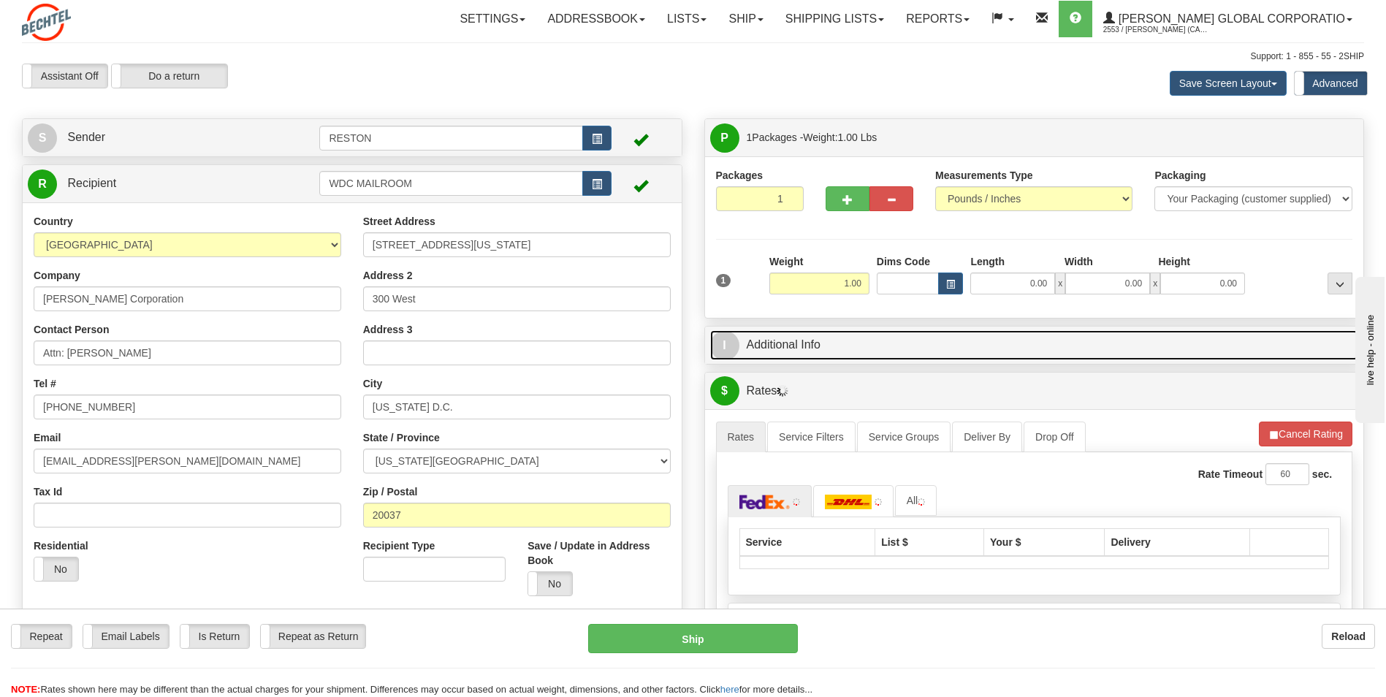
click at [728, 348] on span "I" at bounding box center [724, 345] width 29 height 29
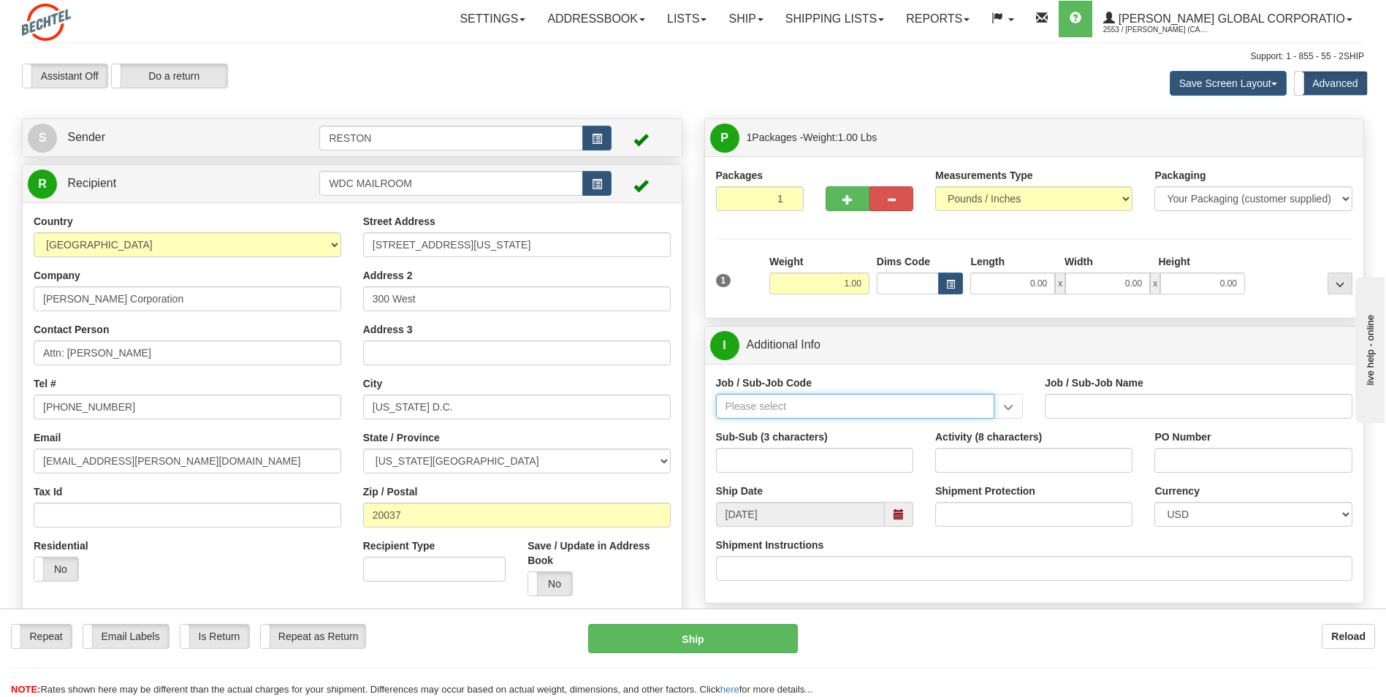
click at [747, 407] on input "Job / Sub-Job Code" at bounding box center [855, 406] width 279 height 25
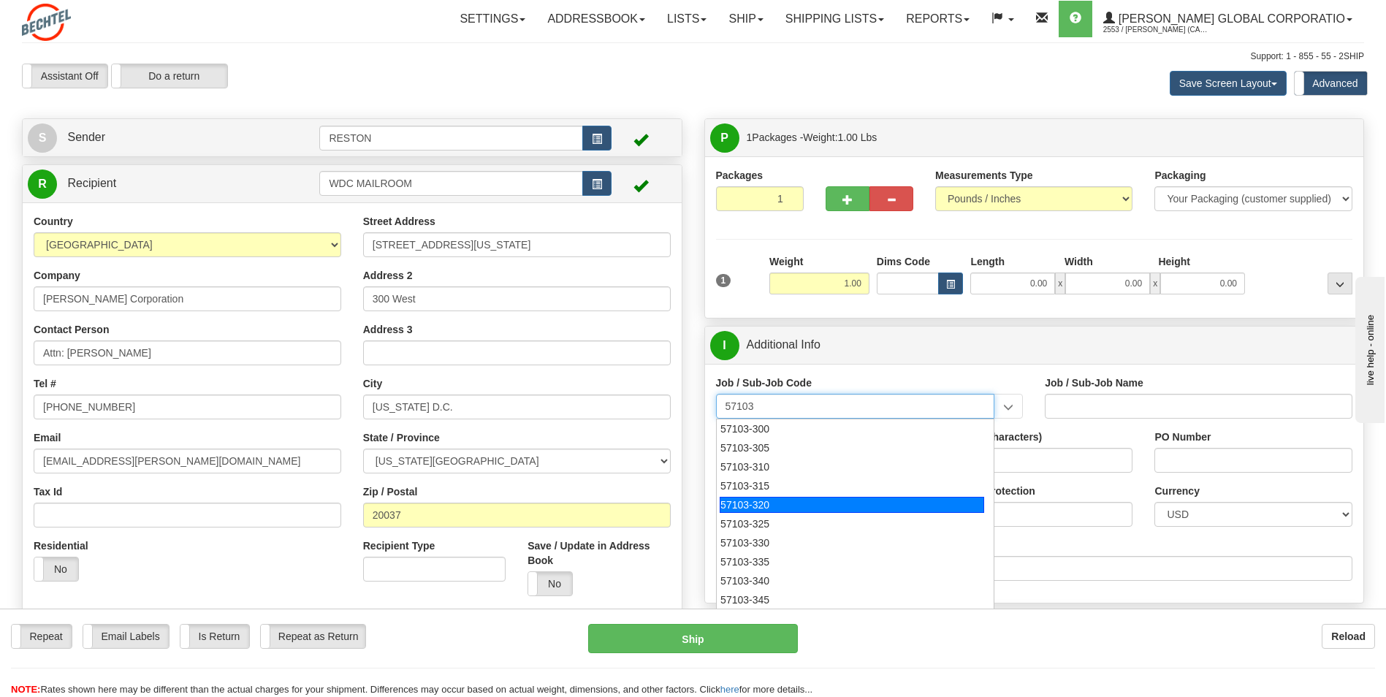
click at [766, 505] on div "57103-320" at bounding box center [852, 505] width 264 height 16
type input "57103-320"
type input "RESTON RO1 TIER 3-FACIL MGMT - MAIL OPERATIONS"
type input "57103-320"
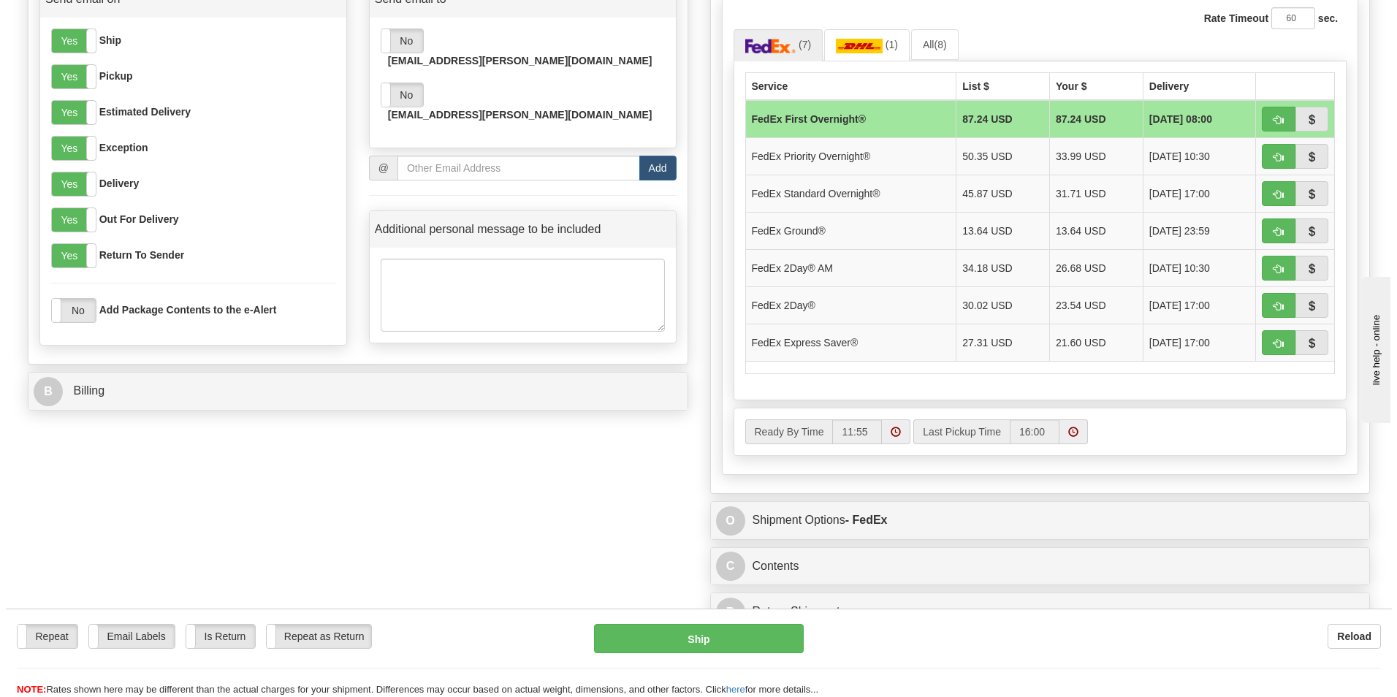
scroll to position [730, 0]
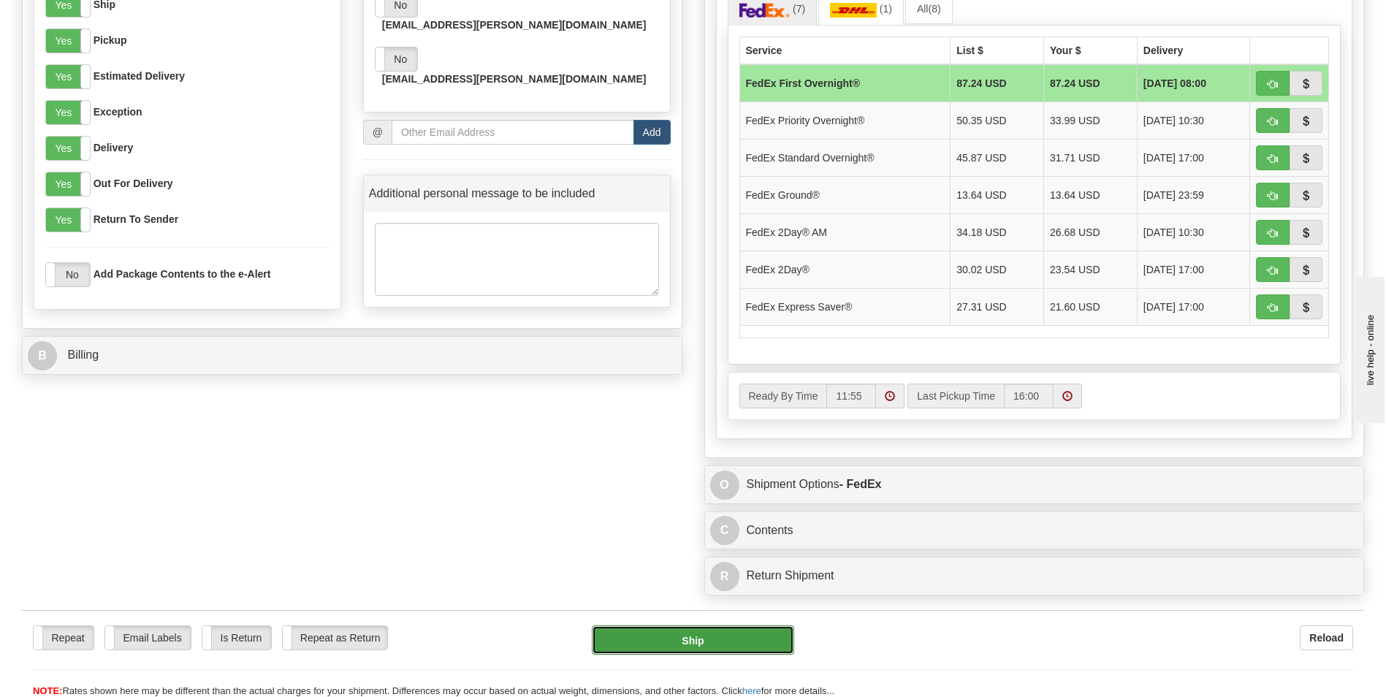
click at [665, 652] on button "Ship" at bounding box center [693, 639] width 202 height 29
type input "06"
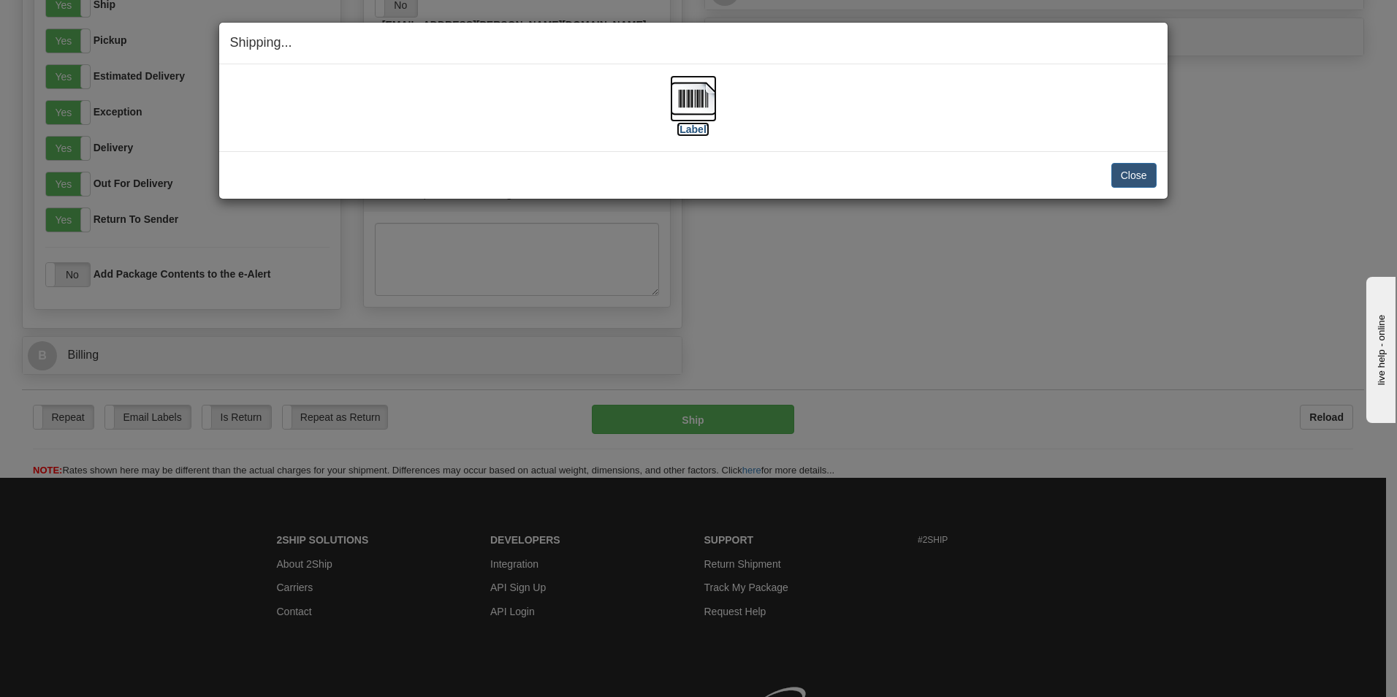
click at [686, 101] on img at bounding box center [693, 98] width 47 height 47
click at [1140, 183] on button "Close" at bounding box center [1133, 175] width 45 height 25
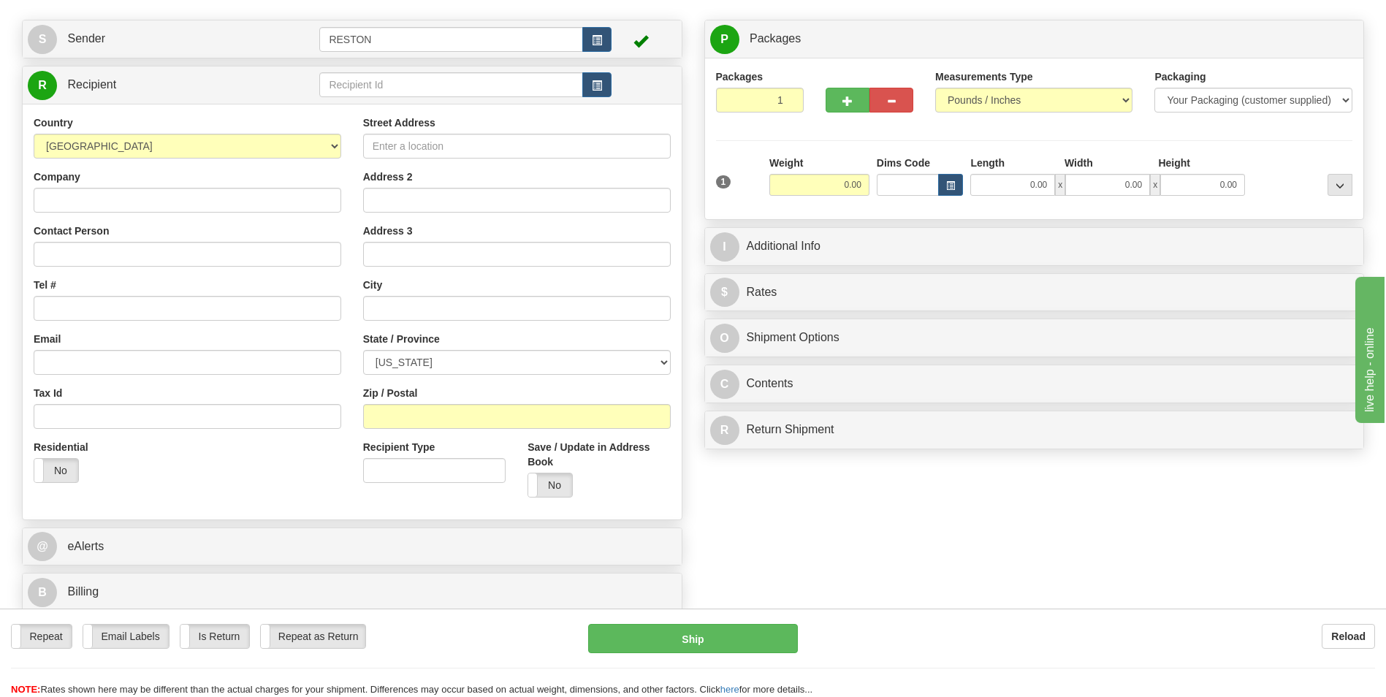
scroll to position [73, 0]
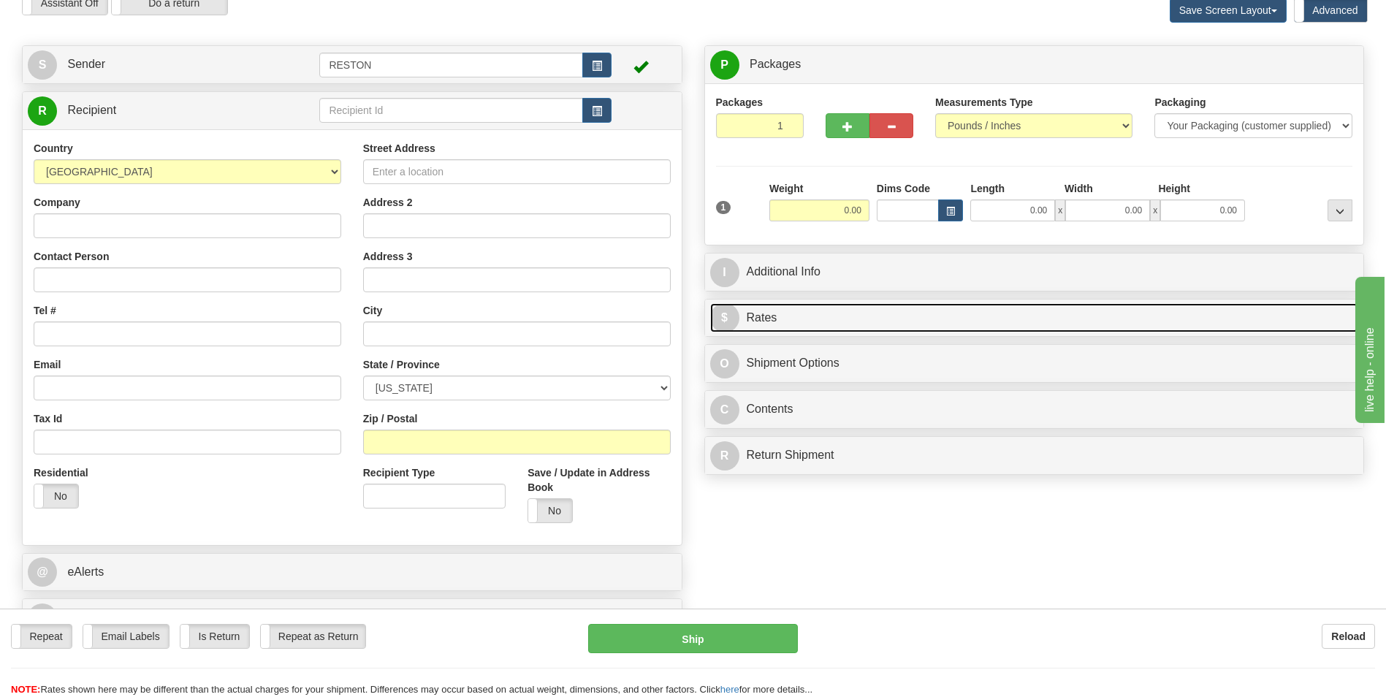
click at [739, 314] on link "$ Rates" at bounding box center [1034, 318] width 649 height 30
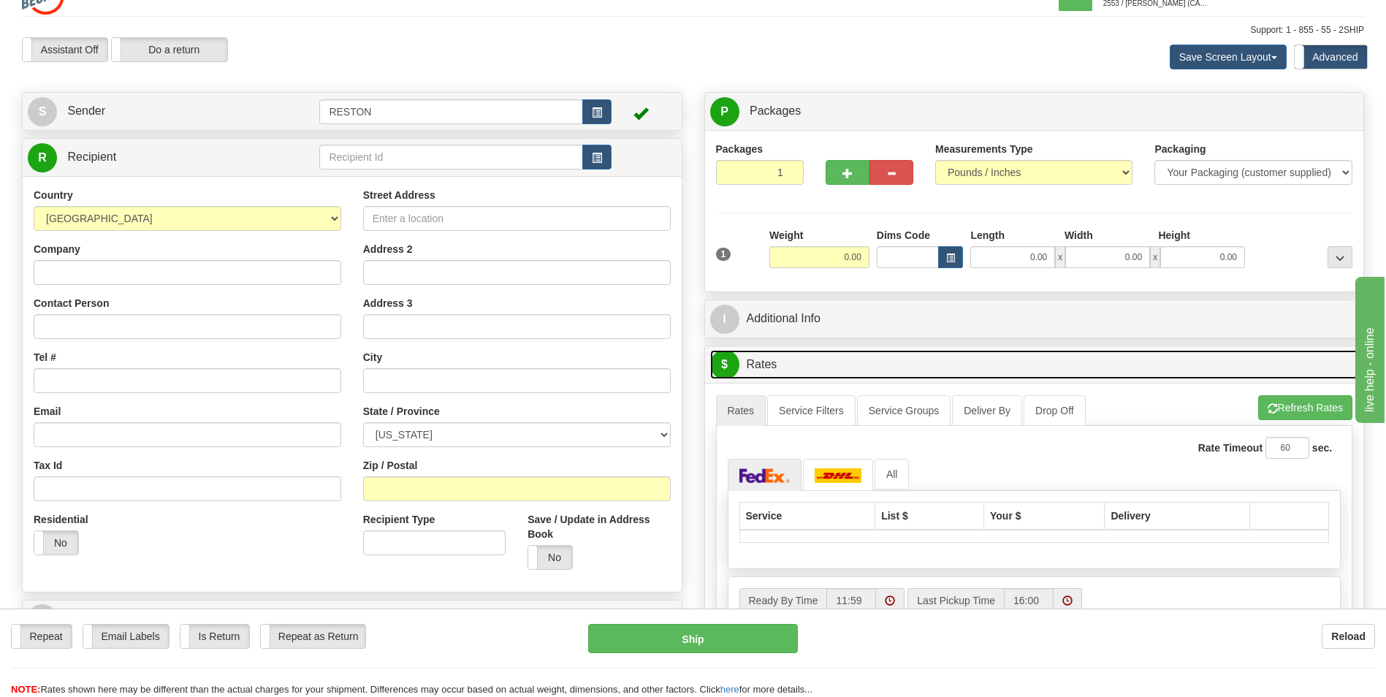
scroll to position [0, 0]
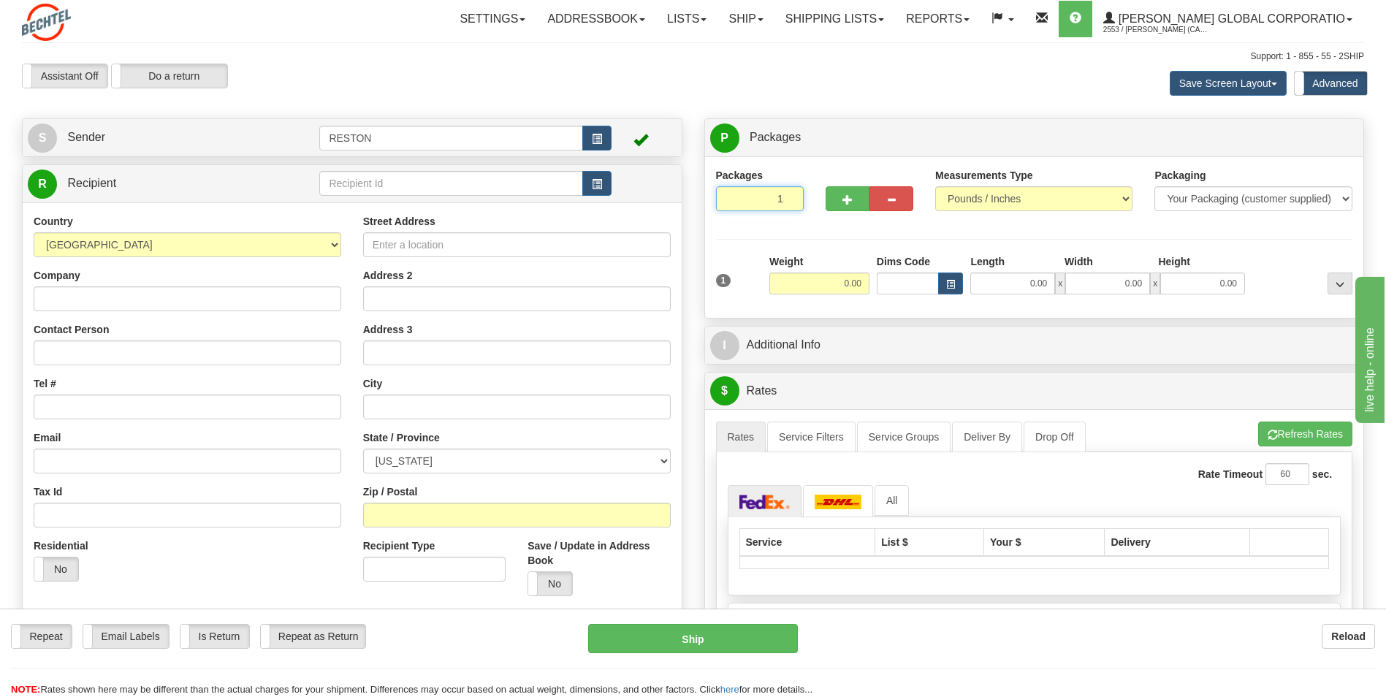
click at [793, 205] on input "1" at bounding box center [760, 198] width 88 height 25
click at [850, 289] on input "0.00" at bounding box center [819, 283] width 100 height 22
type input "0.00"
click at [1260, 205] on select "Your Packaging (customer supplied) Envelope (carrier supplied) Pack (carrier su…" at bounding box center [1252, 198] width 197 height 25
click at [1154, 186] on select "Your Packaging (customer supplied) Envelope (carrier supplied) Pack (carrier su…" at bounding box center [1252, 198] width 197 height 25
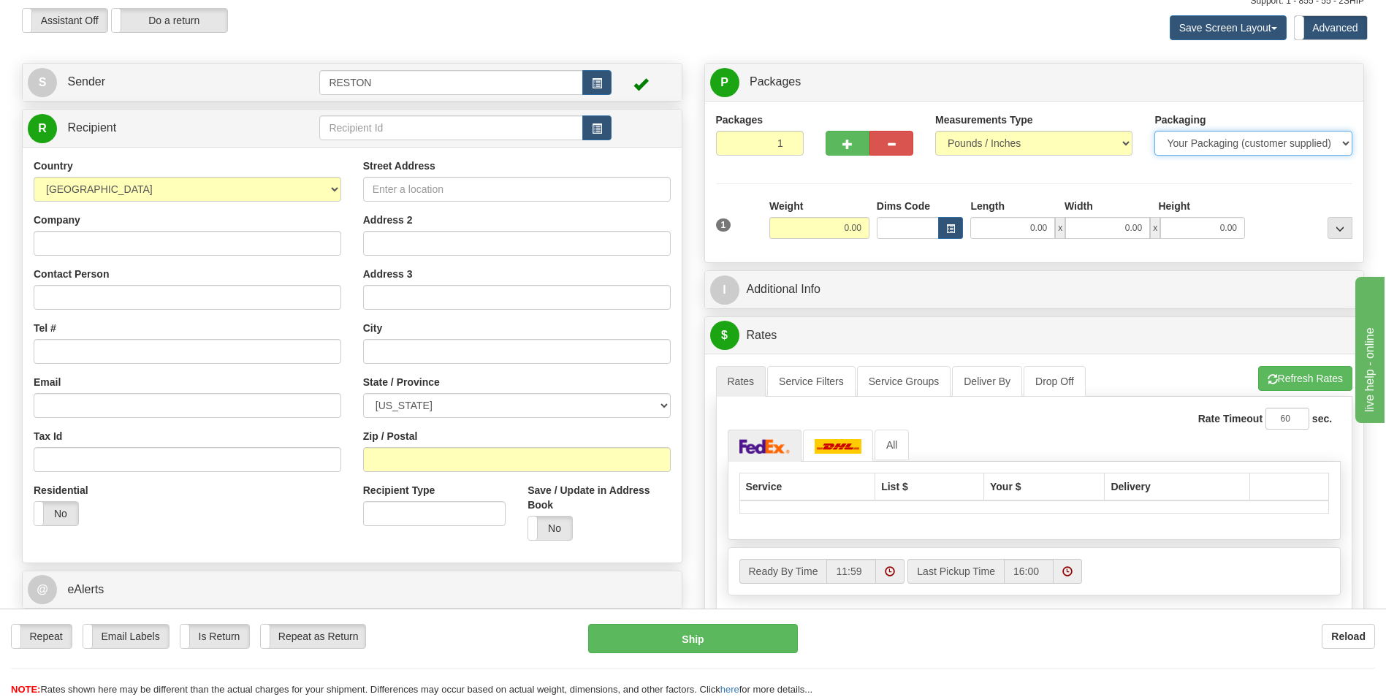
scroll to position [219, 0]
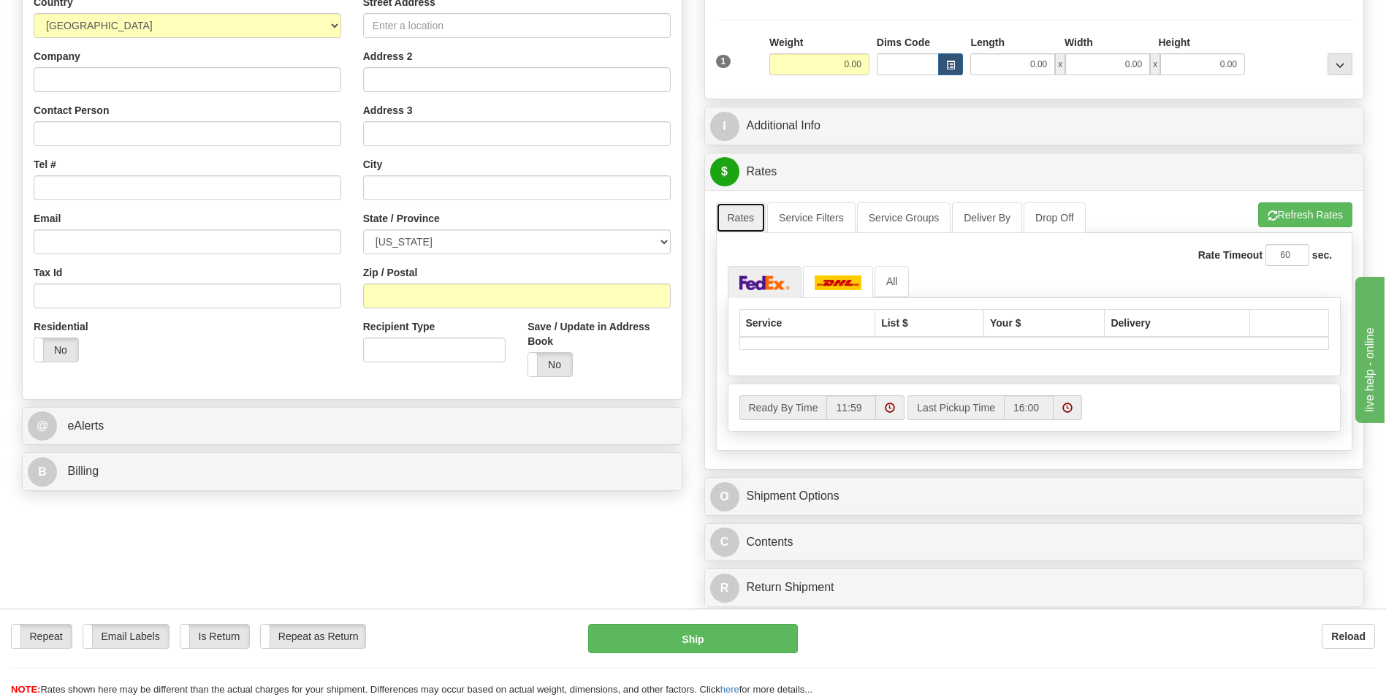
click at [737, 210] on link "Rates" at bounding box center [741, 217] width 50 height 31
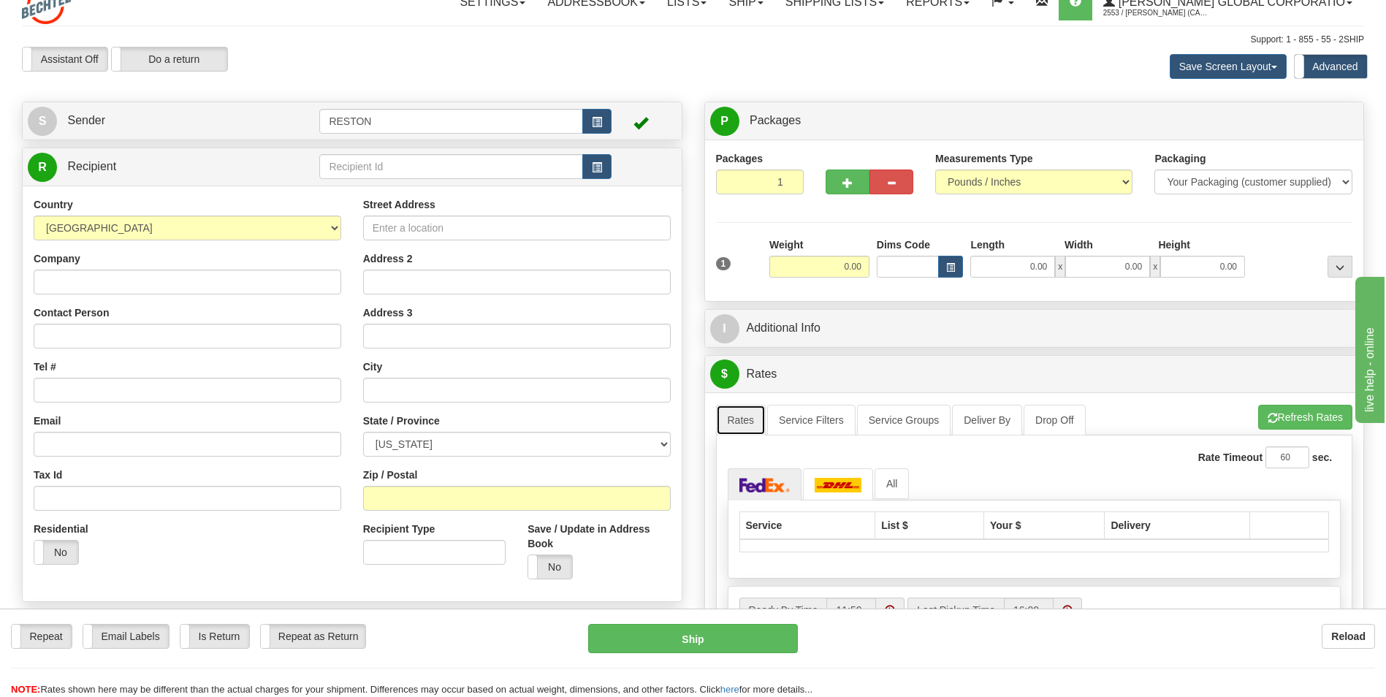
scroll to position [0, 0]
